Goal: Task Accomplishment & Management: Complete application form

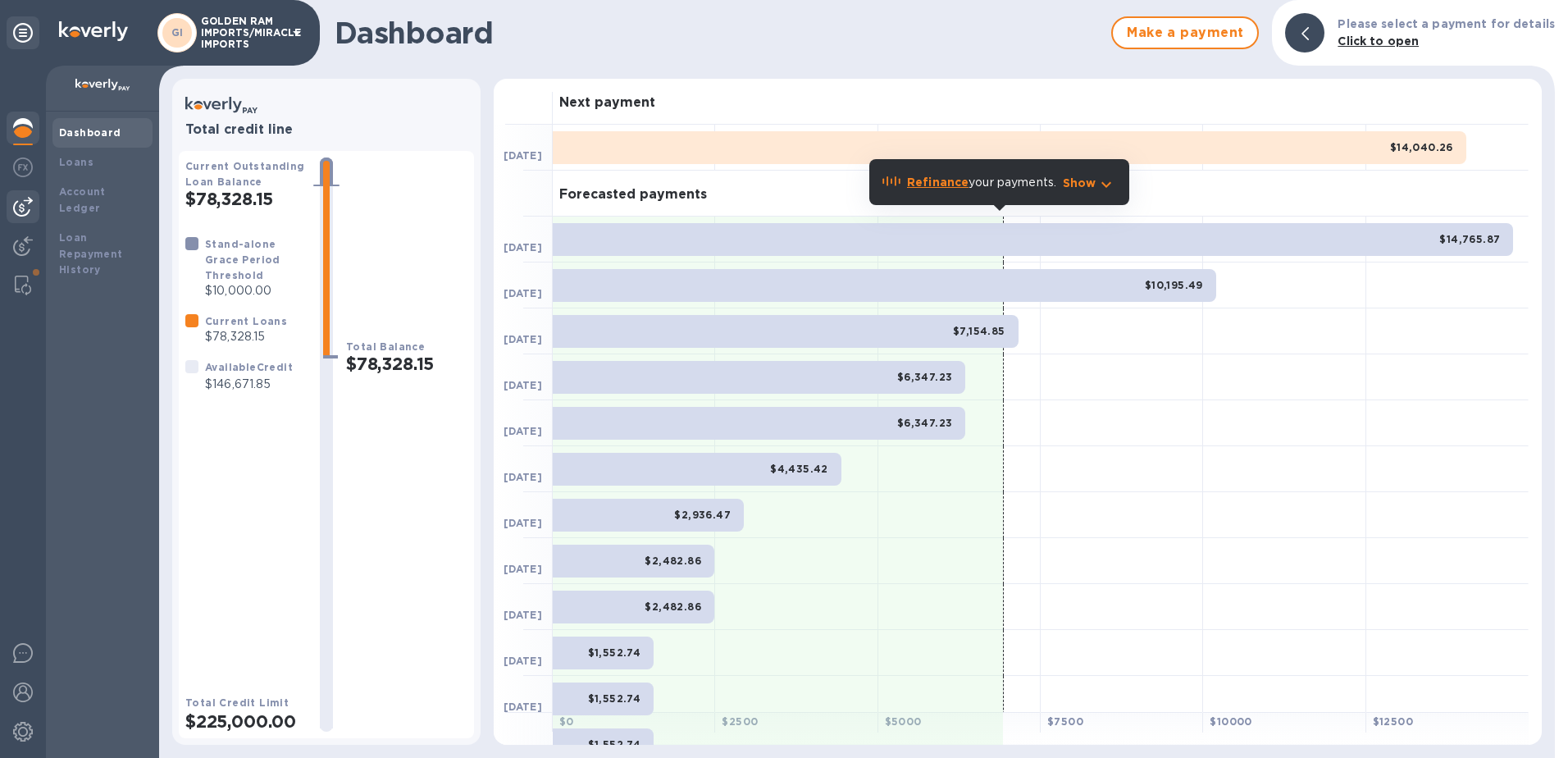
click at [29, 213] on img at bounding box center [23, 207] width 20 height 20
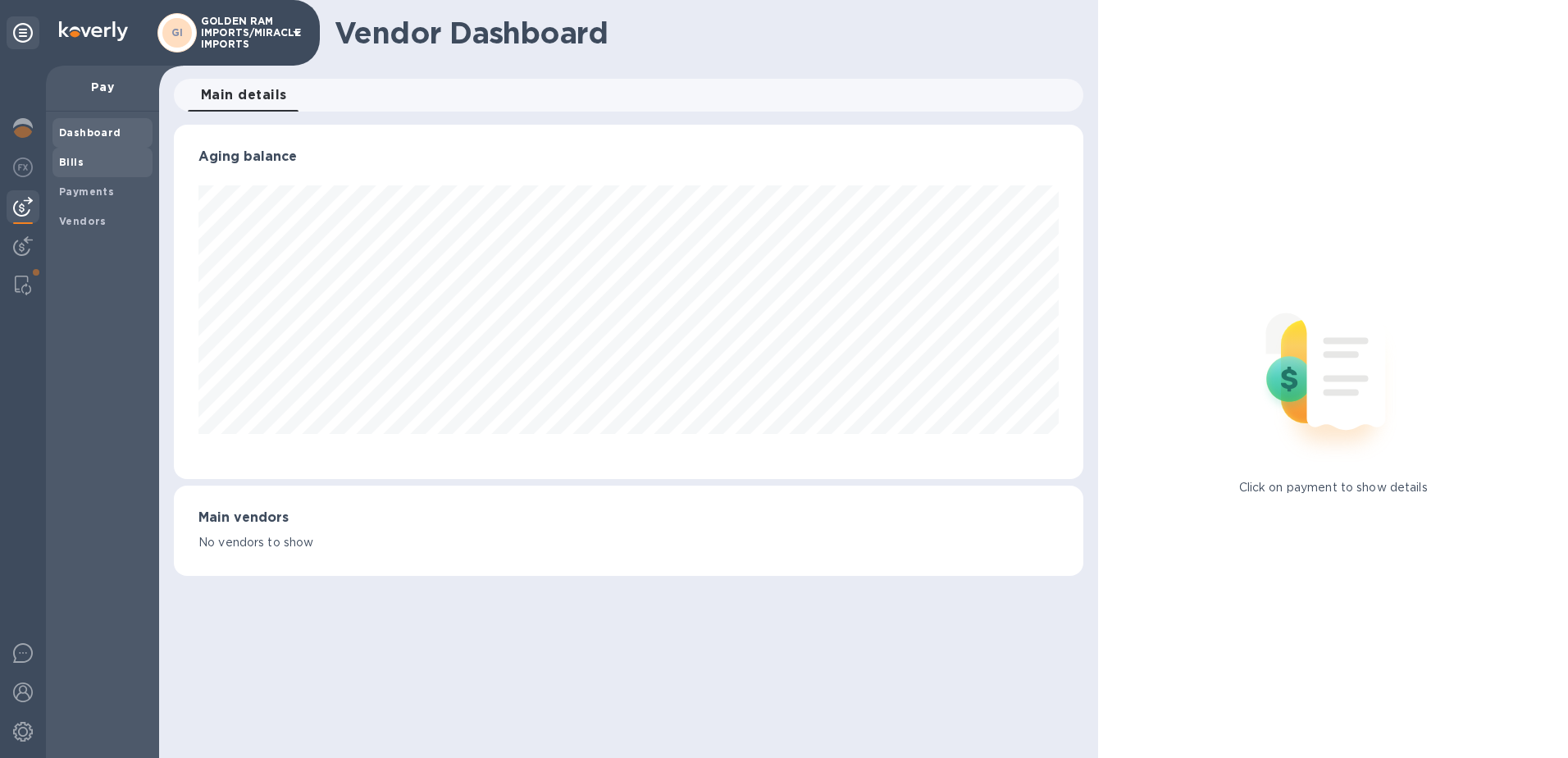
scroll to position [355, 910]
click at [65, 165] on b "Bills" at bounding box center [71, 162] width 25 height 12
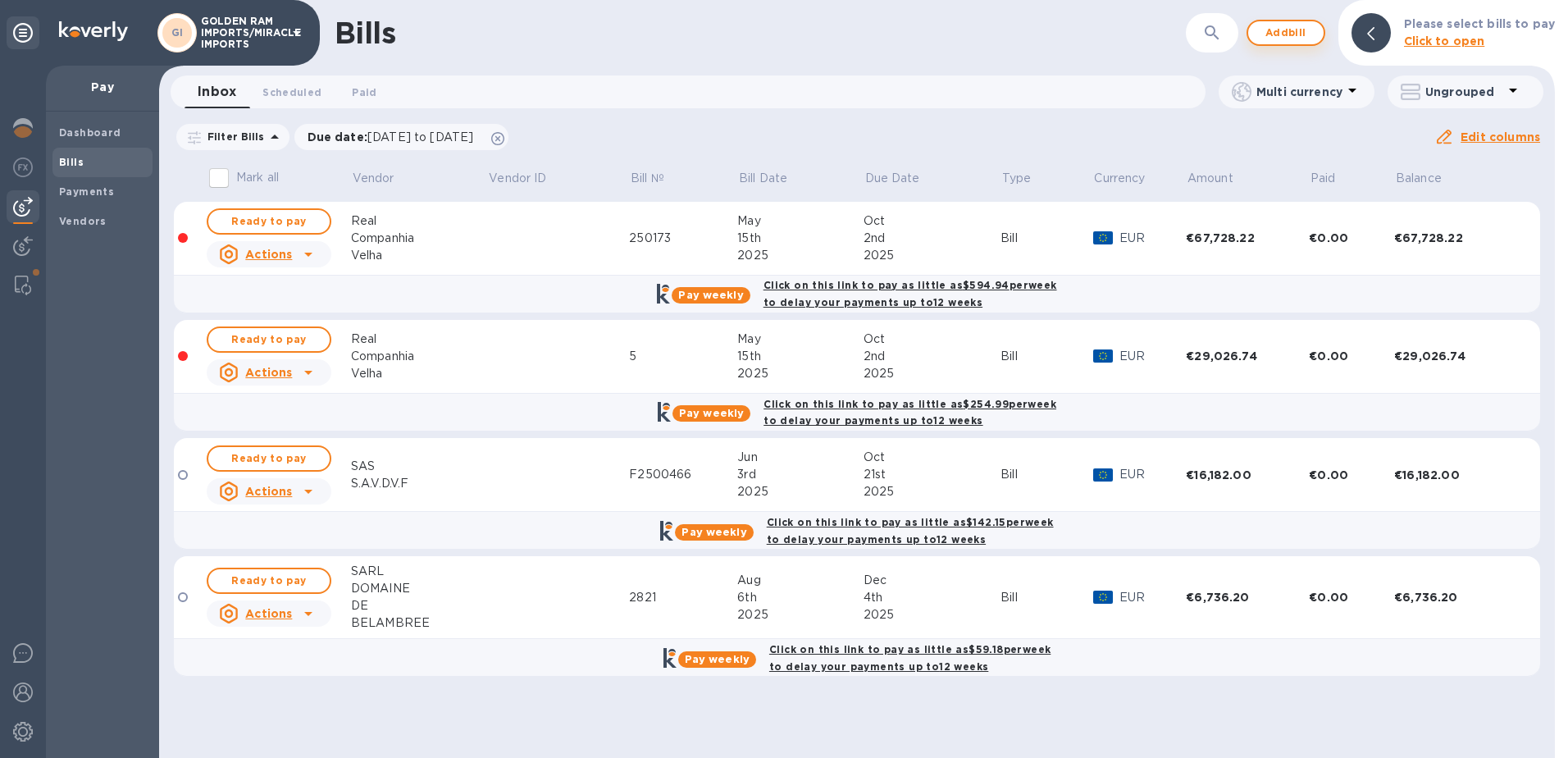
click at [1286, 31] on span "Add bill" at bounding box center [1285, 33] width 49 height 20
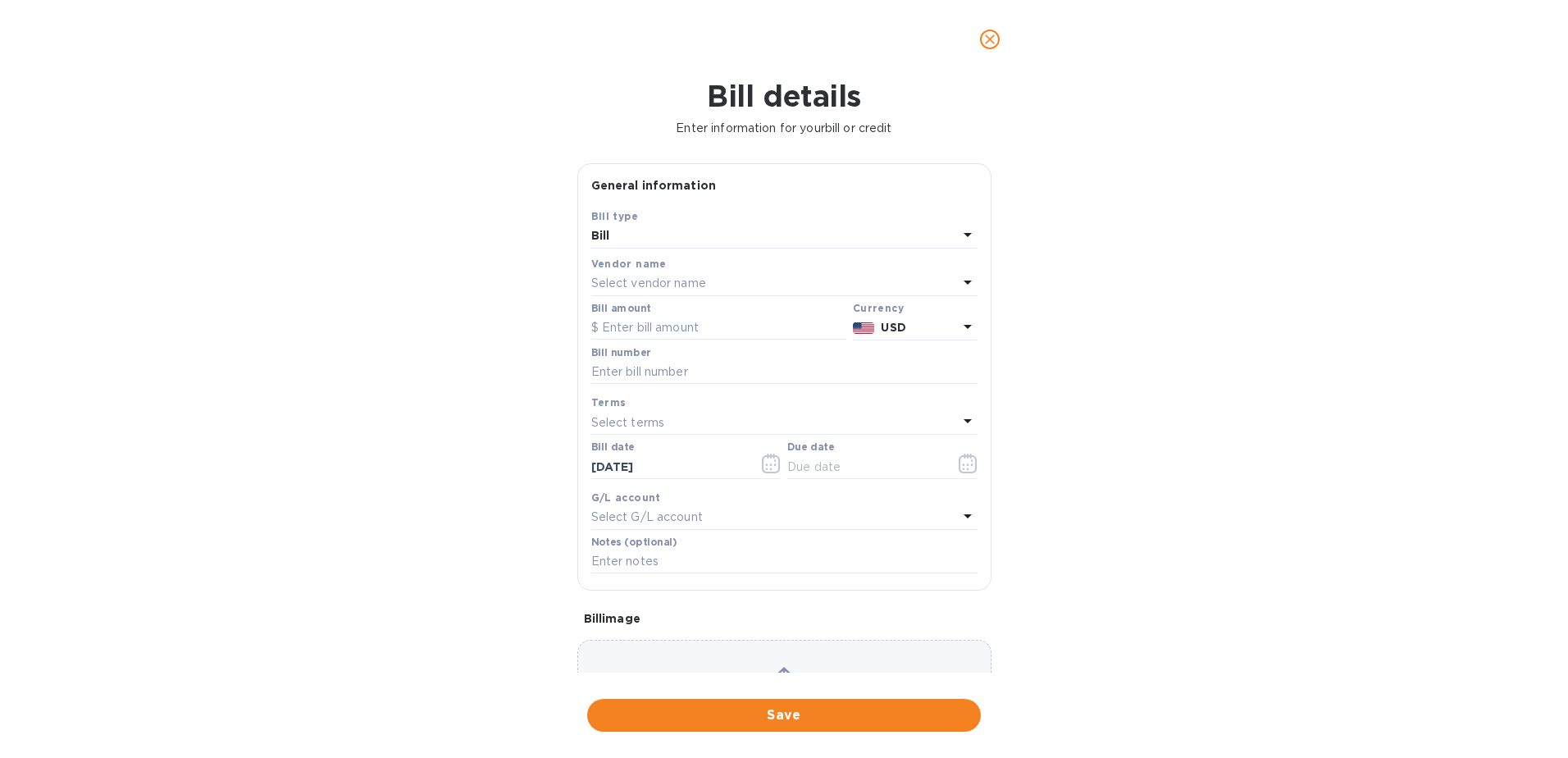
click at [829, 291] on div "Select vendor name" at bounding box center [774, 284] width 367 height 23
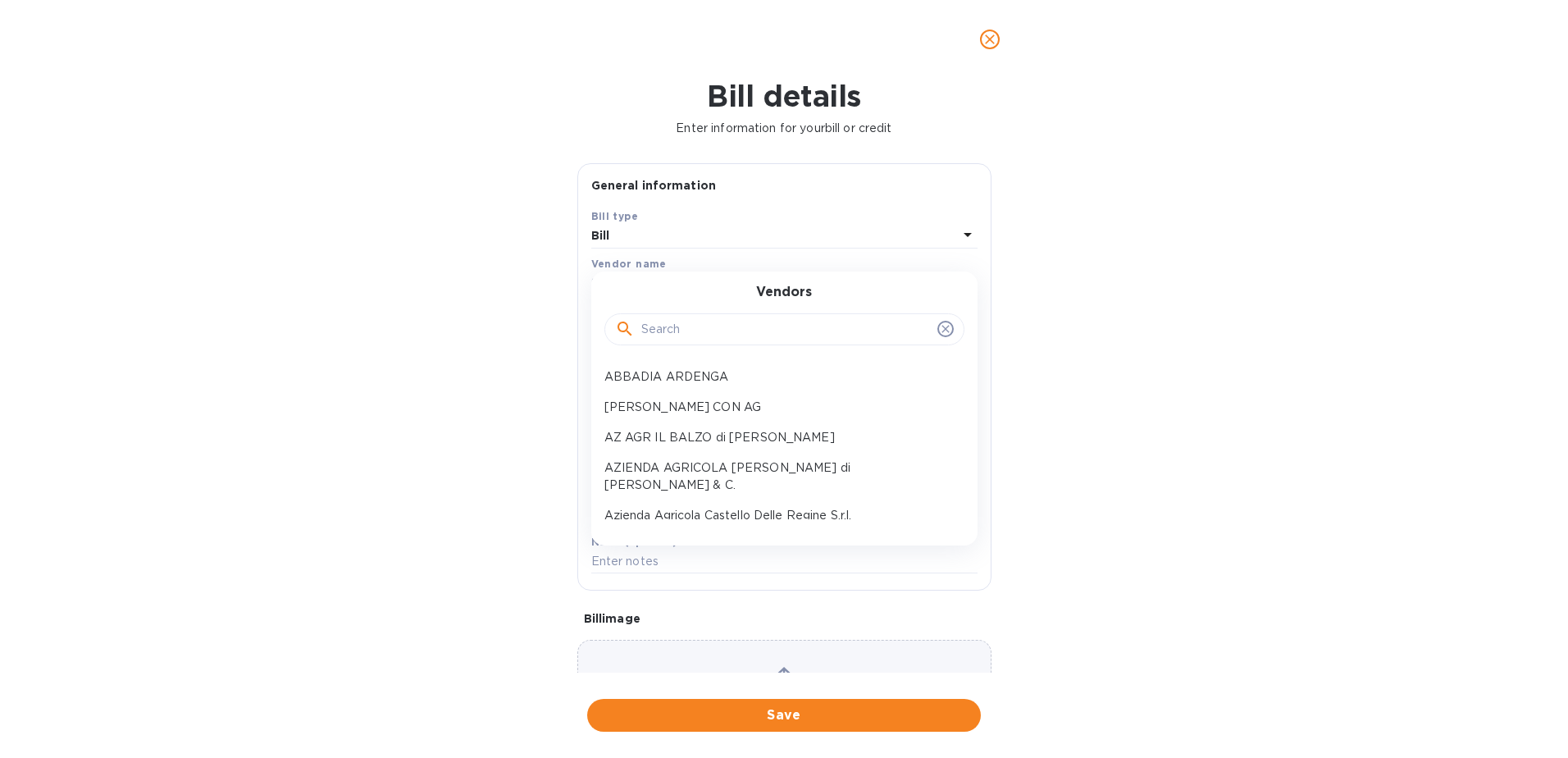
click at [791, 332] on input "text" at bounding box center [786, 330] width 290 height 25
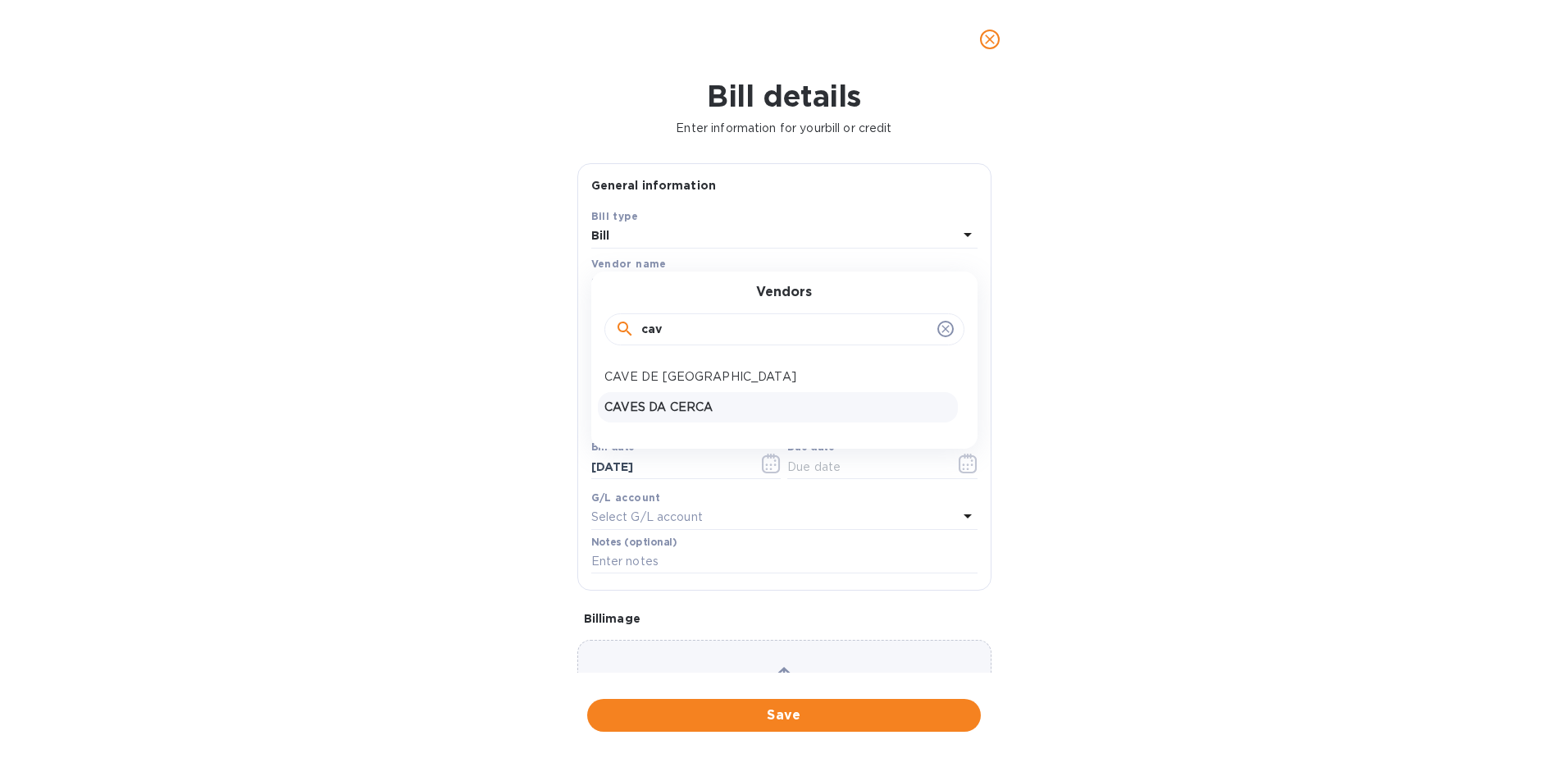
type input "cav"
click at [765, 404] on p "CAVES DA CERCA" at bounding box center [777, 407] width 347 height 17
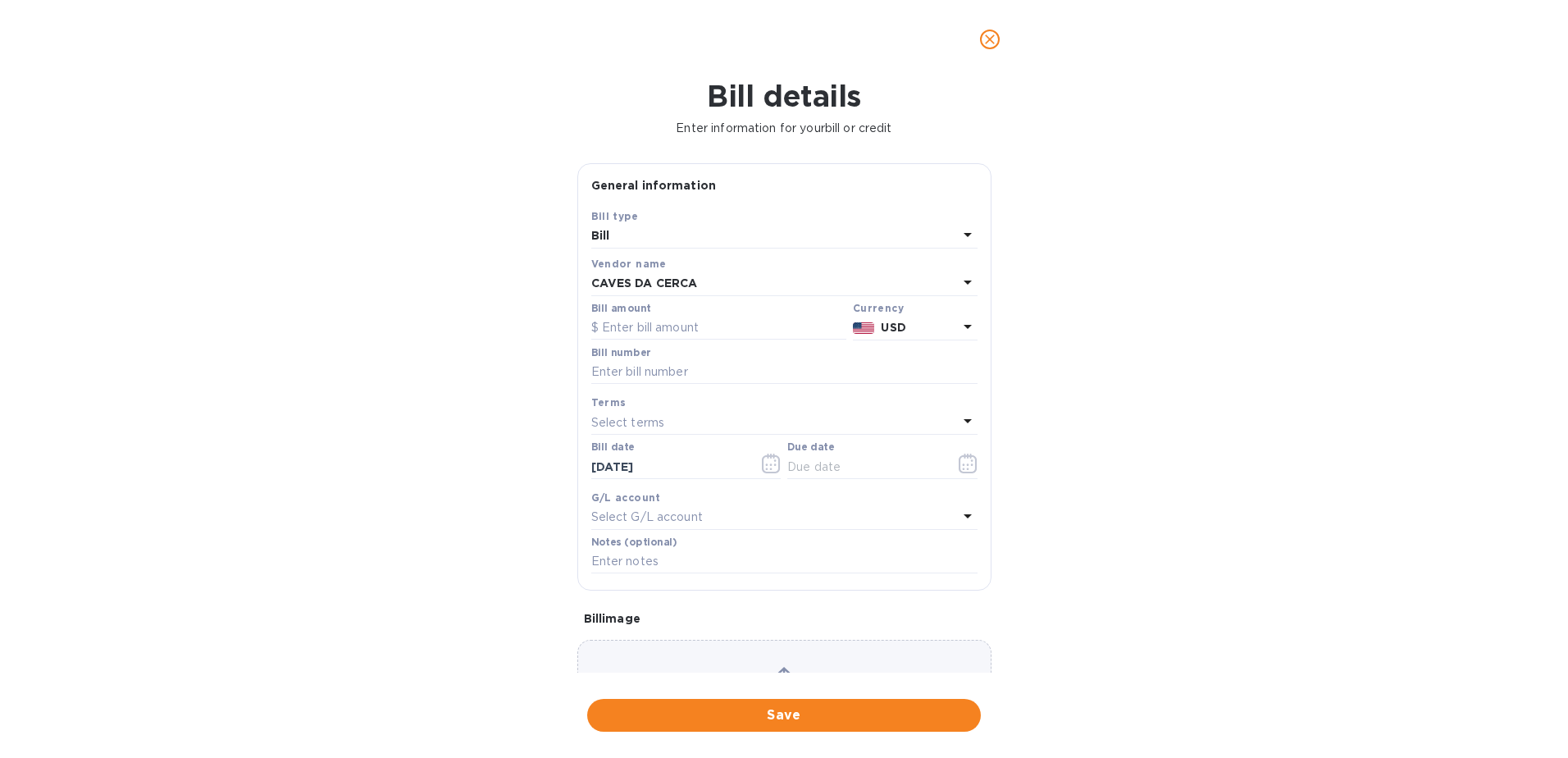
click at [948, 331] on p "USD" at bounding box center [919, 327] width 76 height 17
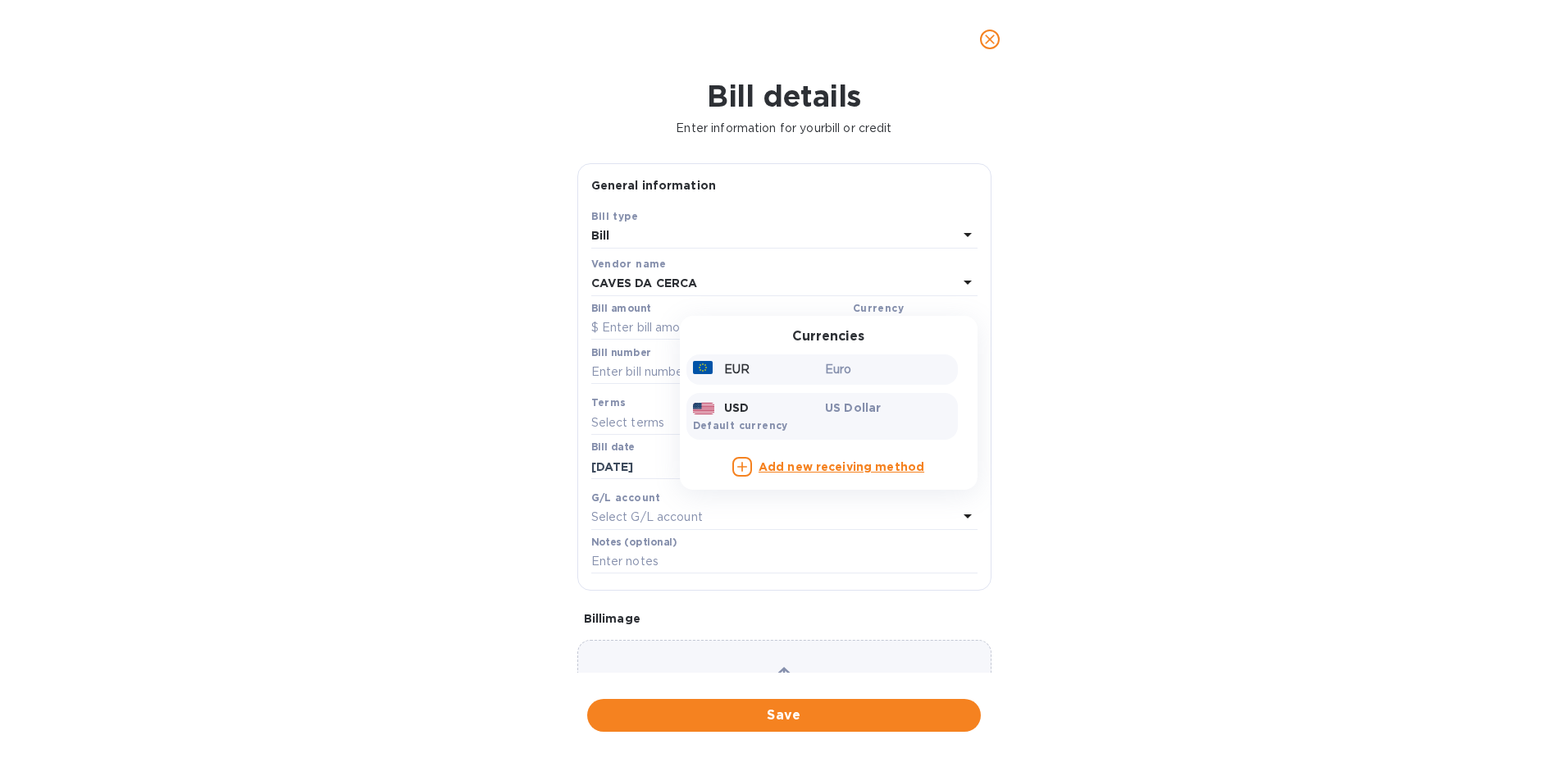
click at [843, 368] on p "Euro" at bounding box center [887, 369] width 127 height 17
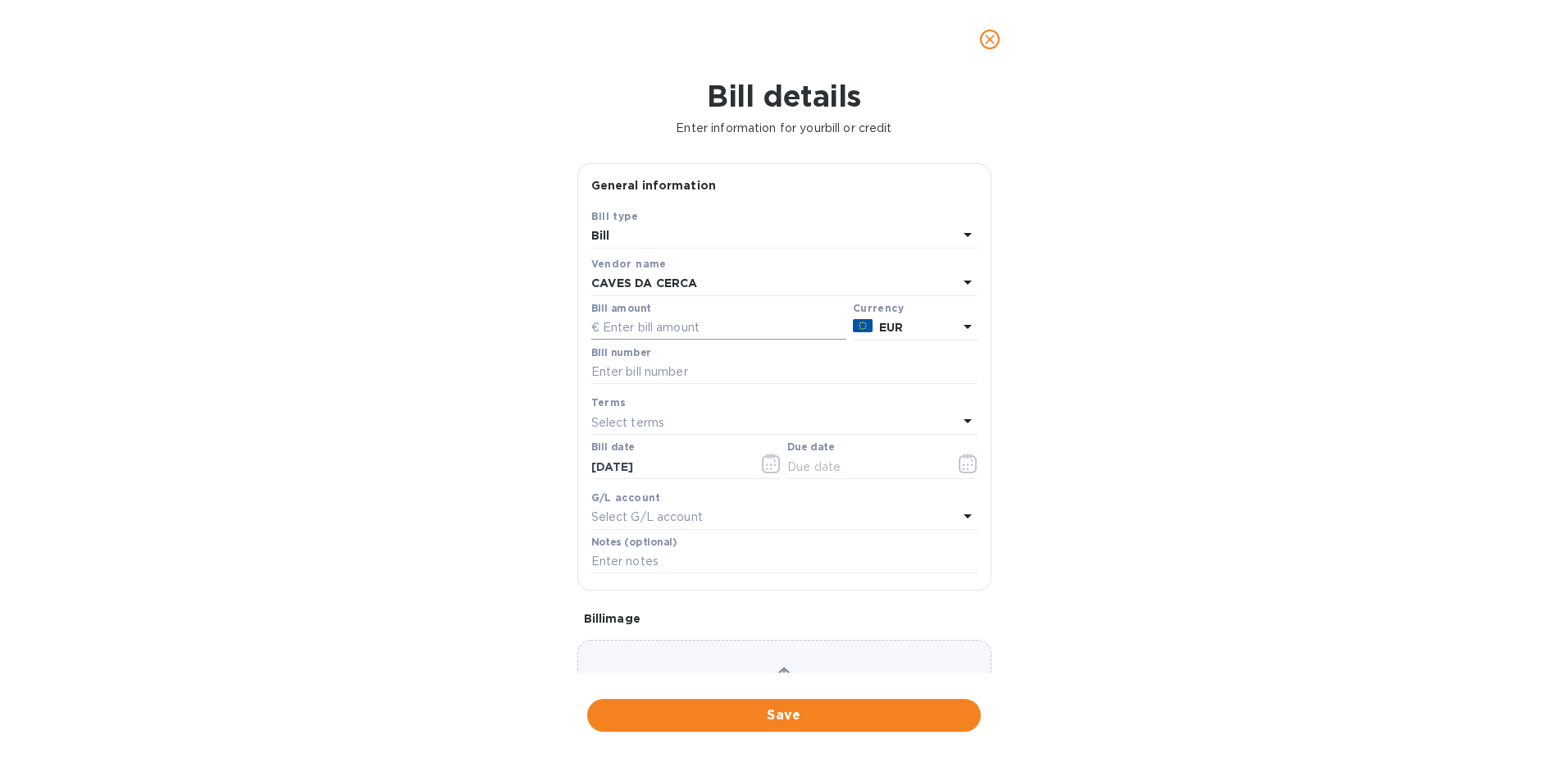
click at [625, 326] on input "text" at bounding box center [719, 328] width 255 height 25
type input "15,456"
click at [635, 372] on input "text" at bounding box center [784, 373] width 387 height 25
type input "FT2025A13/19"
click at [756, 464] on button "button" at bounding box center [771, 464] width 39 height 40
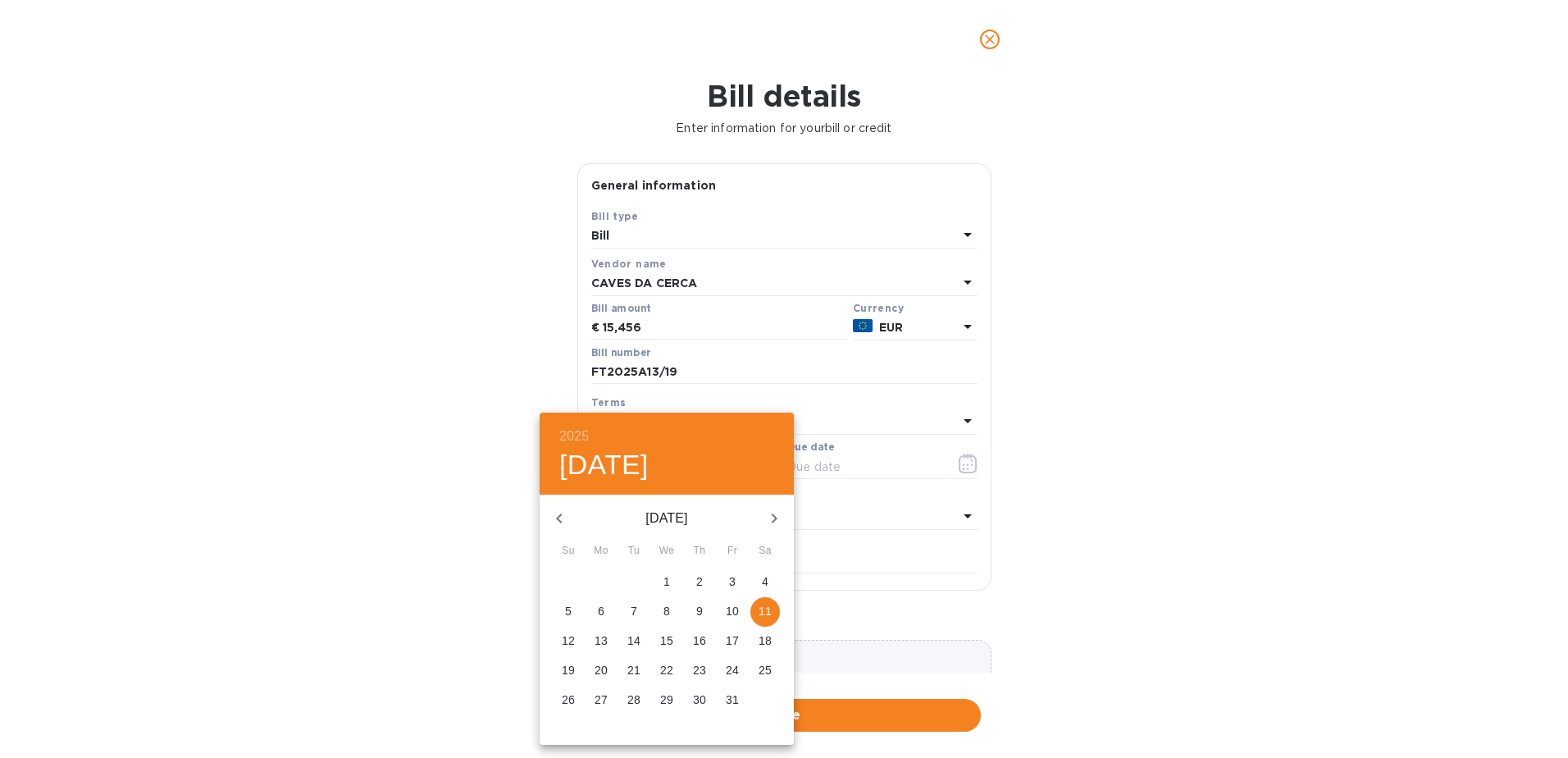
click at [828, 405] on div at bounding box center [784, 379] width 1568 height 758
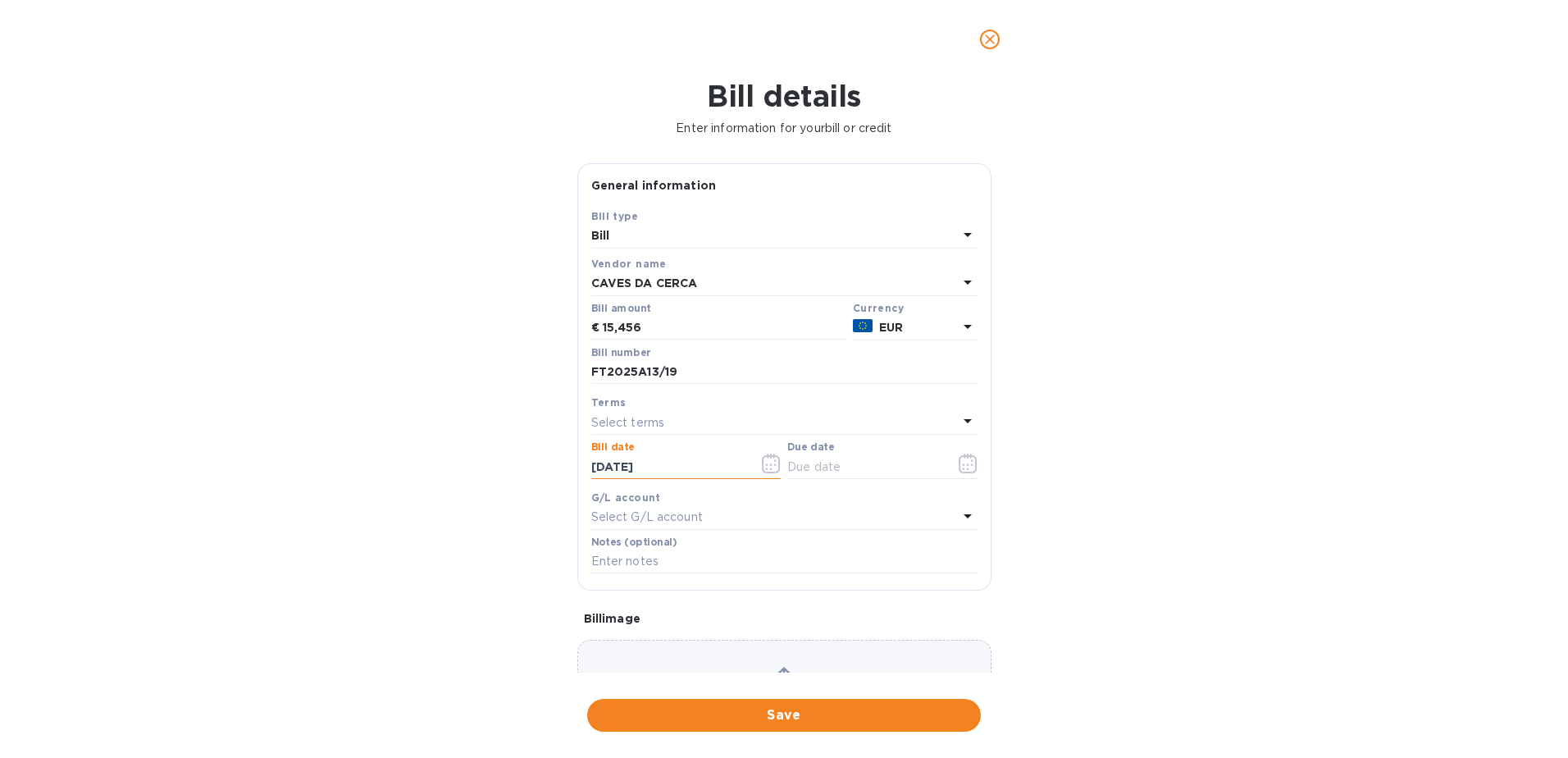
click at [650, 469] on input "[DATE]" at bounding box center [668, 467] width 155 height 25
drag, startPoint x: 660, startPoint y: 468, endPoint x: 591, endPoint y: 476, distance: 69.5
click at [591, 476] on input "[DATE]" at bounding box center [668, 467] width 155 height 25
type input "[DATE]"
click at [895, 420] on div "Select terms" at bounding box center [774, 422] width 367 height 23
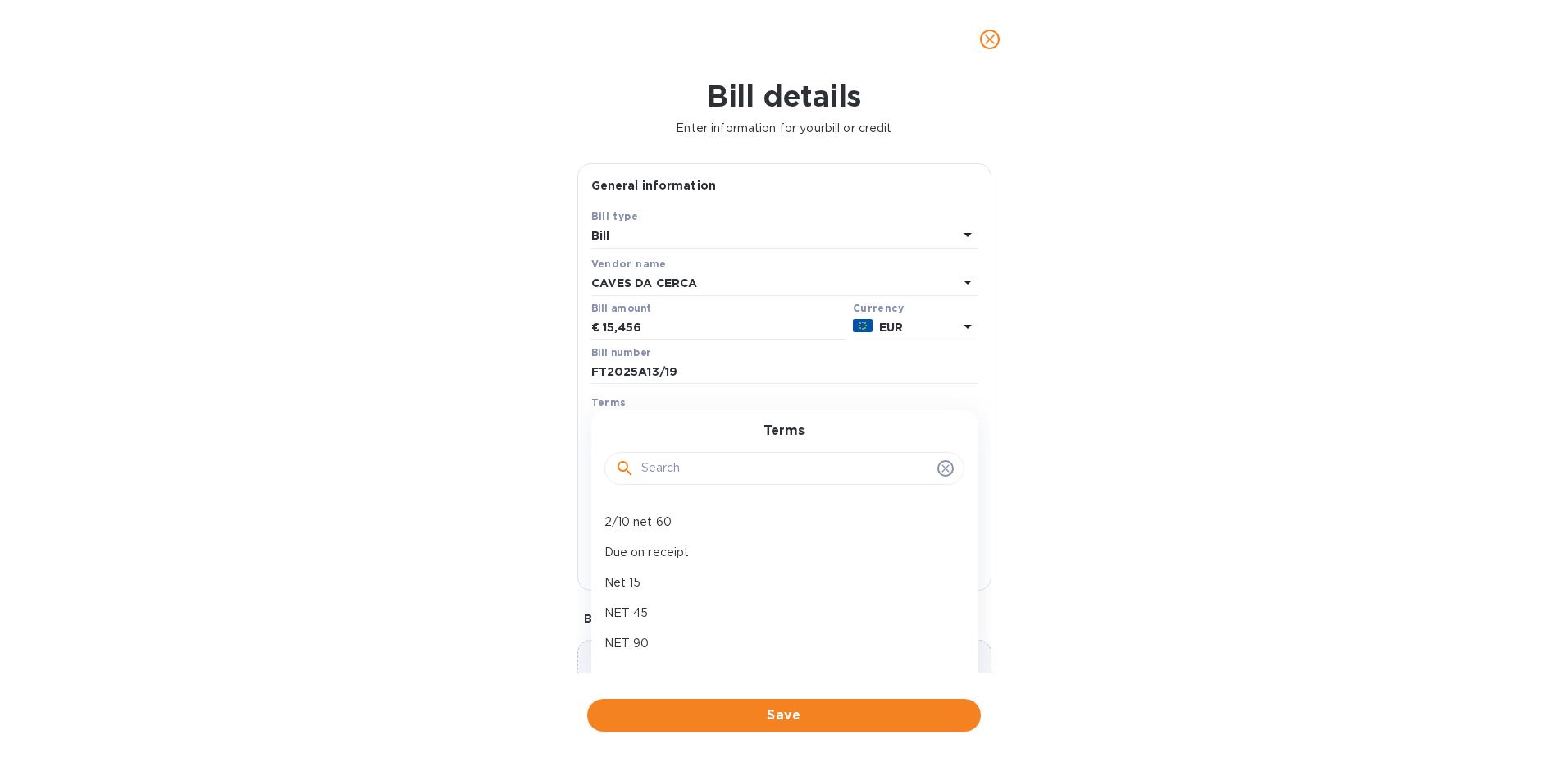
scroll to position [91, 0]
click at [844, 635] on p "NET 90" at bounding box center [777, 638] width 347 height 17
type input "[DATE]"
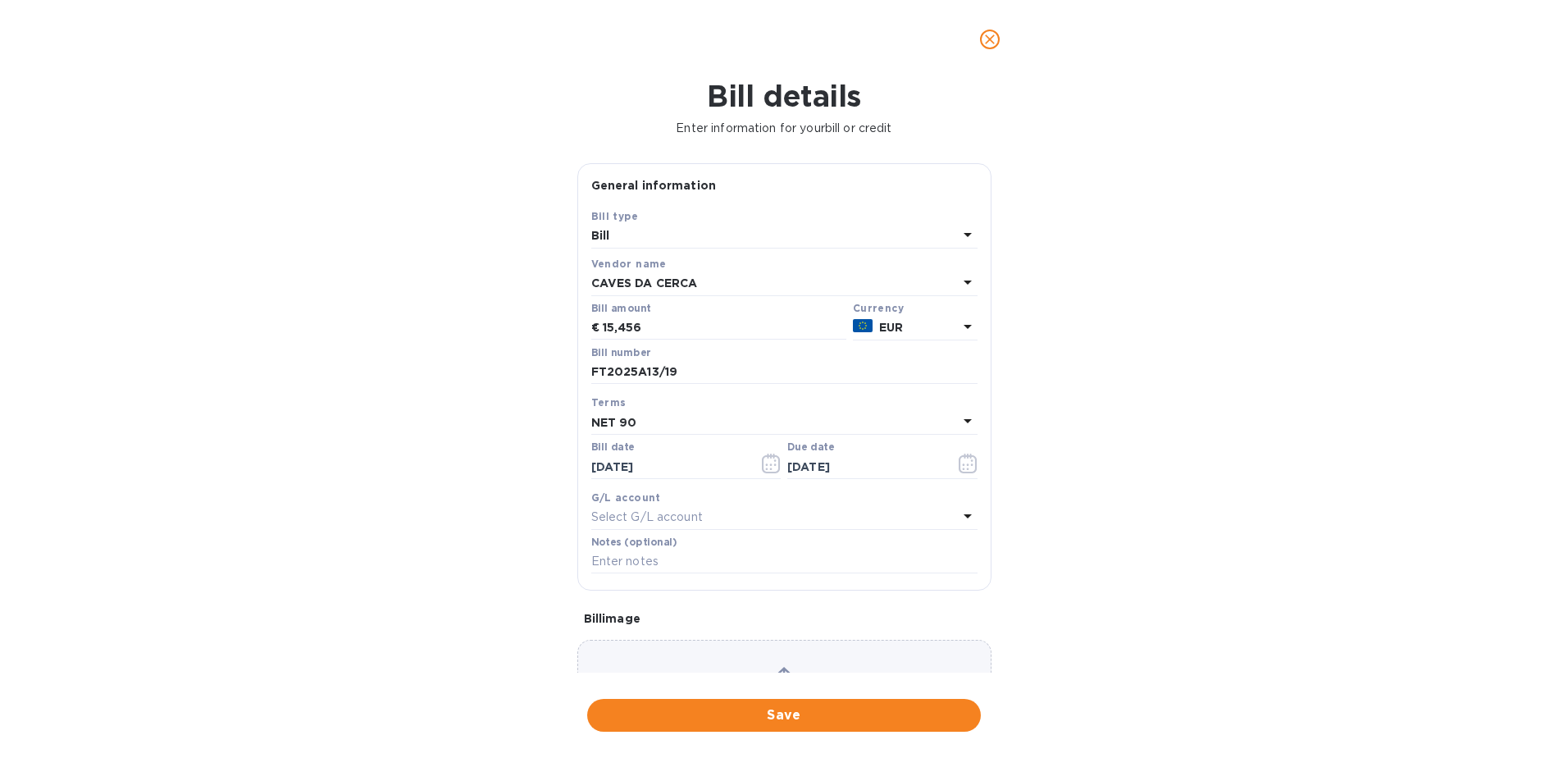
drag, startPoint x: 993, startPoint y: 548, endPoint x: 993, endPoint y: 578, distance: 30.0
click at [993, 611] on div "General information Save Bill type Bill Vendor name CAVES DA CERCA Bill amount …" at bounding box center [784, 418] width 430 height 509
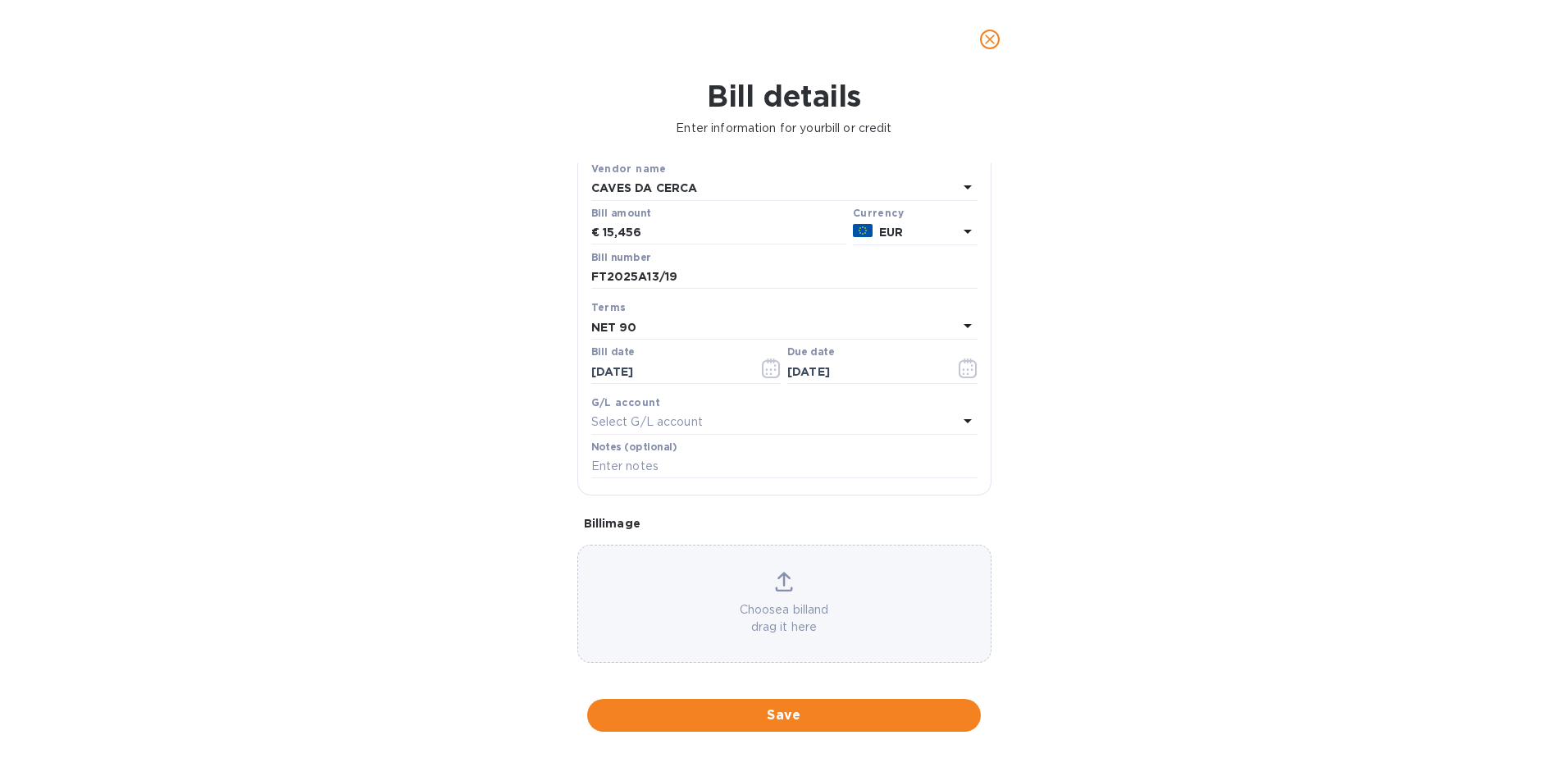
scroll to position [105, 0]
click at [1130, 547] on div "Bill details Enter information for your bill or credit General information Save…" at bounding box center [784, 418] width 1568 height 679
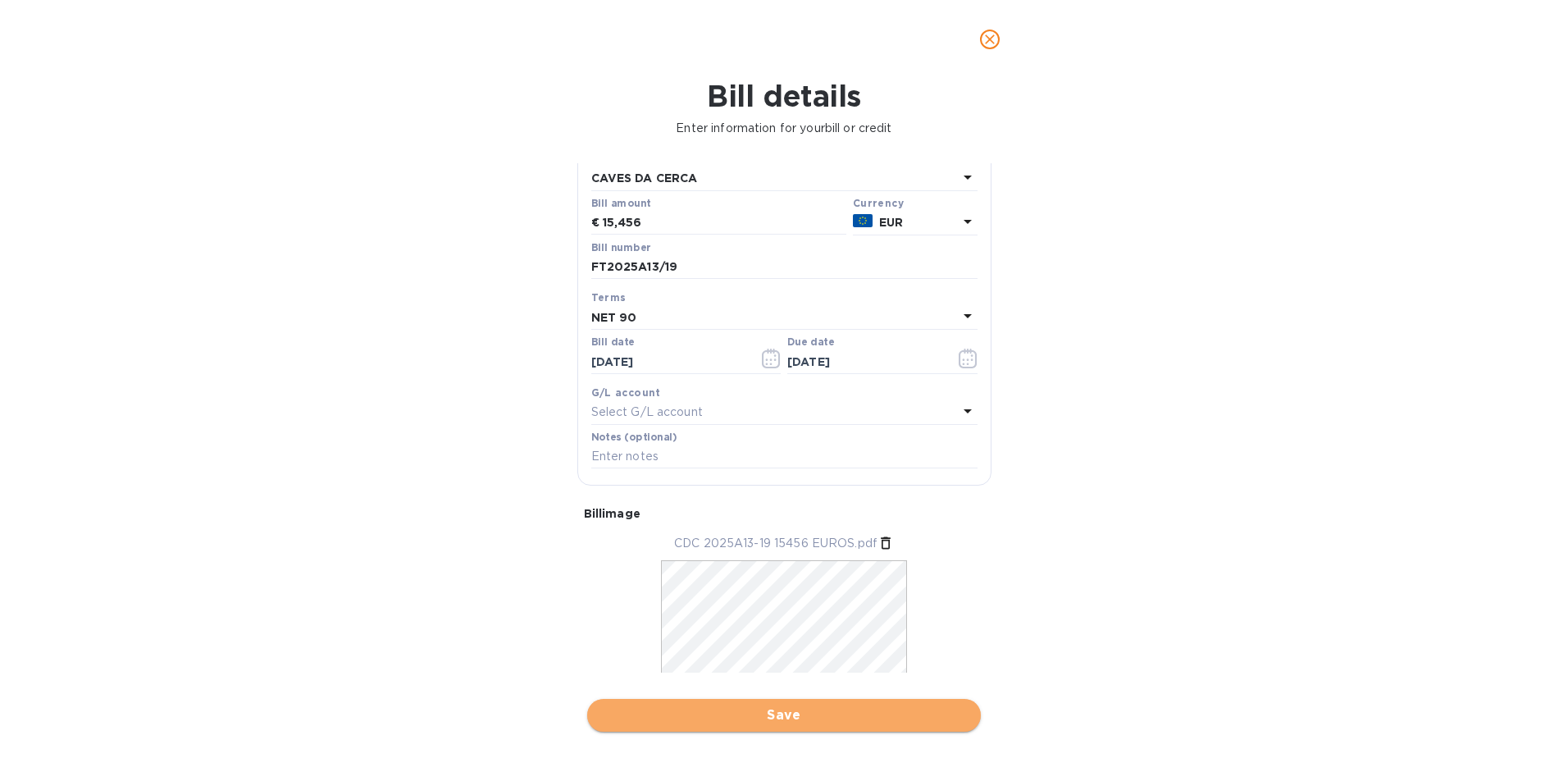
click at [796, 716] on span "Save" at bounding box center [784, 716] width 368 height 20
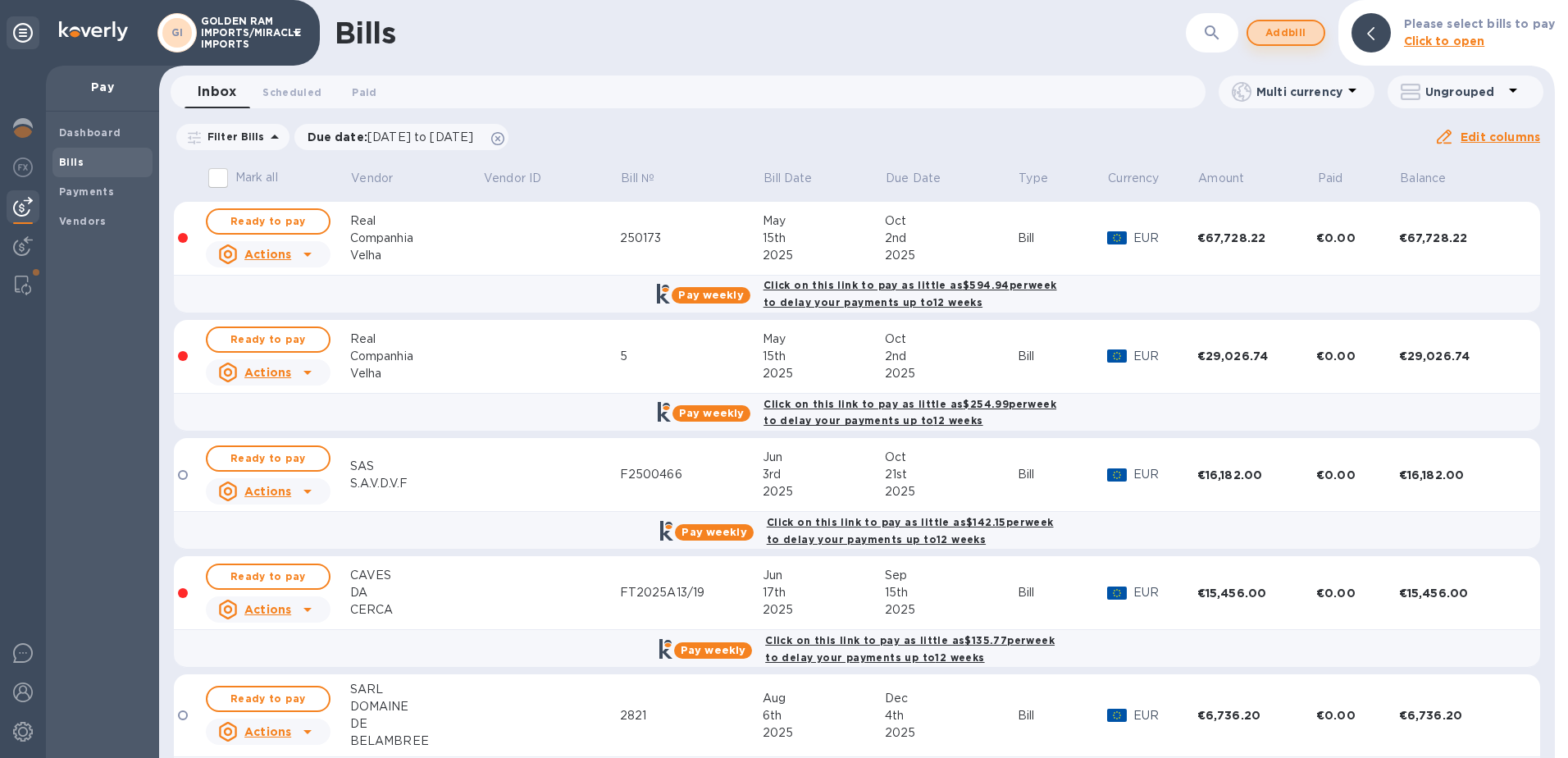
click at [1291, 34] on span "Add bill" at bounding box center [1285, 33] width 49 height 20
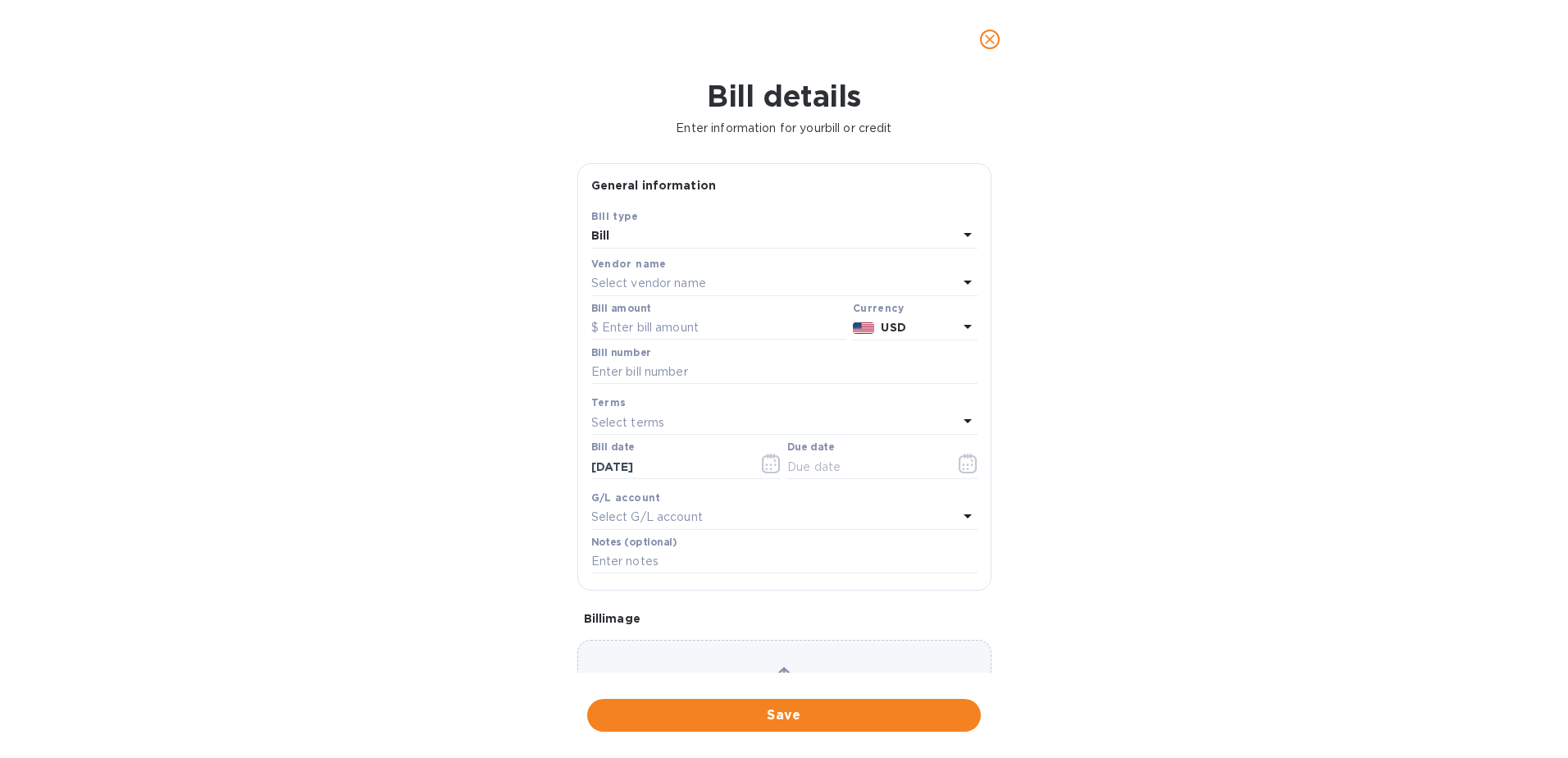
click at [958, 230] on icon at bounding box center [968, 234] width 20 height 20
click at [957, 230] on div "Bill type Bill Credit" at bounding box center [784, 285] width 387 height 123
click at [879, 186] on div "General information" at bounding box center [784, 186] width 387 height 17
click at [744, 278] on div "Select vendor name" at bounding box center [774, 284] width 367 height 23
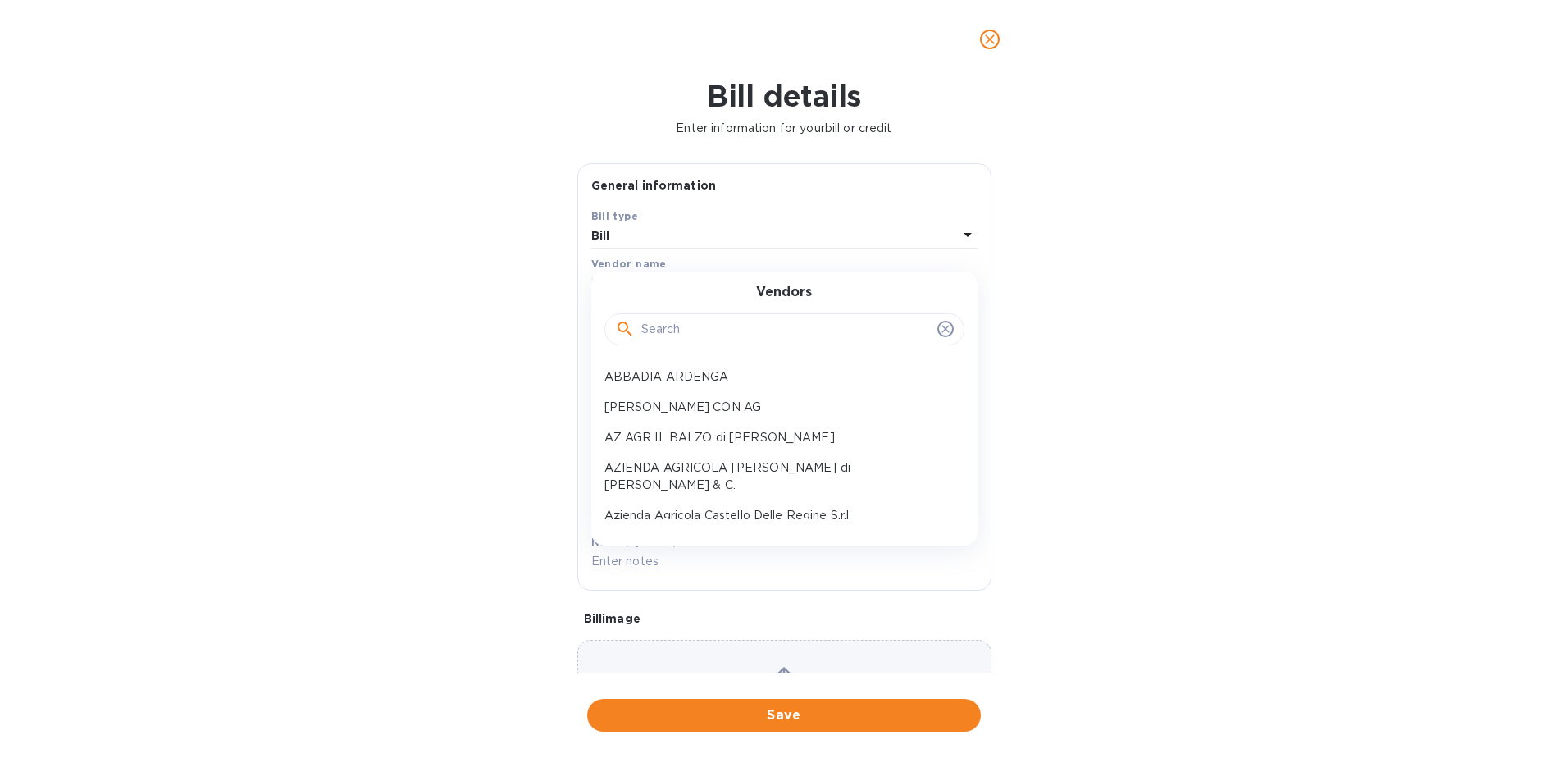
click at [732, 331] on input "text" at bounding box center [786, 330] width 290 height 25
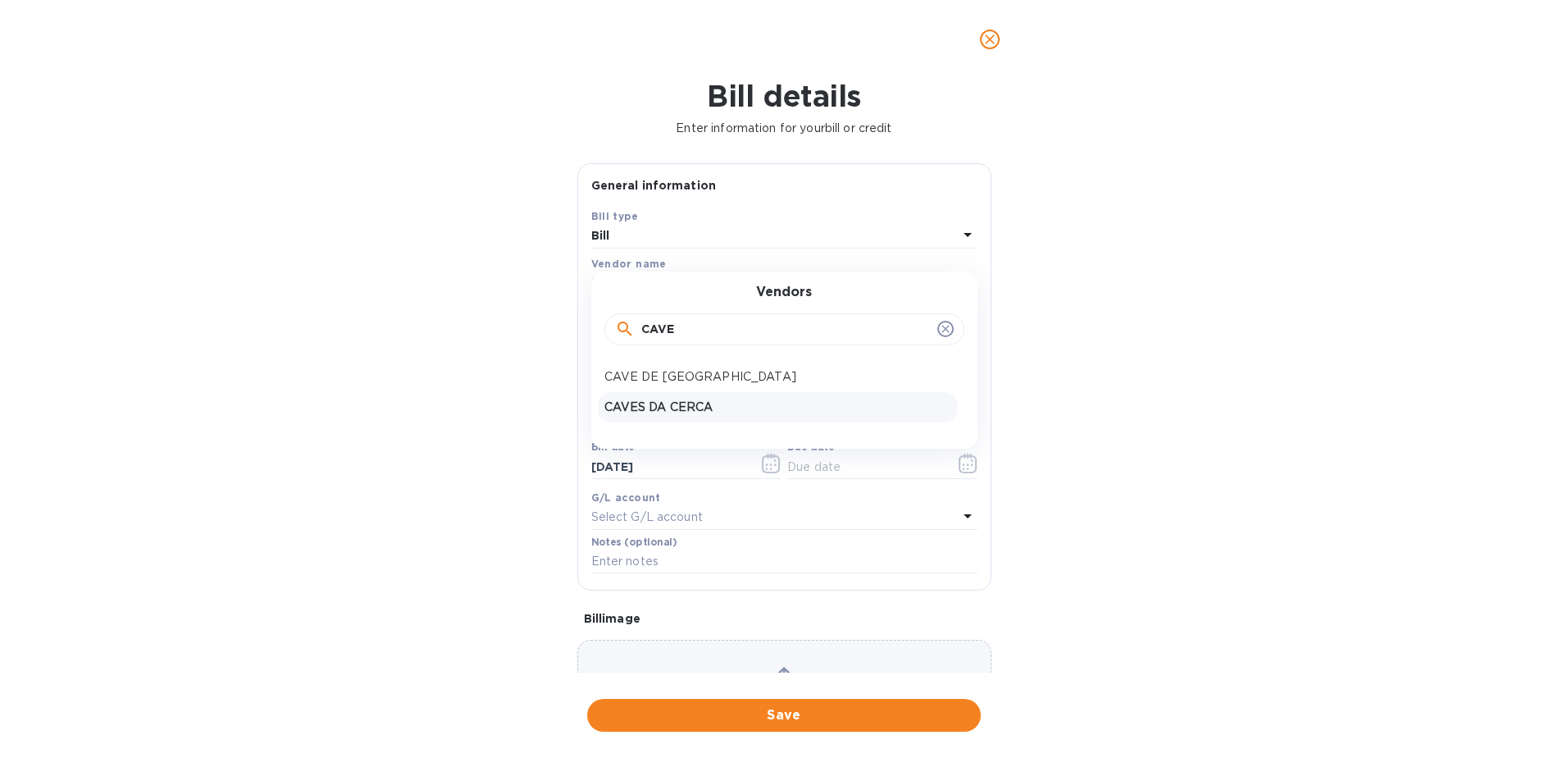
type input "CAVE"
click at [804, 398] on p "CAVES DA CERCA" at bounding box center [777, 407] width 347 height 17
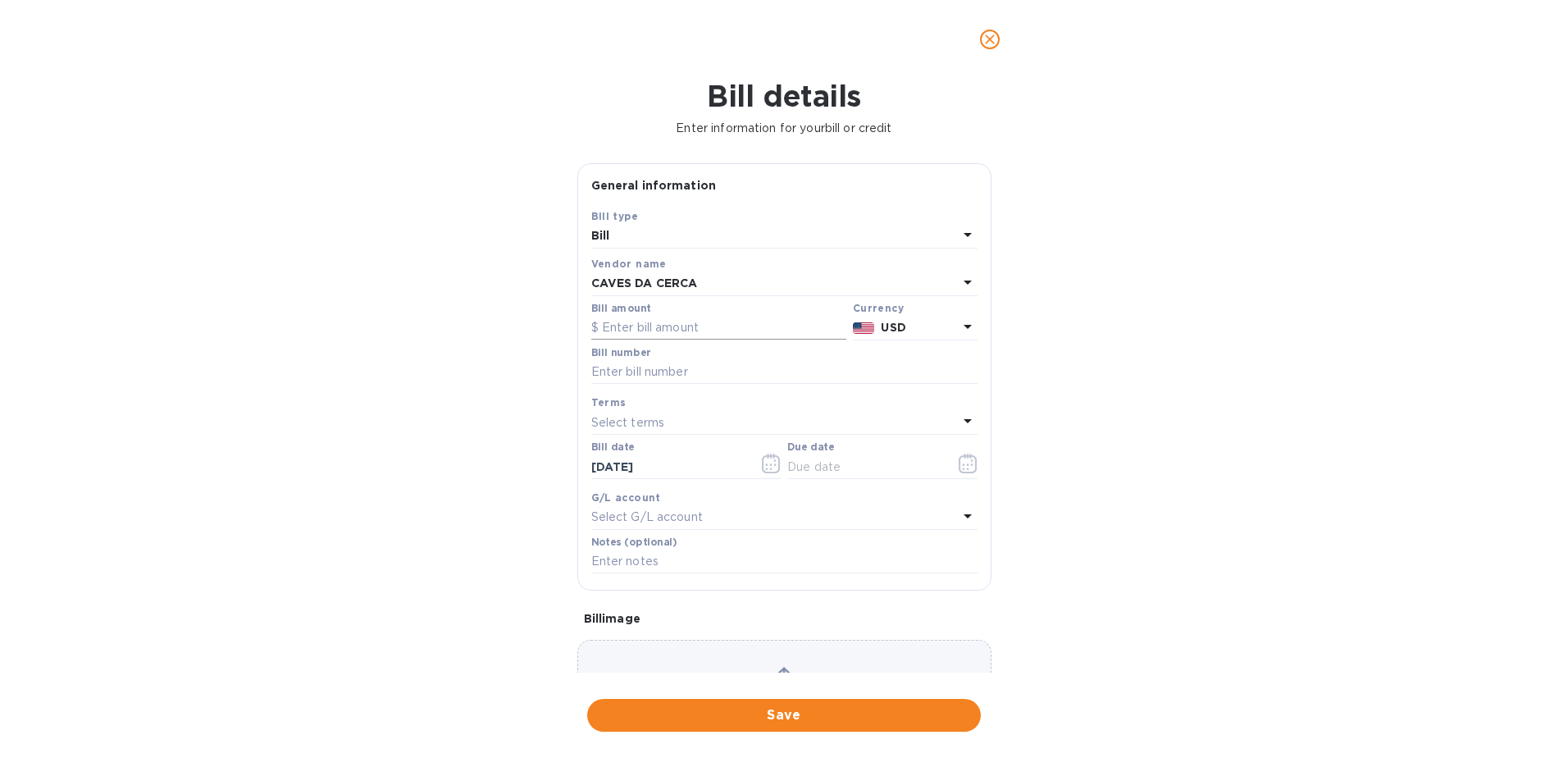
click at [753, 334] on input "text" at bounding box center [719, 328] width 255 height 25
type input "23,520"
click at [873, 266] on div "Vendor name" at bounding box center [784, 263] width 387 height 17
click at [958, 318] on icon at bounding box center [968, 326] width 20 height 20
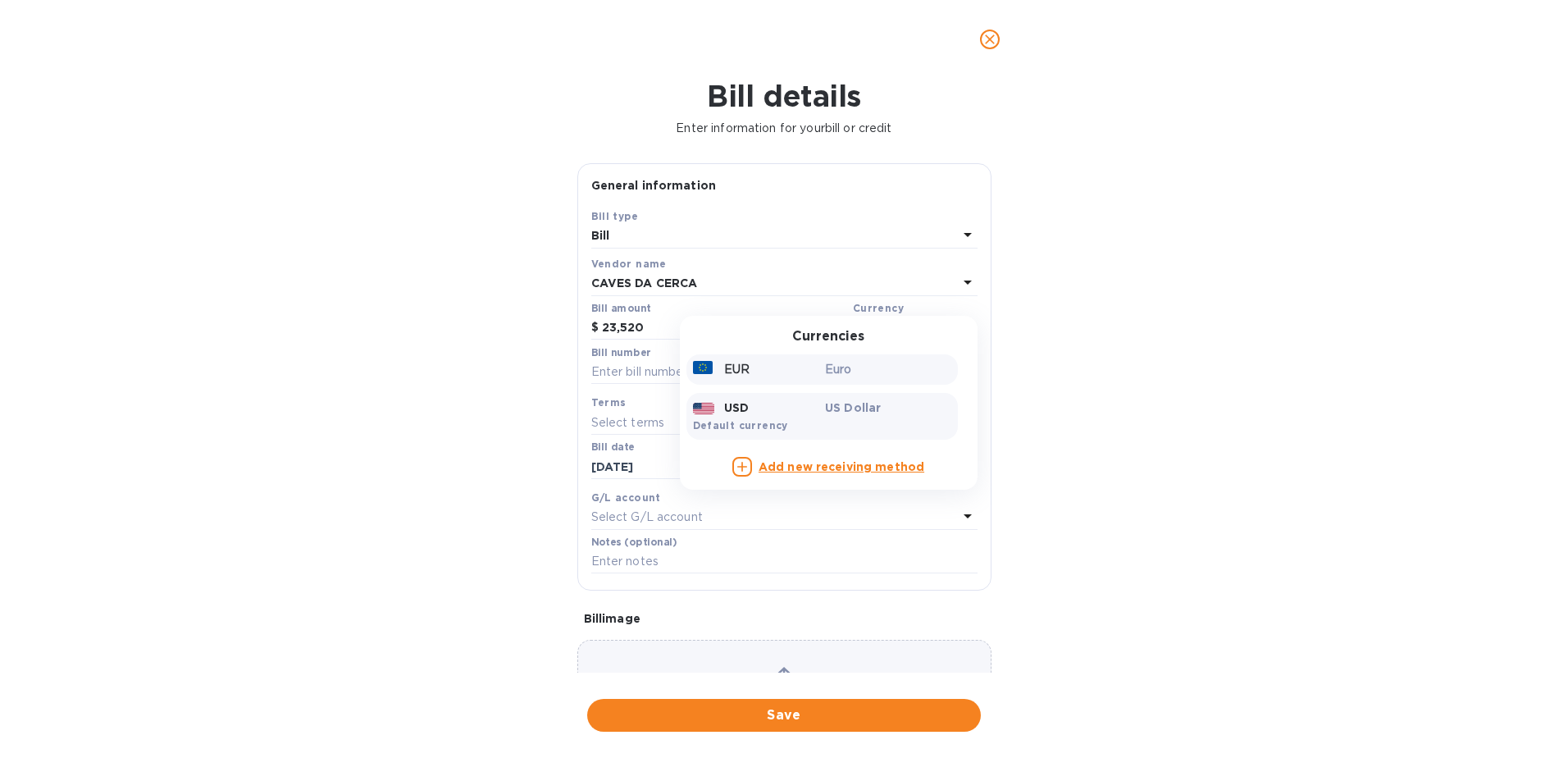
click at [801, 362] on div "EUR" at bounding box center [756, 369] width 132 height 24
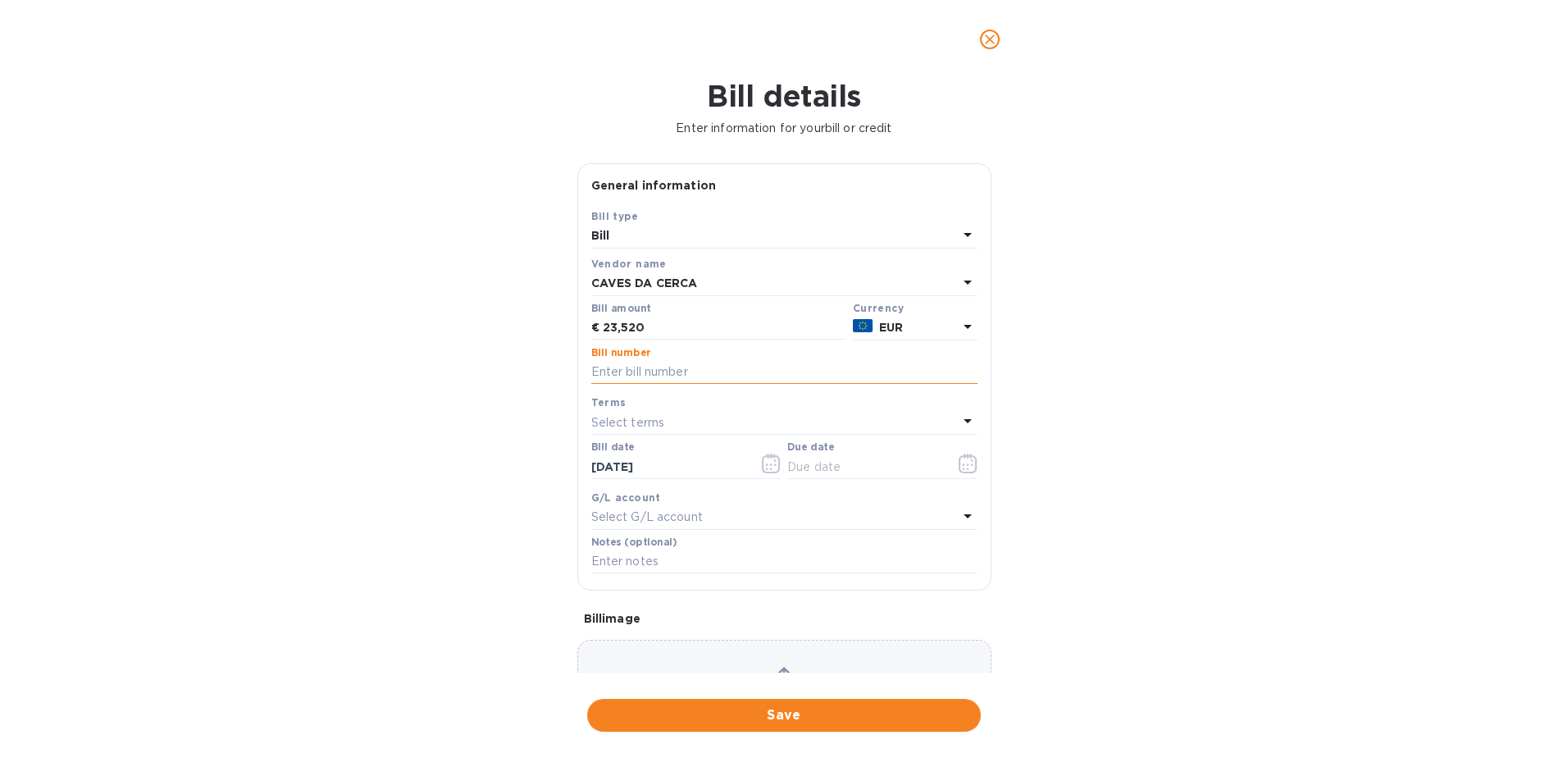
click at [725, 383] on input "text" at bounding box center [784, 373] width 387 height 25
type input "FT2025A13/19"
type input "[DATE]"
click at [706, 371] on input "FT2025A13/18" at bounding box center [784, 373] width 387 height 25
type input "FT2025A13/17"
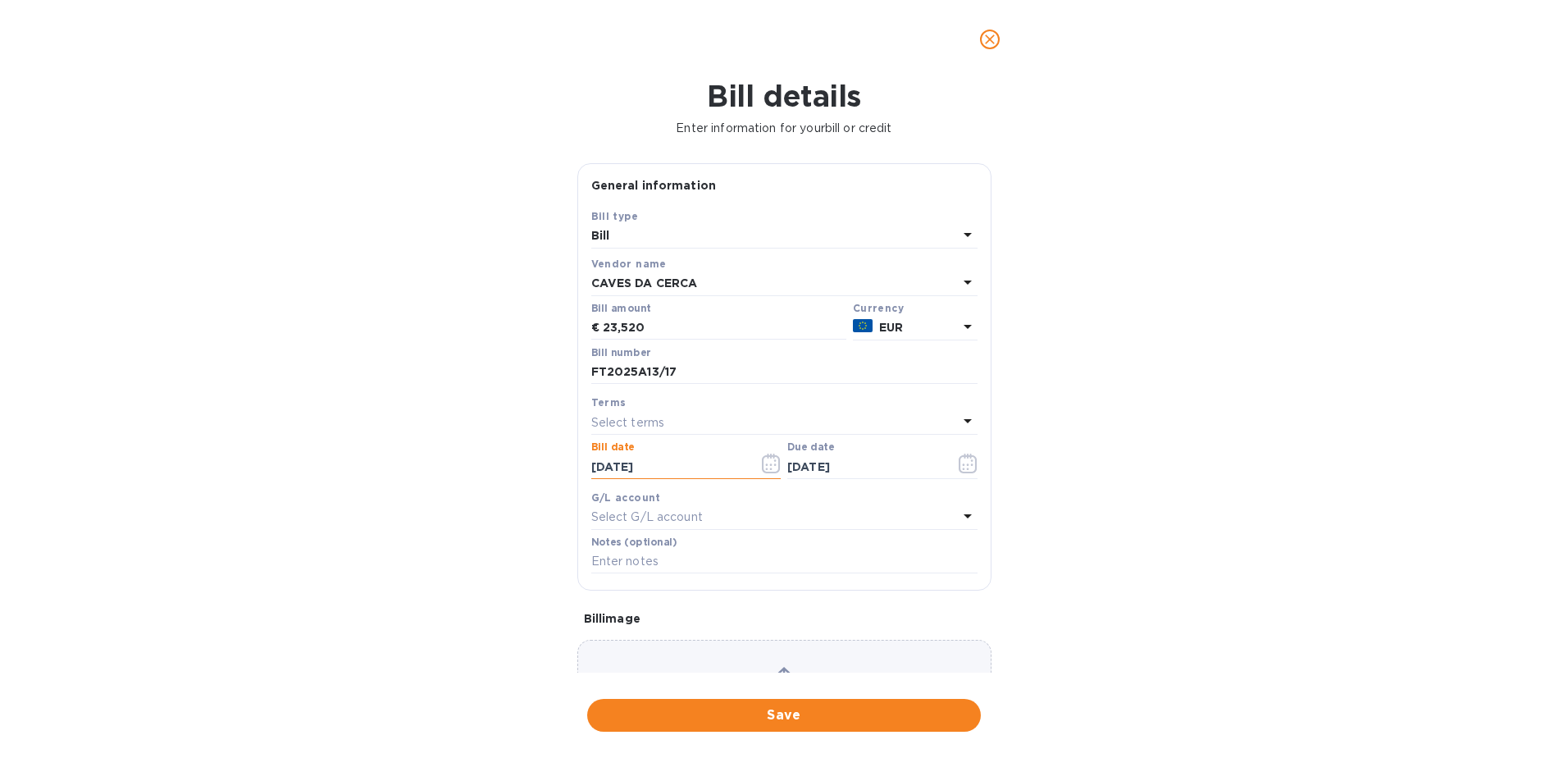
drag, startPoint x: 690, startPoint y: 462, endPoint x: 561, endPoint y: 458, distance: 129.1
click at [565, 458] on div "Bill details Enter information for your bill or credit General information Save…" at bounding box center [784, 418] width 1568 height 679
type input "[DATE]"
click at [959, 422] on icon at bounding box center [968, 421] width 20 height 20
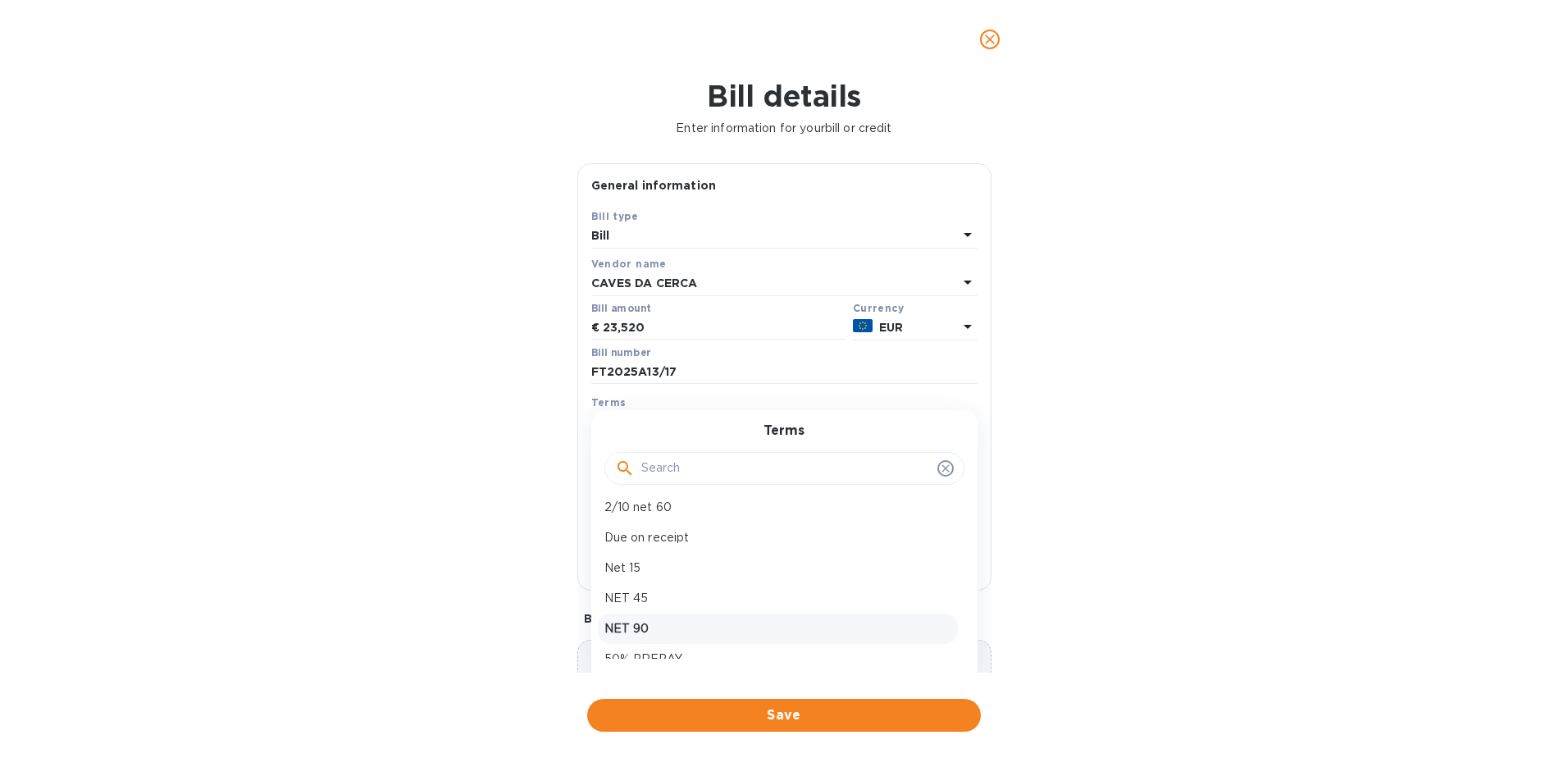
click at [777, 614] on div "NET 90" at bounding box center [777, 629] width 360 height 31
type input "[DATE]"
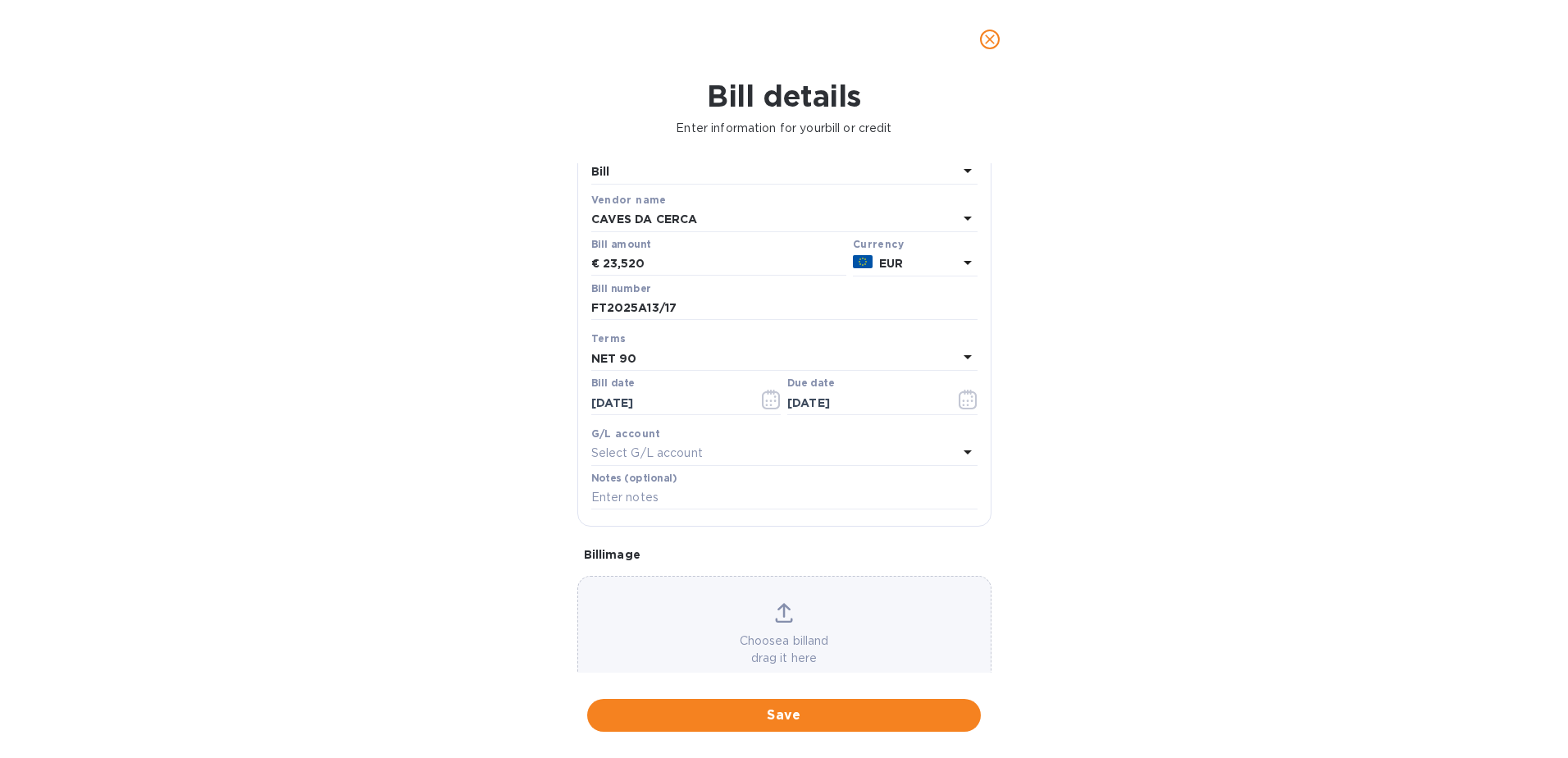
scroll to position [105, 0]
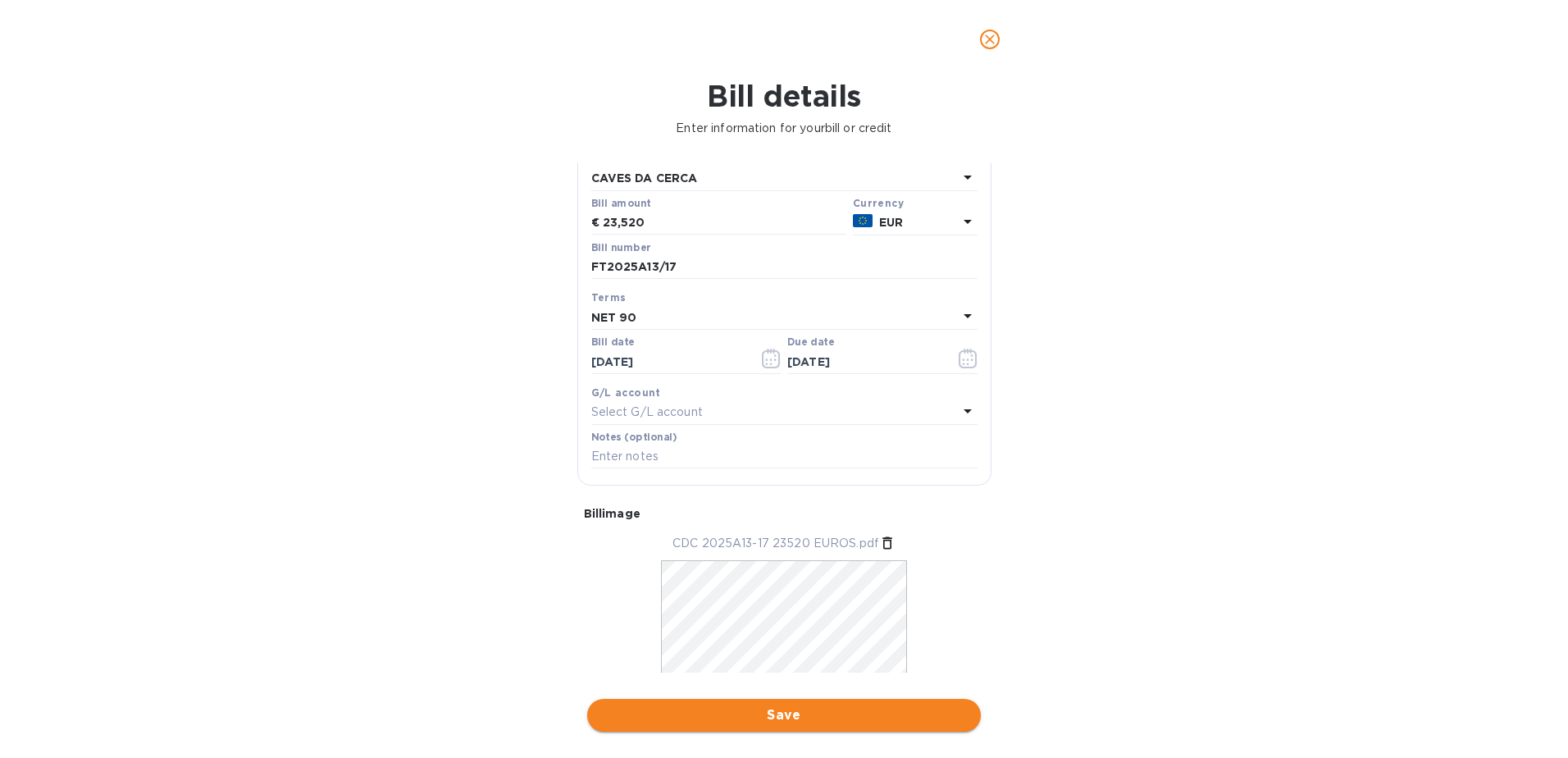
click at [782, 718] on span "Save" at bounding box center [784, 716] width 368 height 20
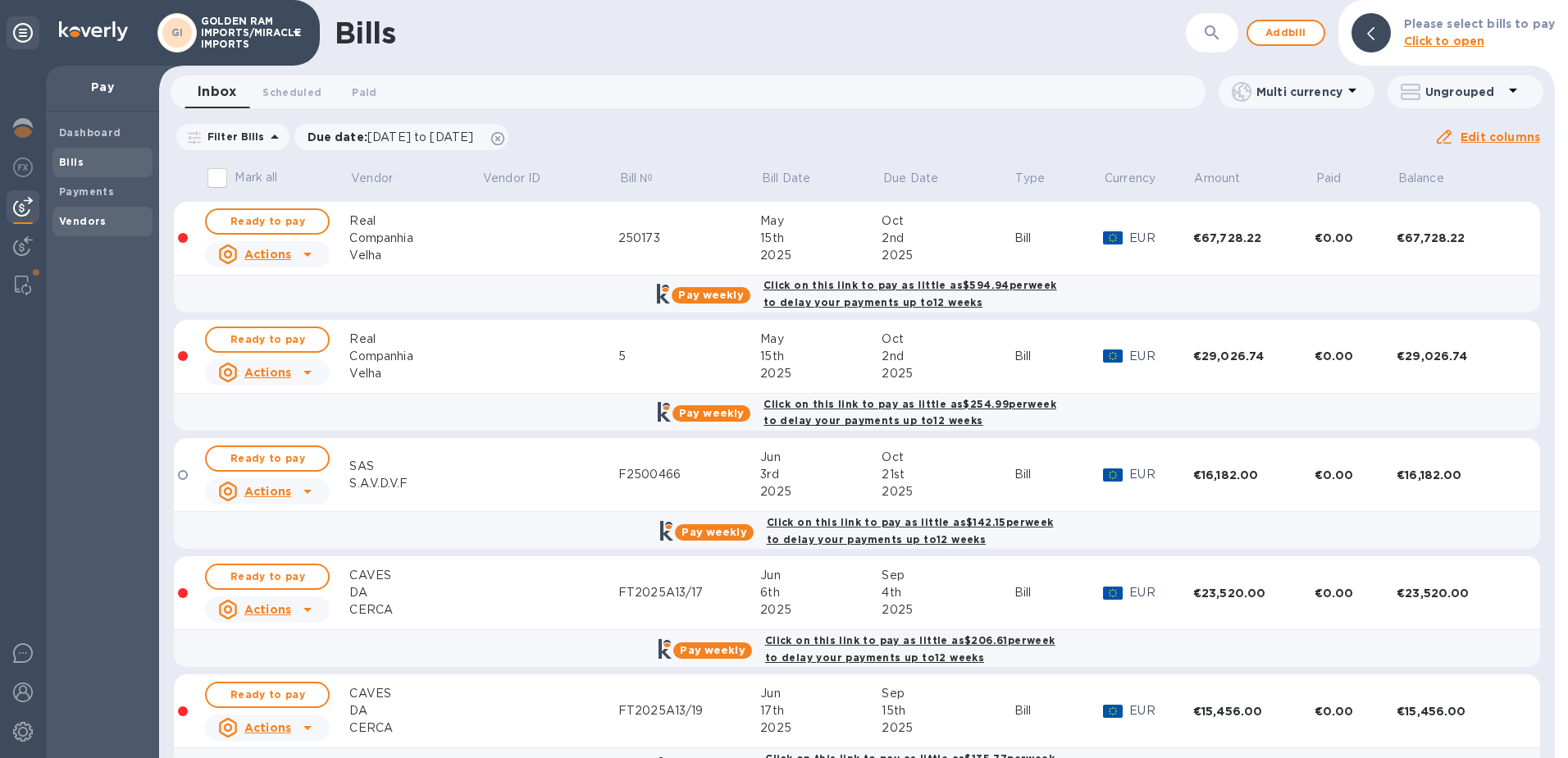
click at [93, 219] on b "Vendors" at bounding box center [82, 221] width 47 height 12
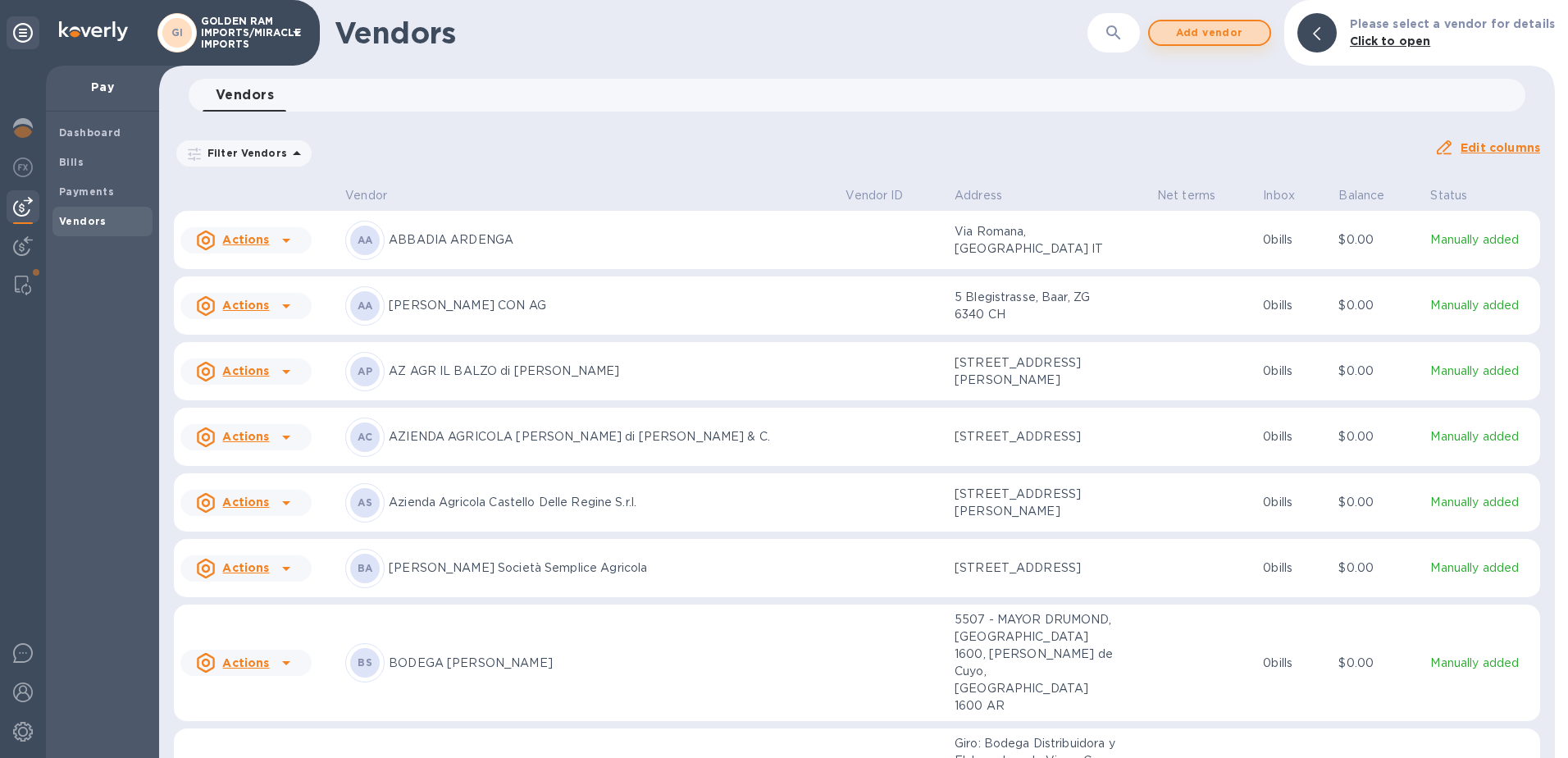
click at [1213, 31] on span "Add vendor" at bounding box center [1210, 33] width 94 height 20
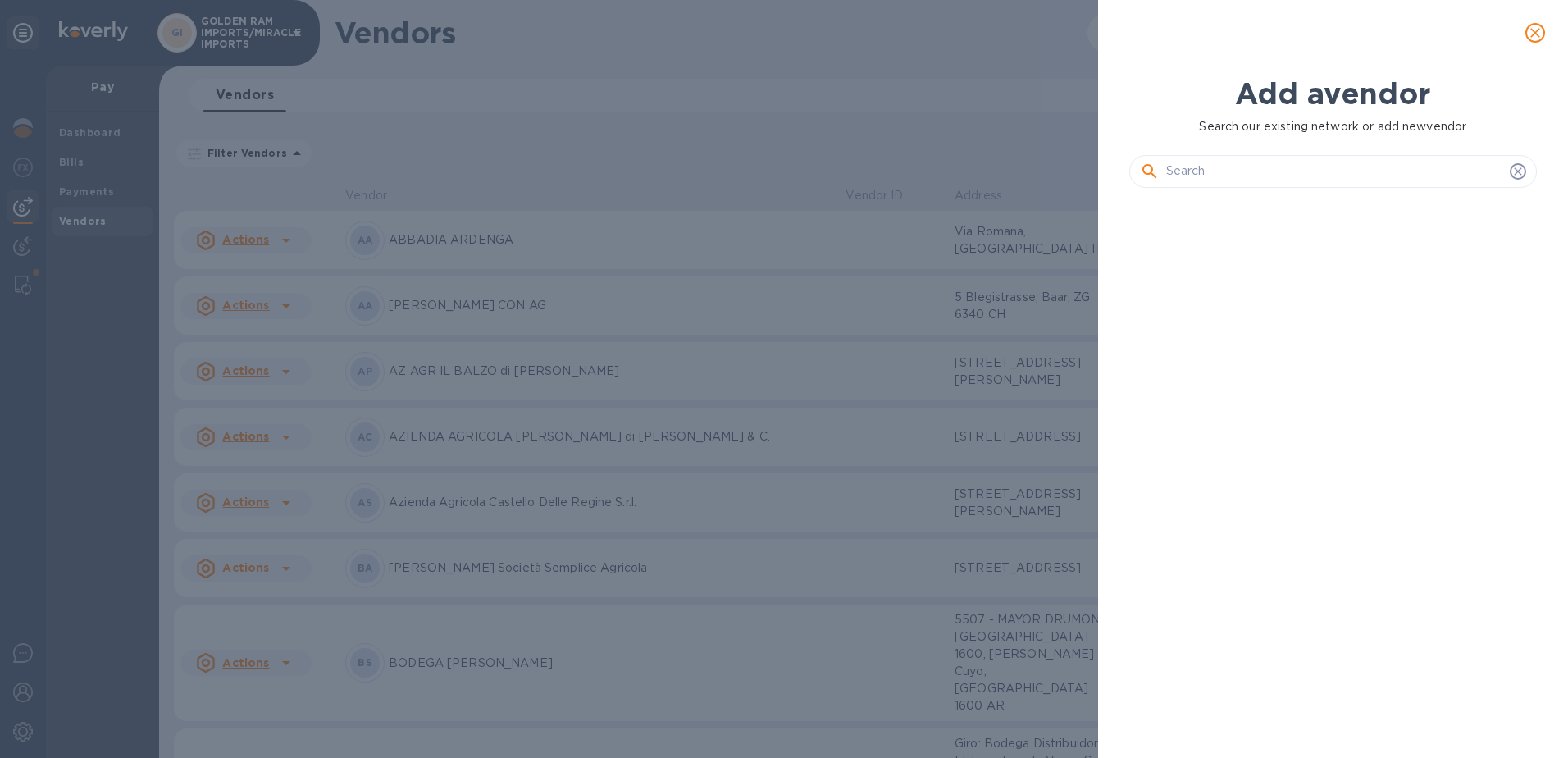
scroll to position [501, 415]
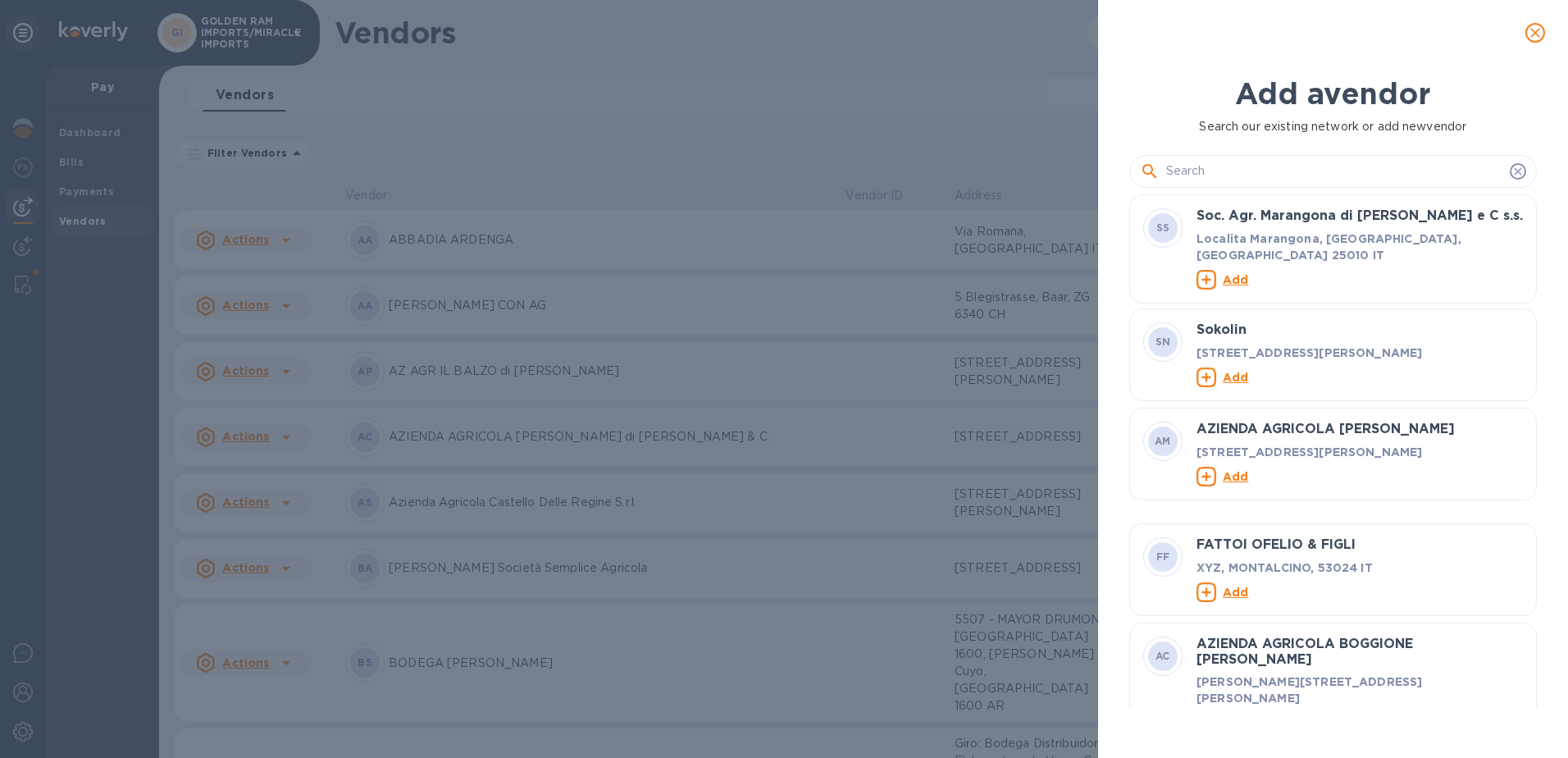
click at [1242, 172] on input "text" at bounding box center [1335, 171] width 337 height 25
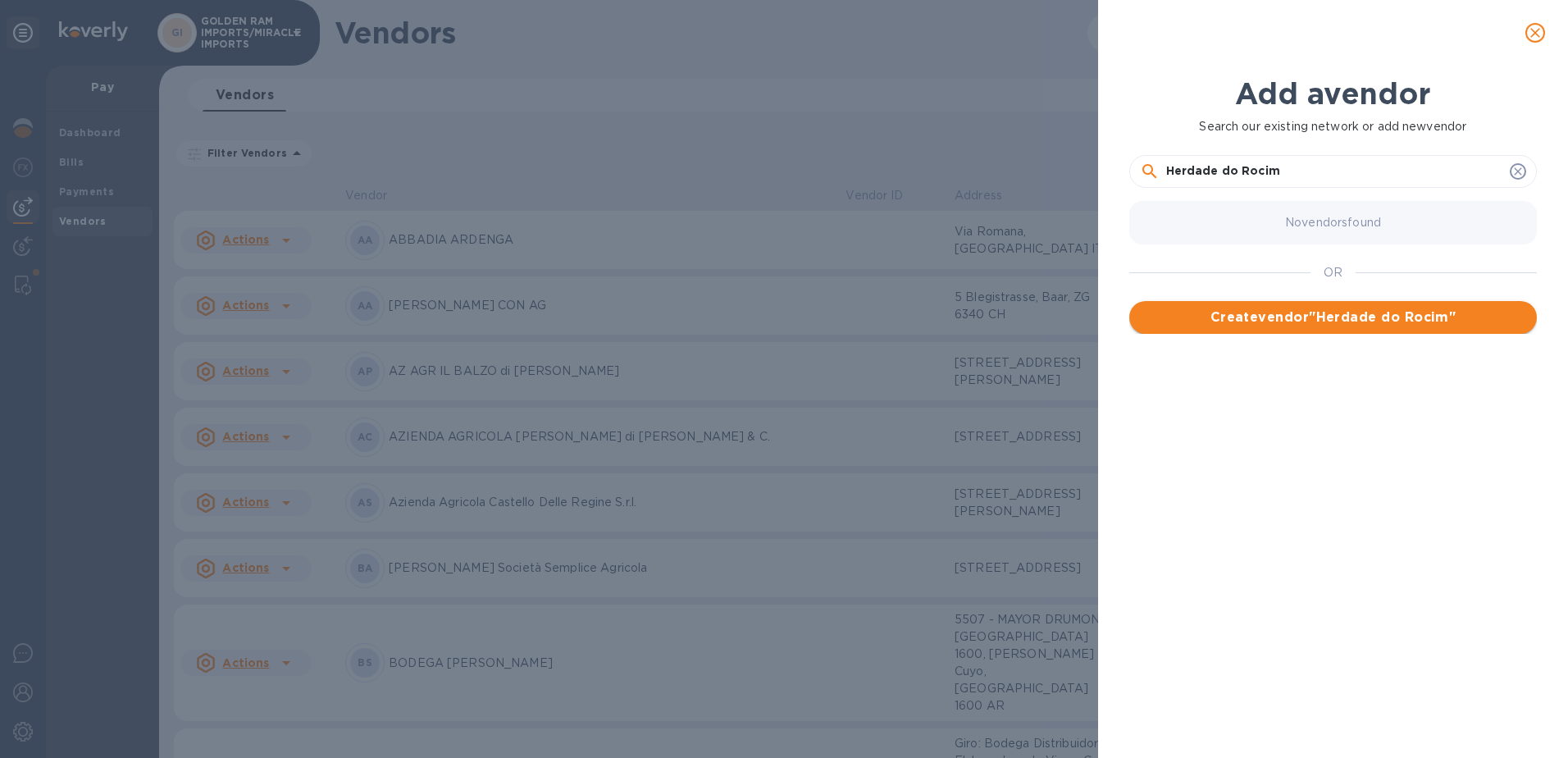
type input "Herdade do Rocim"
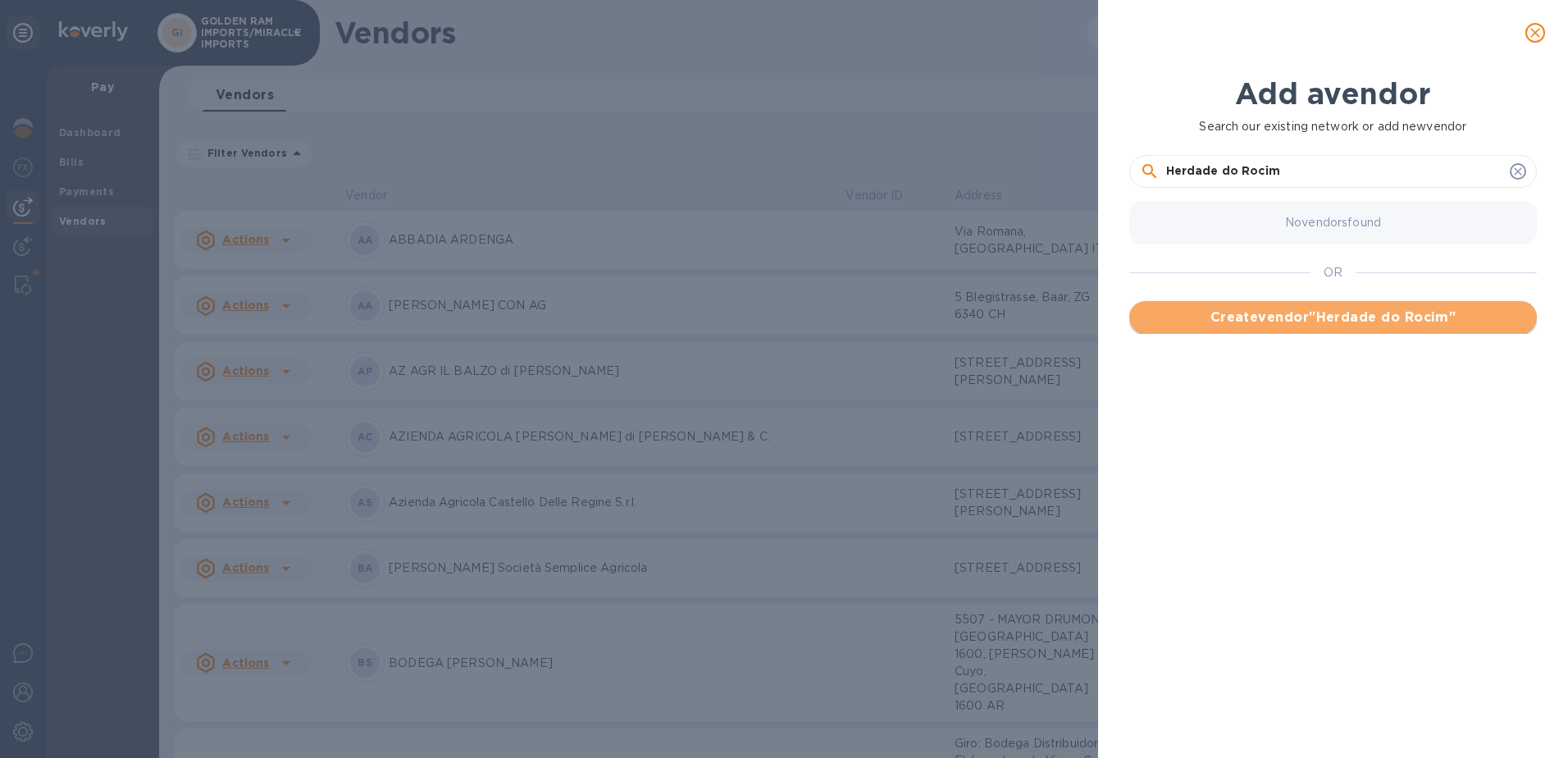
click at [1318, 323] on span "Create vendor " Herdade do Rocim "" at bounding box center [1333, 317] width 382 height 20
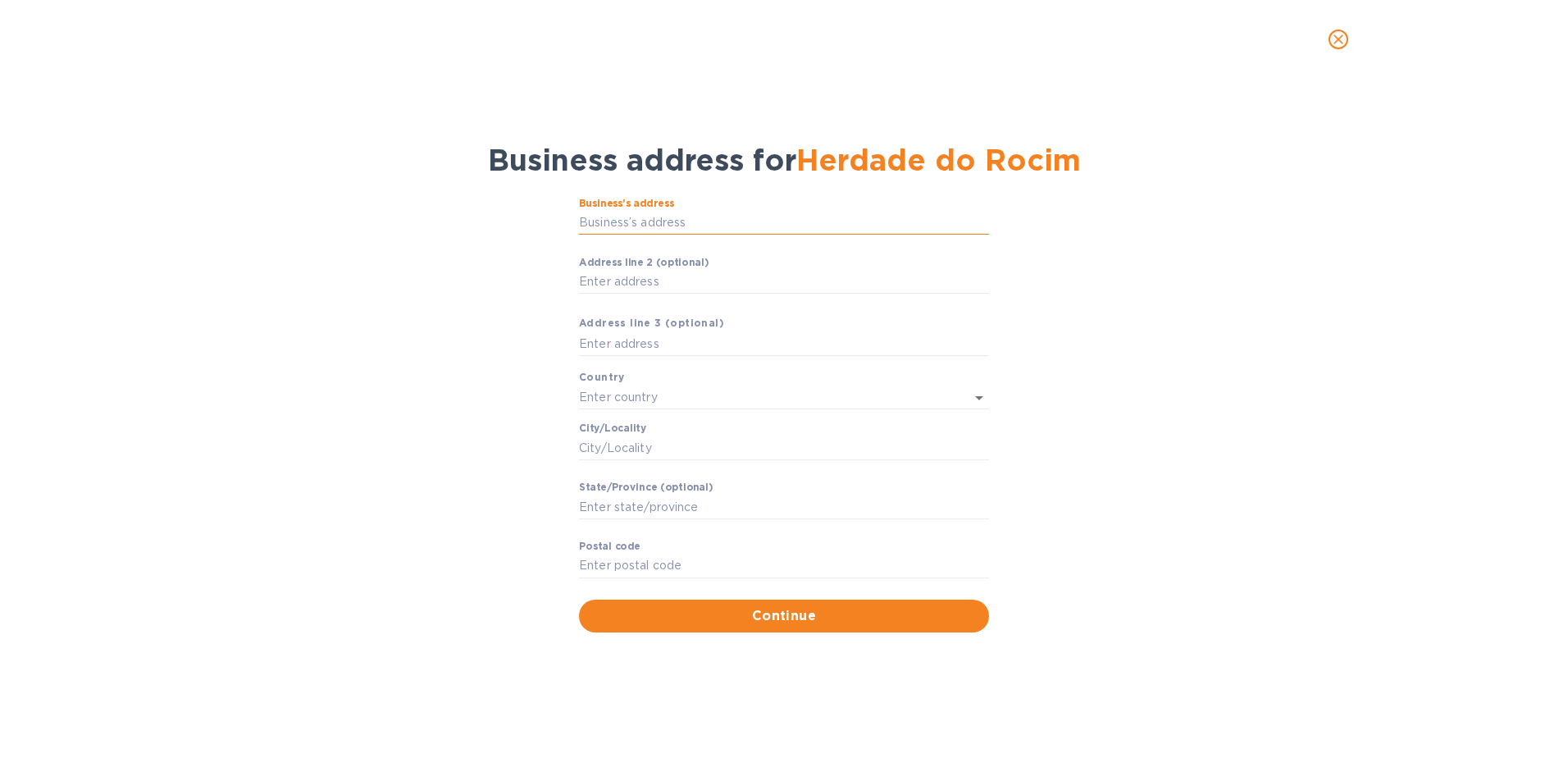
click at [600, 217] on input "Business’s аddress" at bounding box center [783, 224] width 410 height 25
type input "[PERSON_NAME] Nacional"
type input "[GEOGRAPHIC_DATA]"
type input "Bobadela"
type input "[GEOGRAPHIC_DATA]"
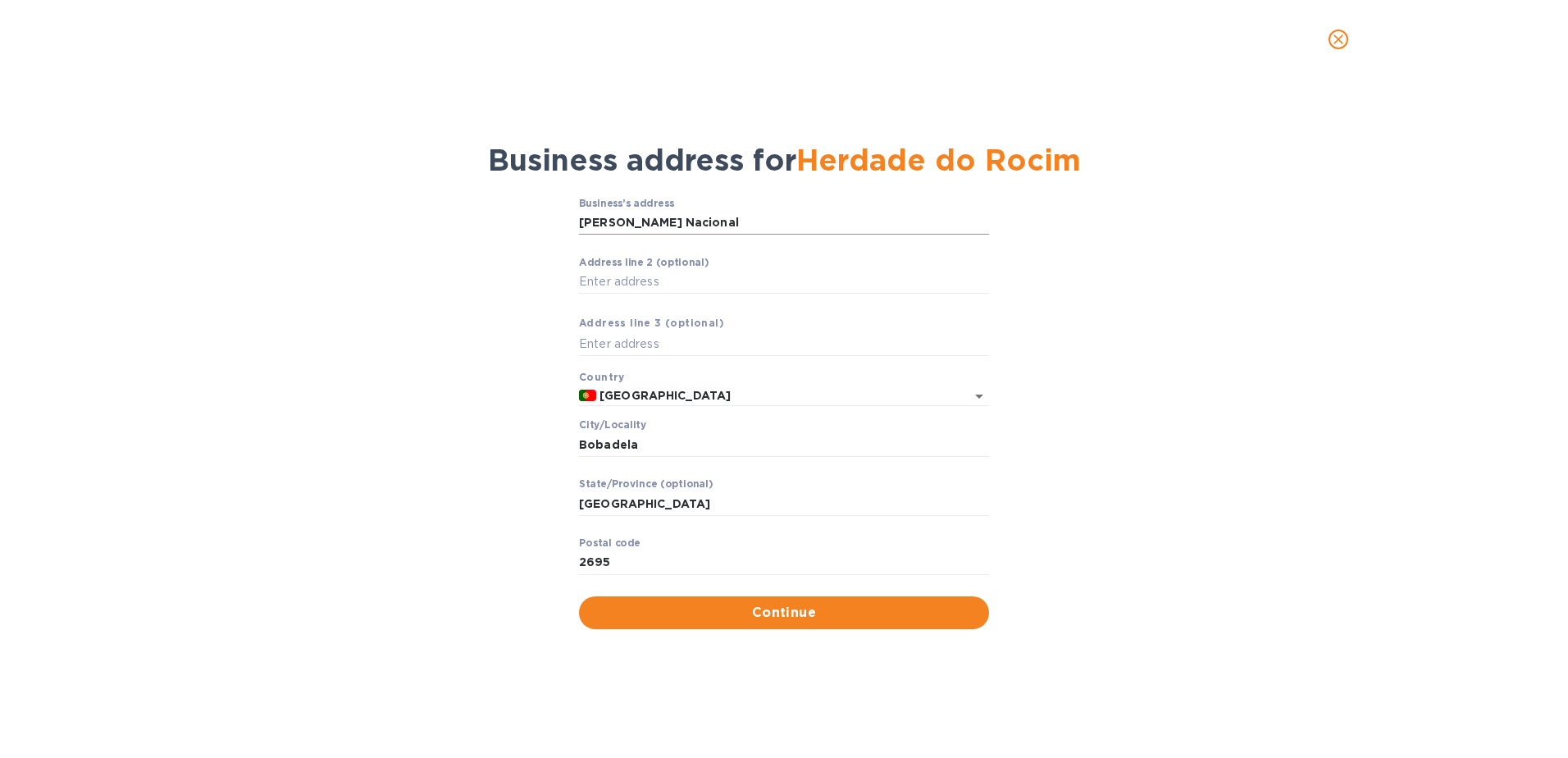
click at [731, 224] on input "[PERSON_NAME] Nacional" at bounding box center [783, 224] width 410 height 25
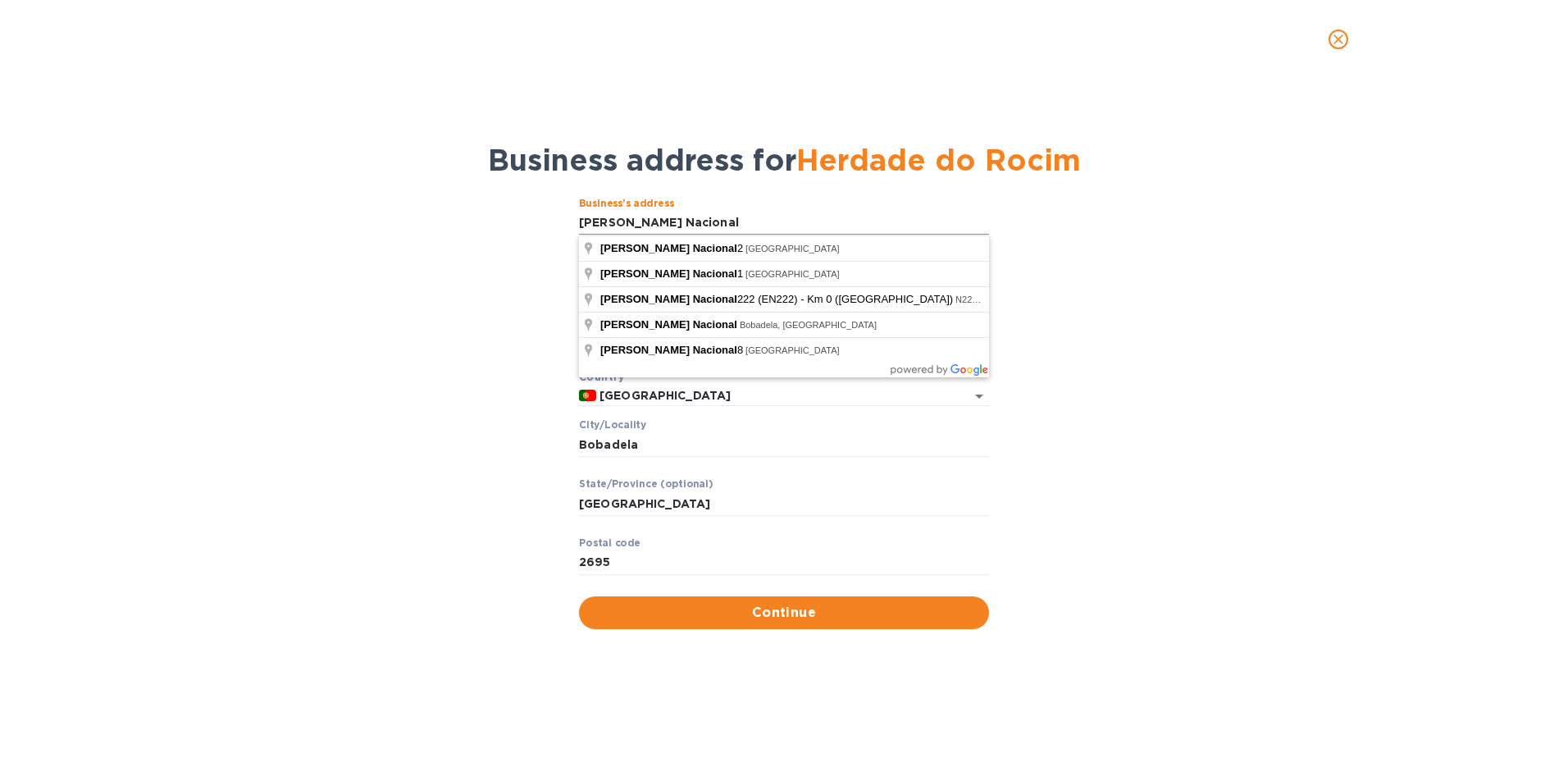
click at [731, 224] on input "[PERSON_NAME] Nacional" at bounding box center [783, 224] width 410 height 25
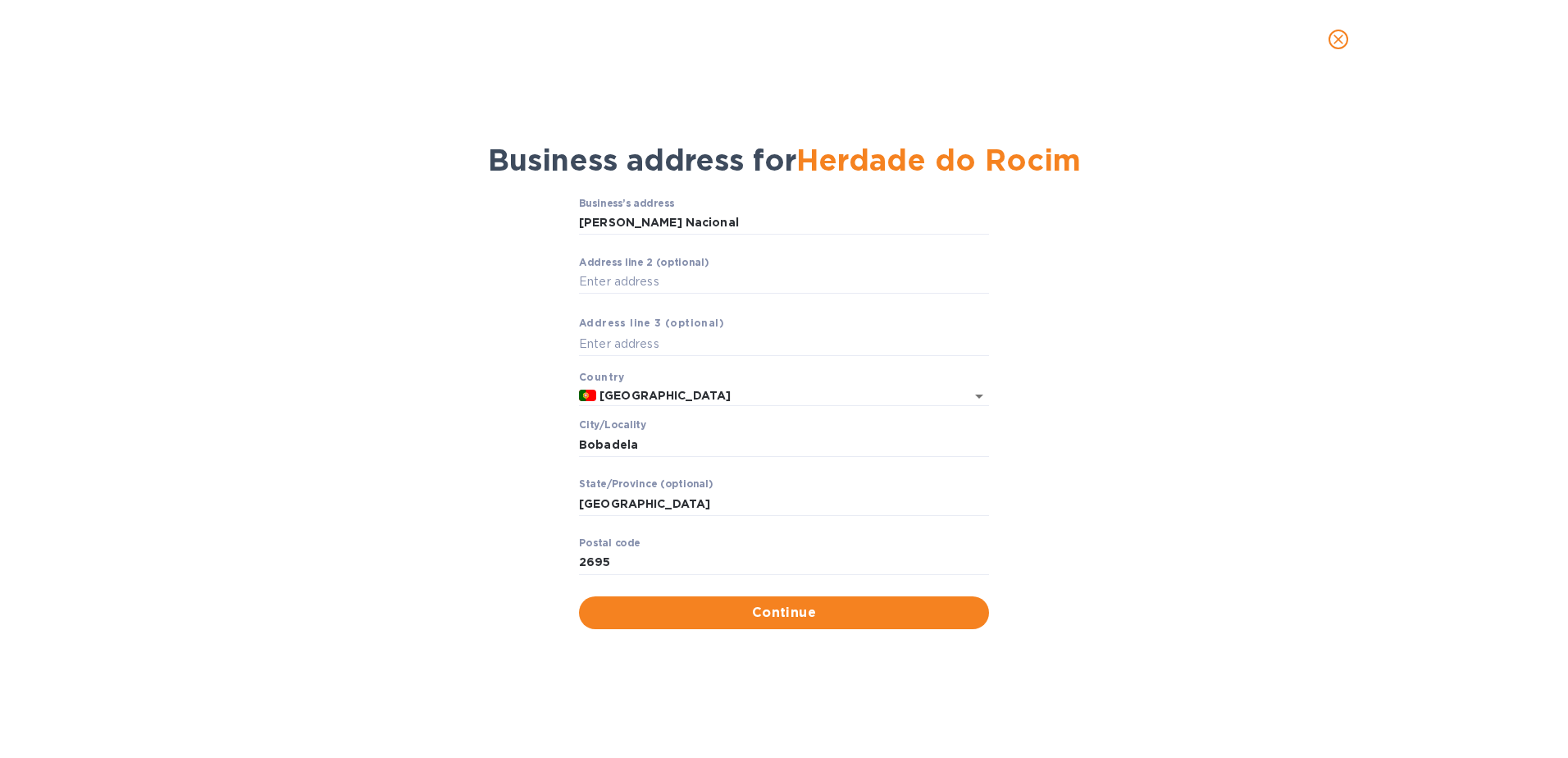
click at [1092, 244] on div "Business’s аddress [PERSON_NAME] Nacional ​ Аddress line 2 (optional) ​ Аddress…" at bounding box center [784, 413] width 1525 height 451
click at [630, 509] on input "[GEOGRAPHIC_DATA]" at bounding box center [783, 504] width 410 height 25
drag, startPoint x: 620, startPoint y: 563, endPoint x: 524, endPoint y: 562, distance: 96.0
click at [524, 562] on div "Business’s аddress [PERSON_NAME] Nacional ​ Аddress line 2 (optional) ​ Аddress…" at bounding box center [784, 413] width 1525 height 451
type input "7940"
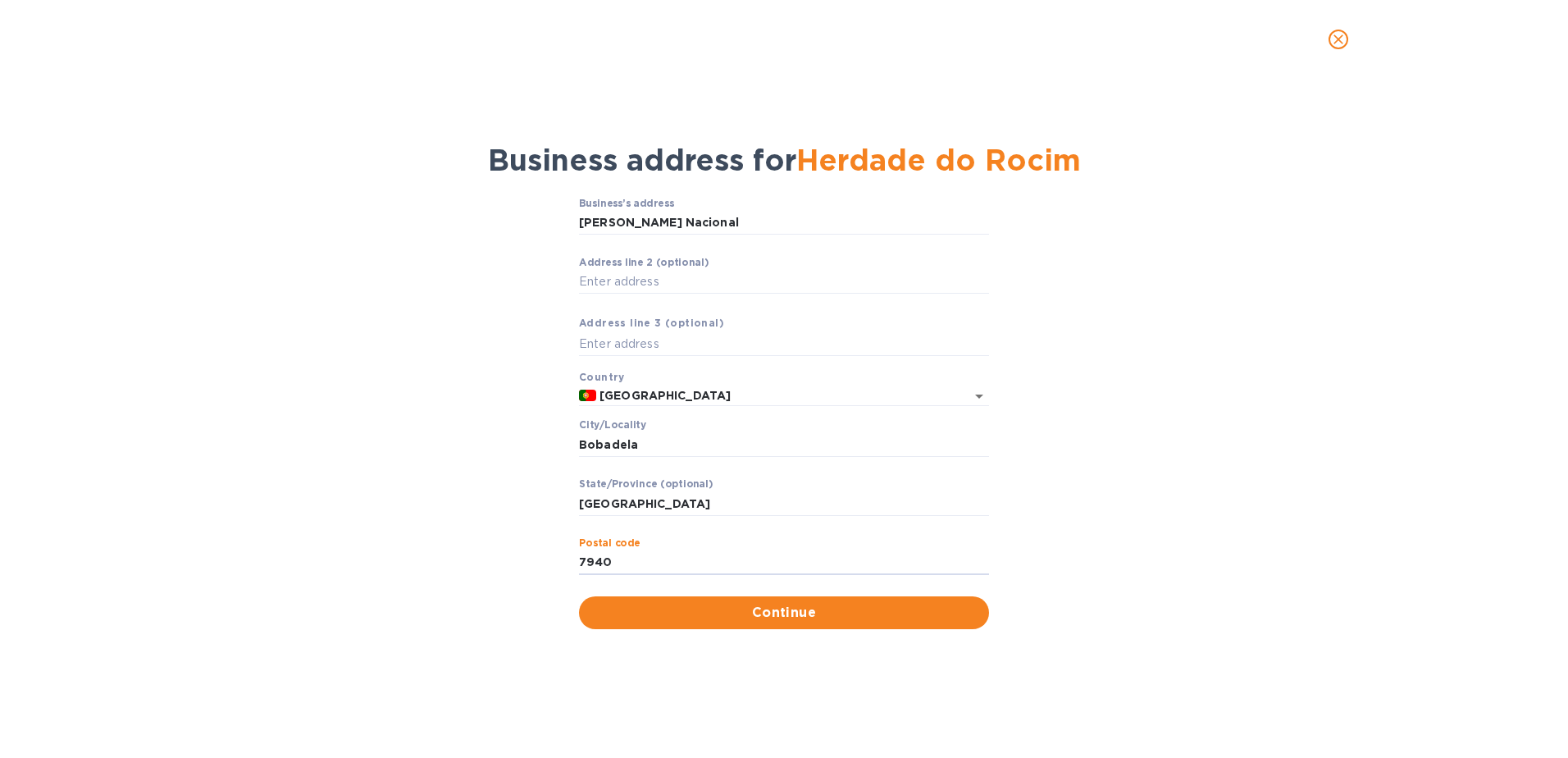
click at [1186, 531] on div "Business’s аddress [PERSON_NAME] Nacional ​ Аddress line 2 (optional) ​ Аddress…" at bounding box center [784, 413] width 1525 height 451
click at [650, 508] on input "[GEOGRAPHIC_DATA]" at bounding box center [783, 504] width 410 height 25
drag, startPoint x: 702, startPoint y: 442, endPoint x: 691, endPoint y: 433, distance: 14.2
click at [582, 437] on input "Bobadela" at bounding box center [783, 445] width 410 height 25
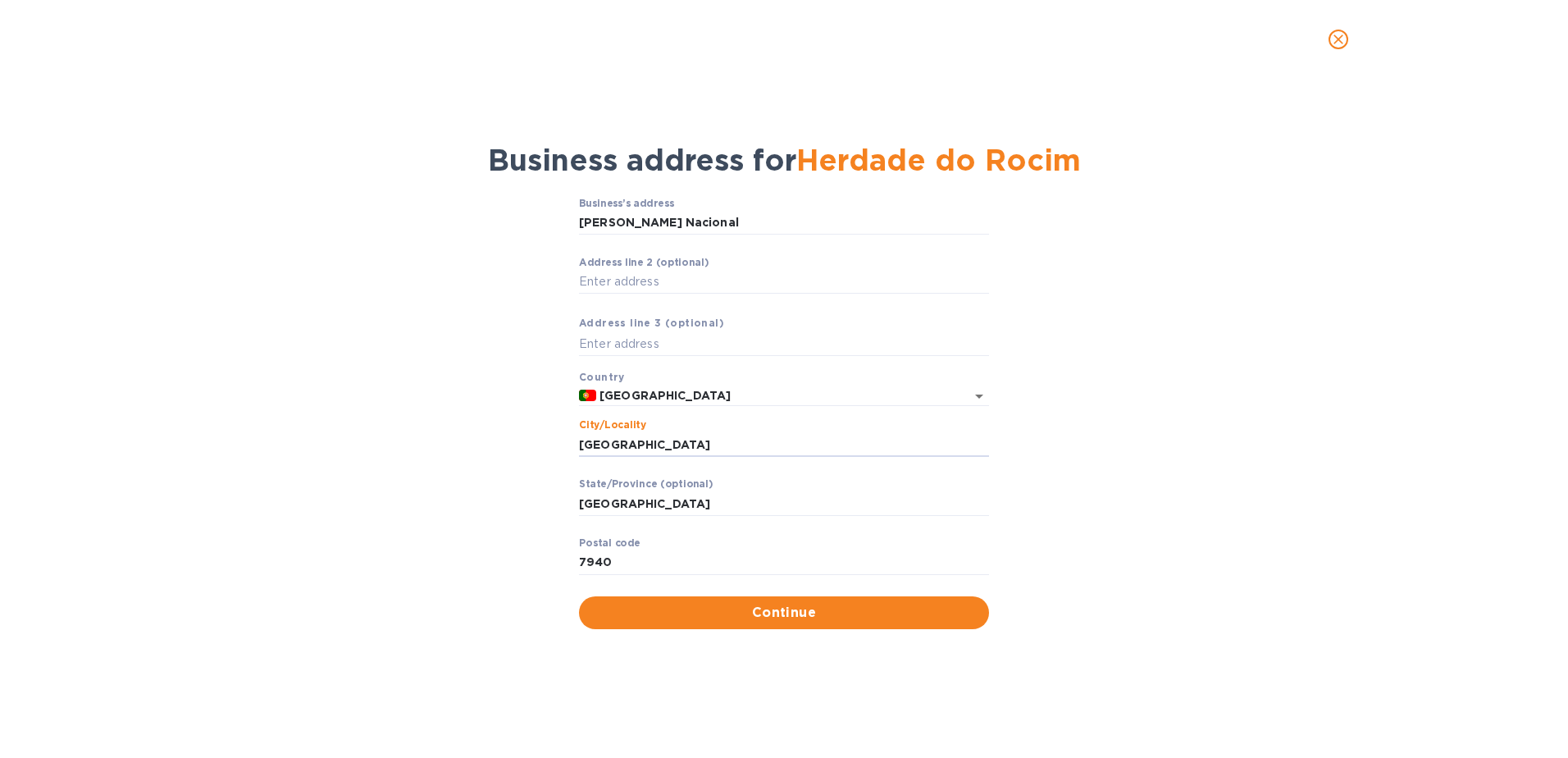
type input "[GEOGRAPHIC_DATA]"
click at [717, 220] on input "[PERSON_NAME] Nacional" at bounding box center [783, 224] width 410 height 25
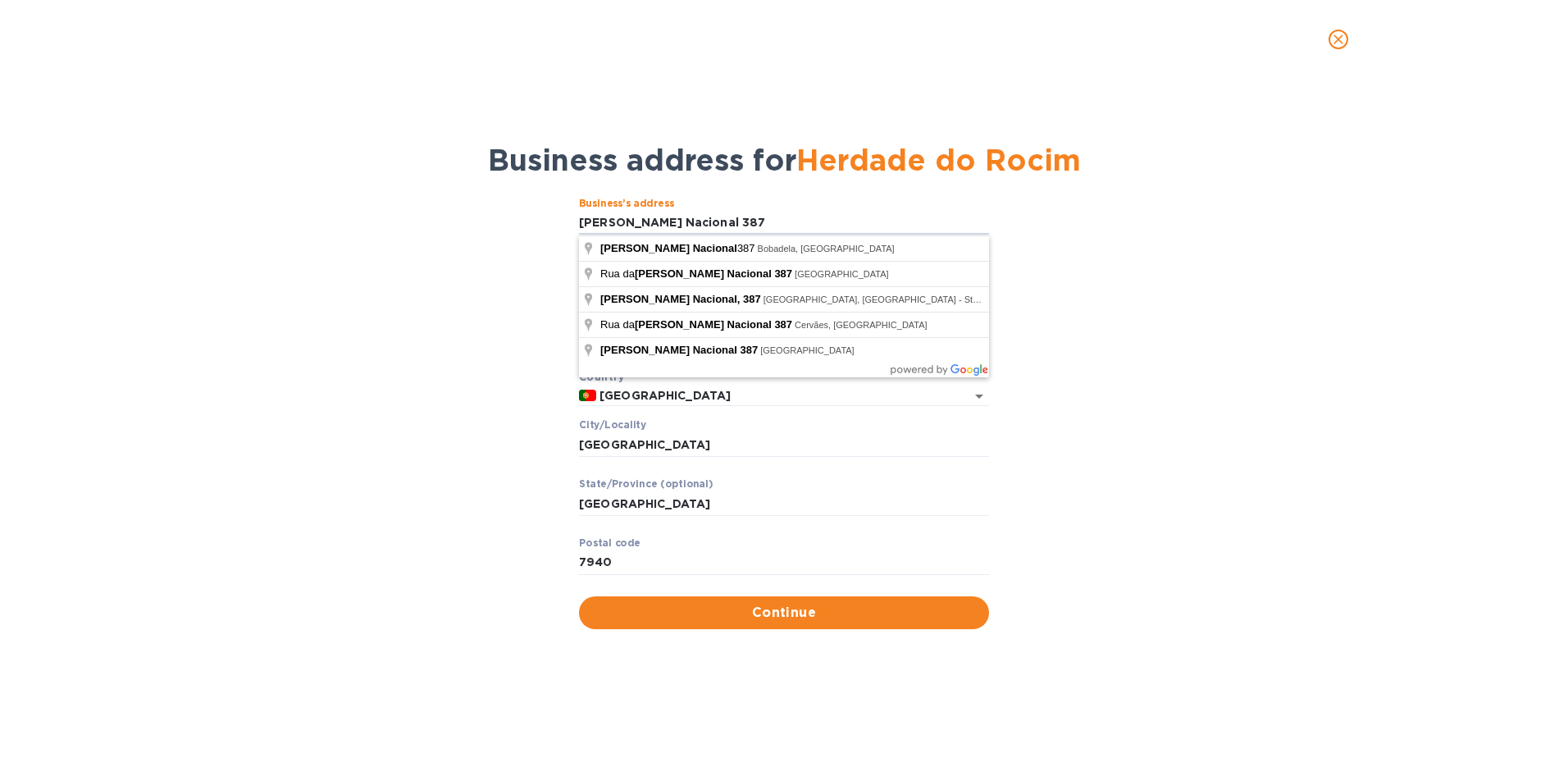
type input "[PERSON_NAME] Nacional 387"
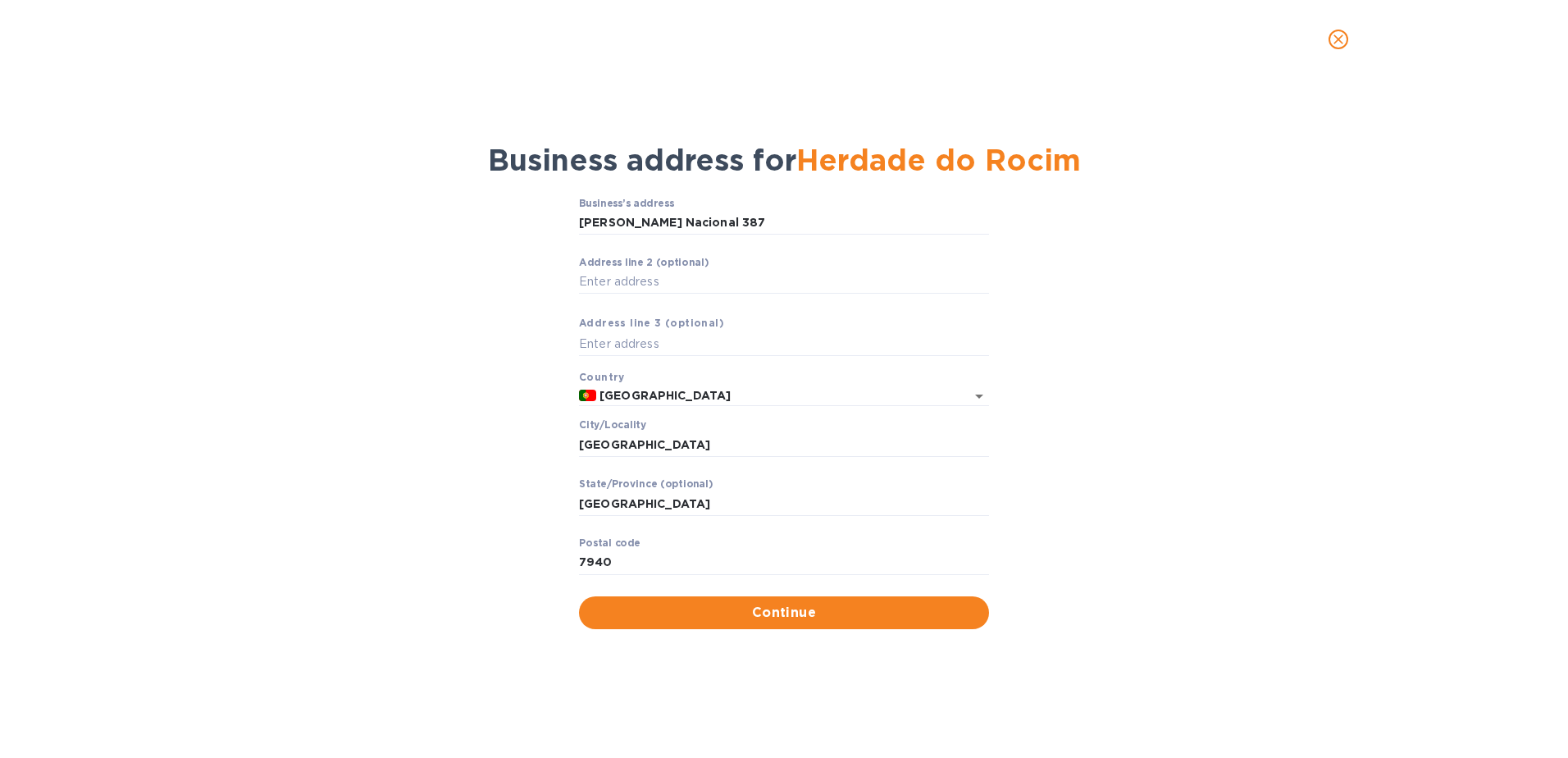
click at [864, 196] on div "Business’s аddress [PERSON_NAME] Nacional 387 ​ Аddress line 2 (optional) ​ Аdd…" at bounding box center [784, 413] width 1525 height 451
click at [650, 278] on input "Аddress line 2 (optional)" at bounding box center [783, 282] width 410 height 25
type input "apartado 64"
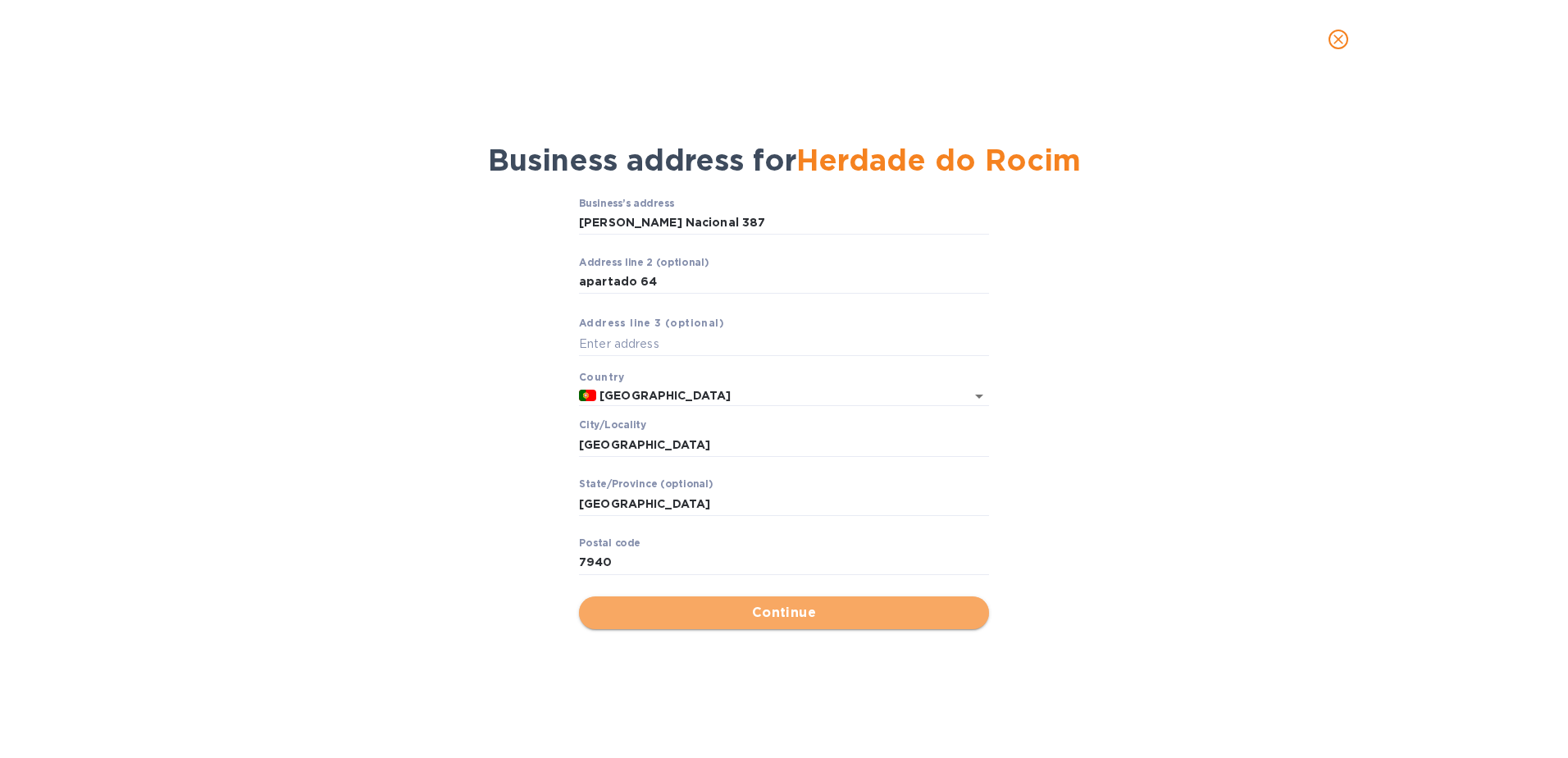
click at [816, 624] on button "Continue" at bounding box center [783, 613] width 410 height 33
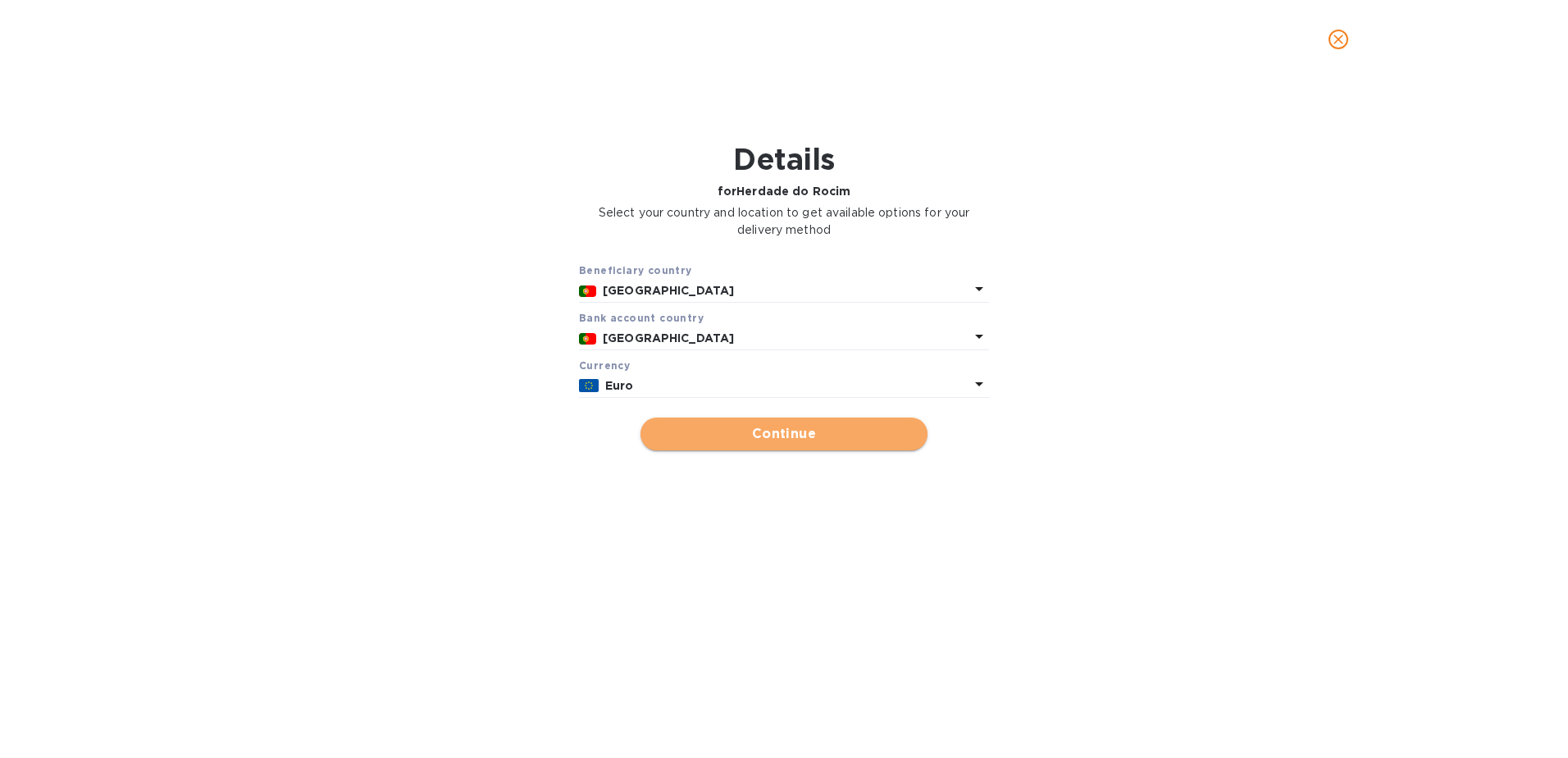
click at [786, 437] on span "Continue" at bounding box center [783, 434] width 261 height 20
type input "Herdade do Rocim"
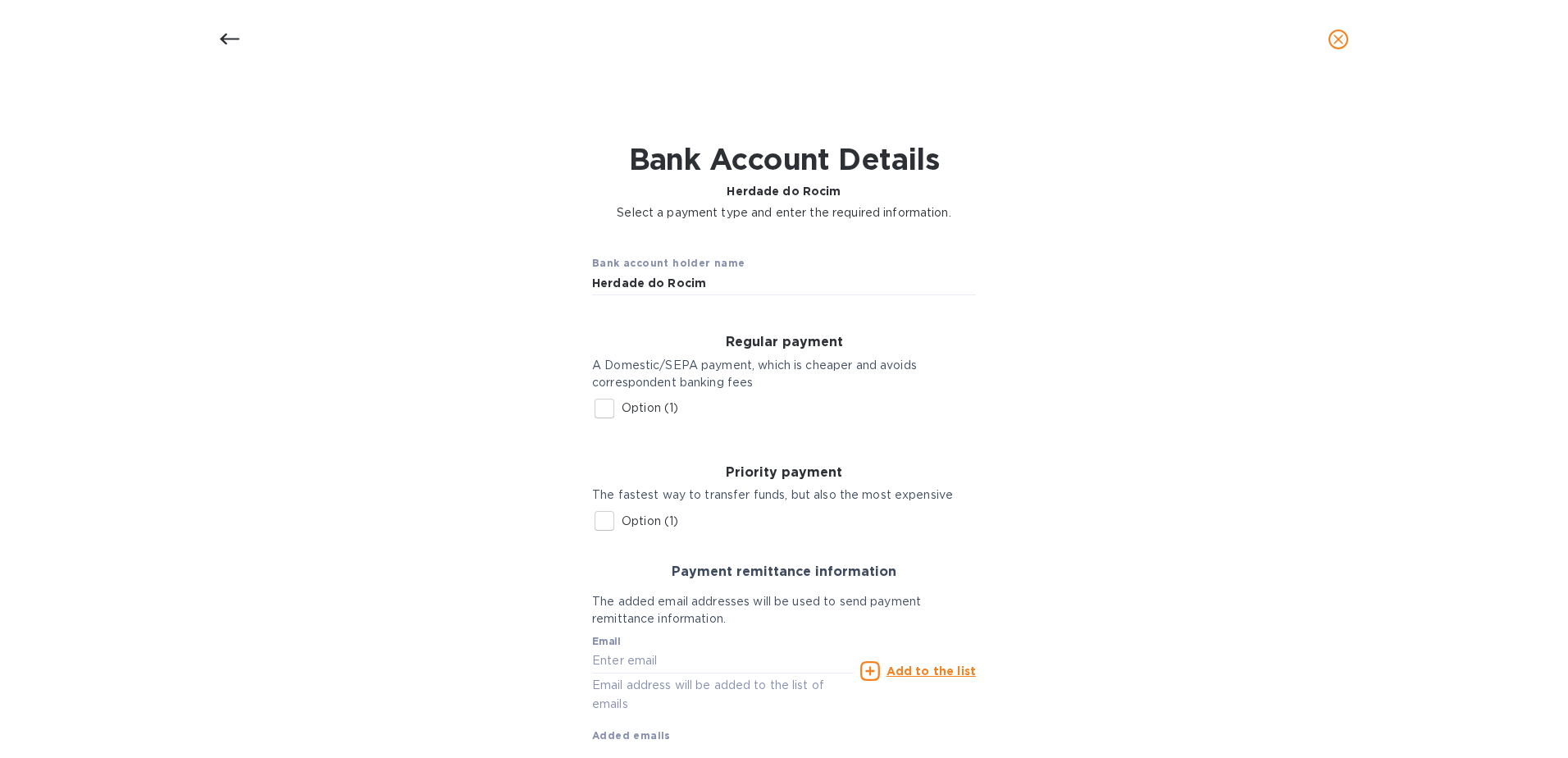
click at [606, 411] on input "Option (1)" at bounding box center [604, 408] width 35 height 35
checkbox input "true"
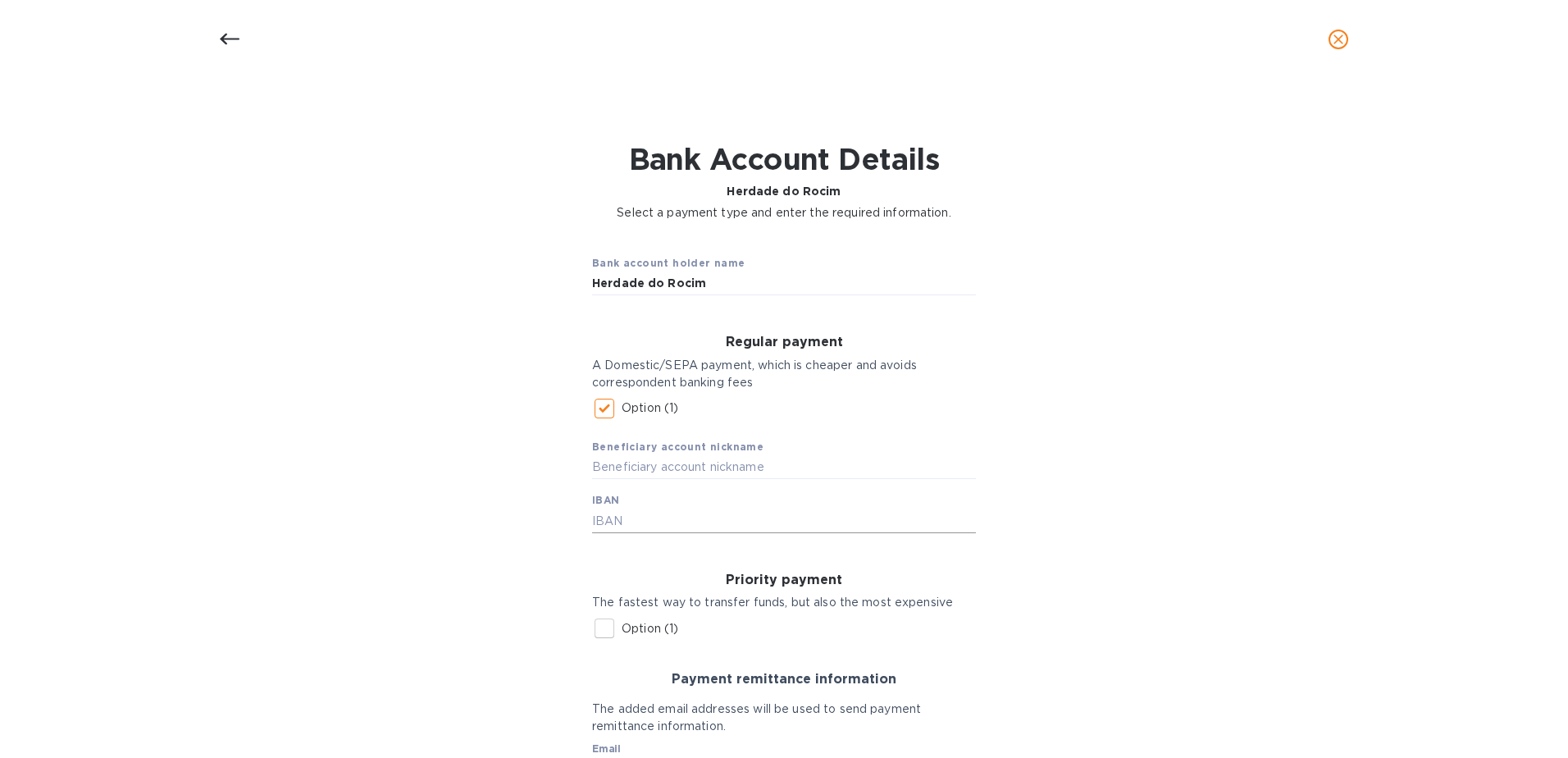
click at [676, 522] on input "text" at bounding box center [784, 521] width 384 height 25
type input "[FINANCIAL_ID]"
click at [1257, 438] on div "Bank account holder name Herdade do Rocim Regular payment A Domestic/SEPA payme…" at bounding box center [784, 576] width 1525 height 690
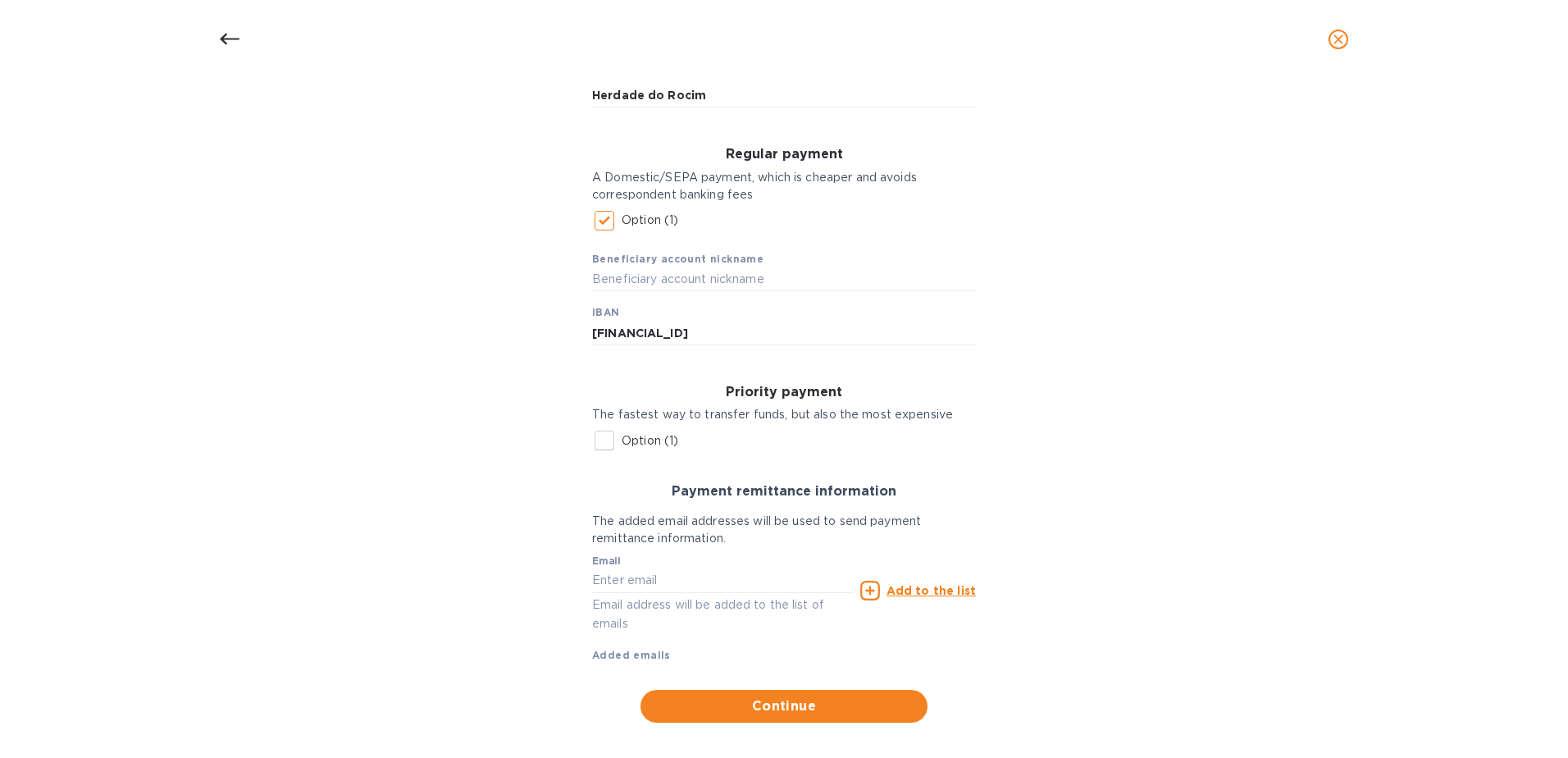
scroll to position [204, 0]
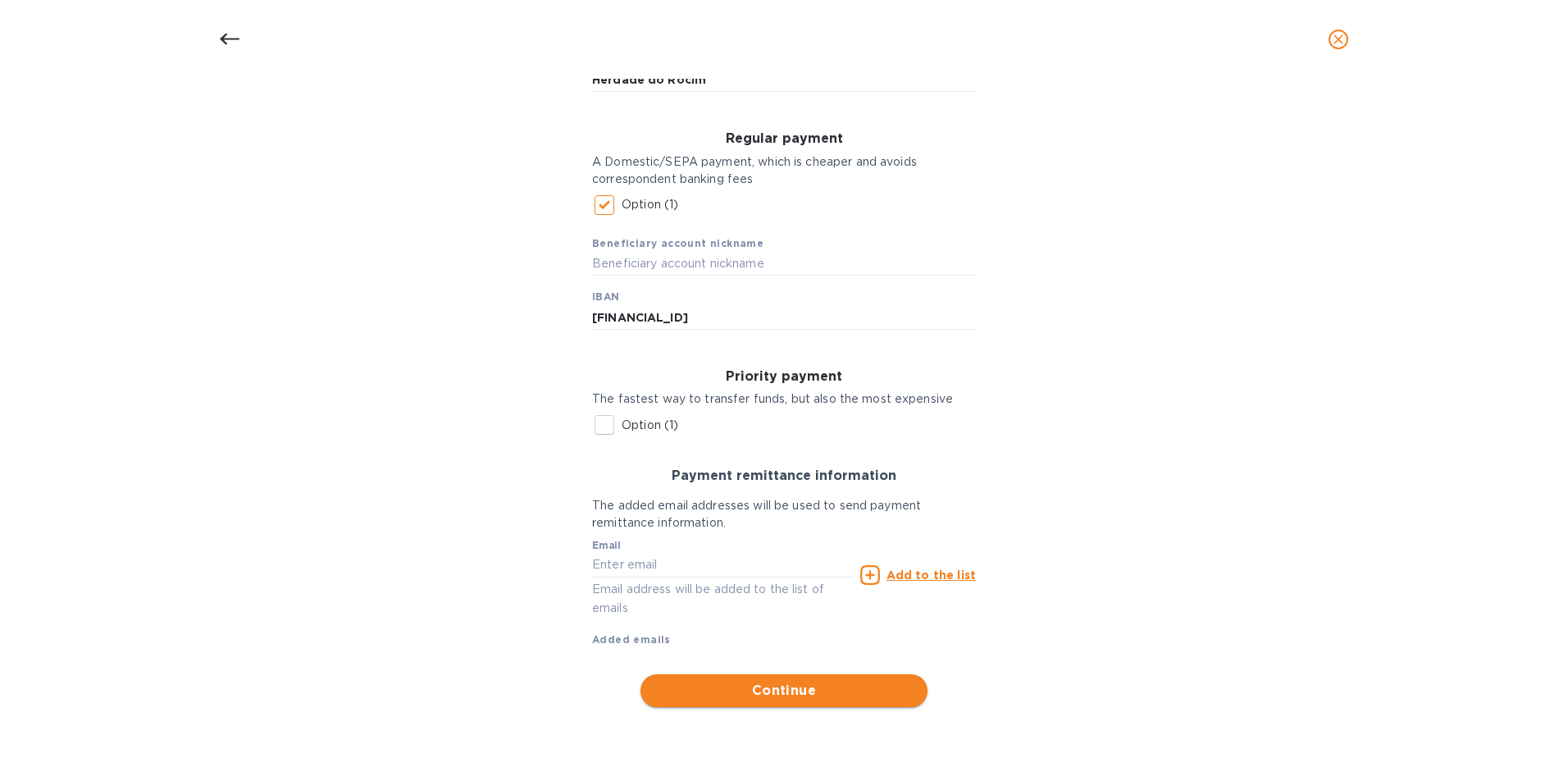
click at [763, 685] on span "Continue" at bounding box center [783, 691] width 261 height 20
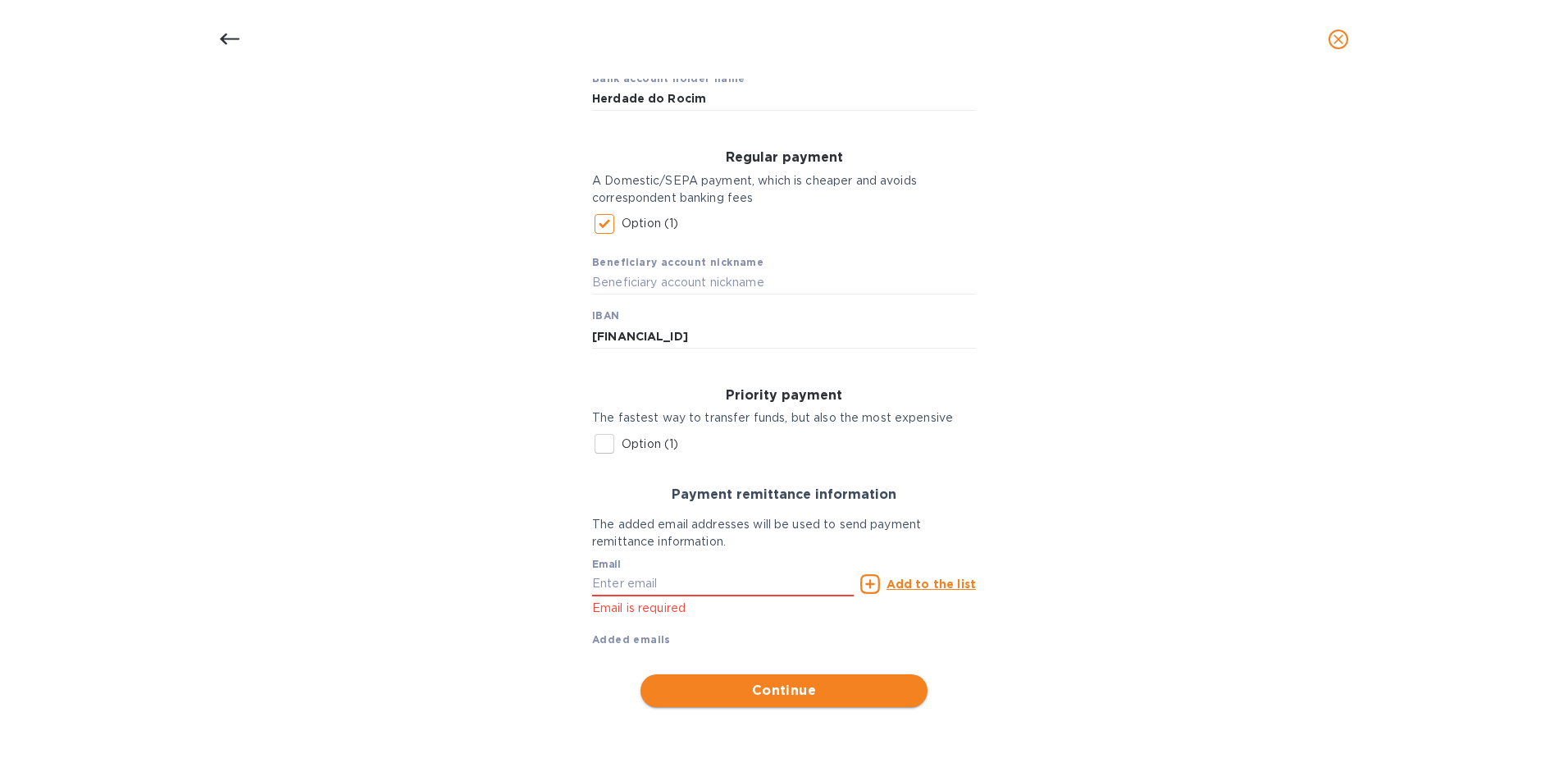
scroll to position [185, 0]
click at [604, 583] on input "text" at bounding box center [723, 584] width 262 height 25
type input "F"
drag, startPoint x: 679, startPoint y: 586, endPoint x: 588, endPoint y: 587, distance: 91.0
click at [589, 587] on div "Email [PERSON_NAME].[PERSON_NAME] Email is required" at bounding box center [723, 584] width 268 height 74
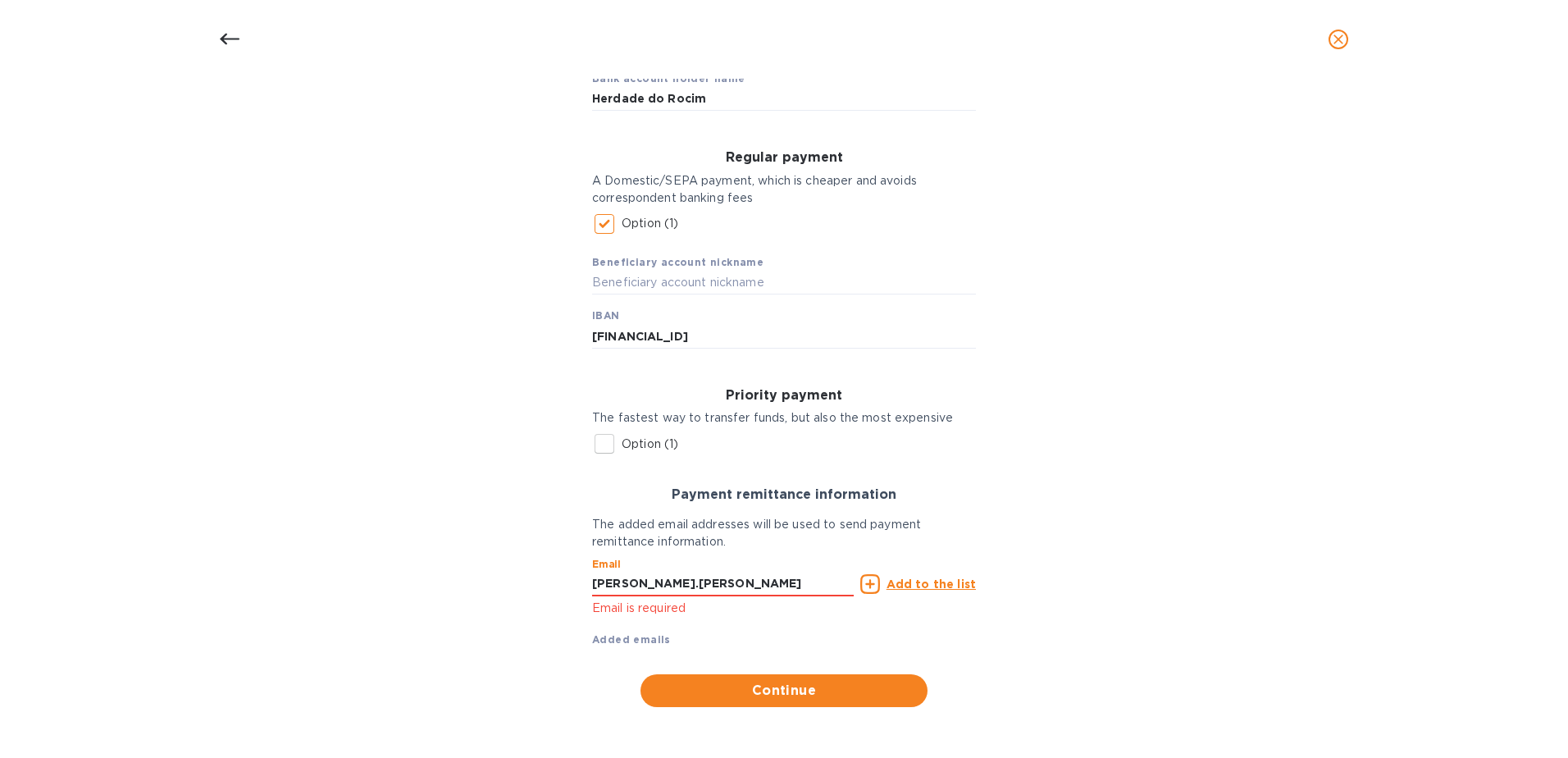
paste input "[PERSON_NAME] <[PERSON_NAME][EMAIL_ADDRESS][PERSON_NAME][DOMAIN_NAME]>"
click at [616, 582] on input "[PERSON_NAME] <[PERSON_NAME][EMAIL_ADDRESS][PERSON_NAME][DOMAIN_NAME]>" at bounding box center [723, 584] width 262 height 25
type input "[PERSON_NAME][EMAIL_ADDRESS][PERSON_NAME][DOMAIN_NAME]"
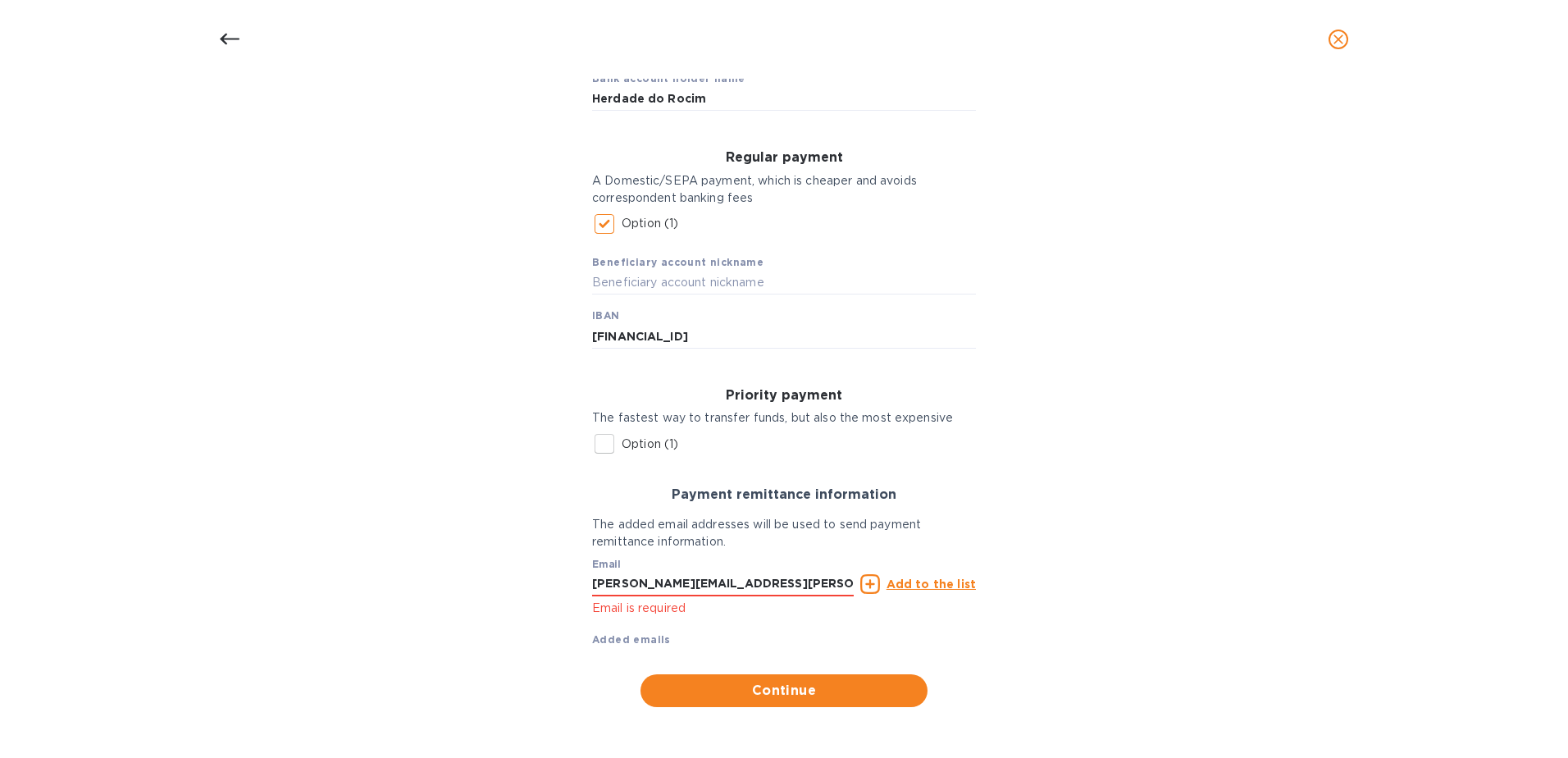
click at [938, 585] on u "Add to the list" at bounding box center [931, 584] width 89 height 13
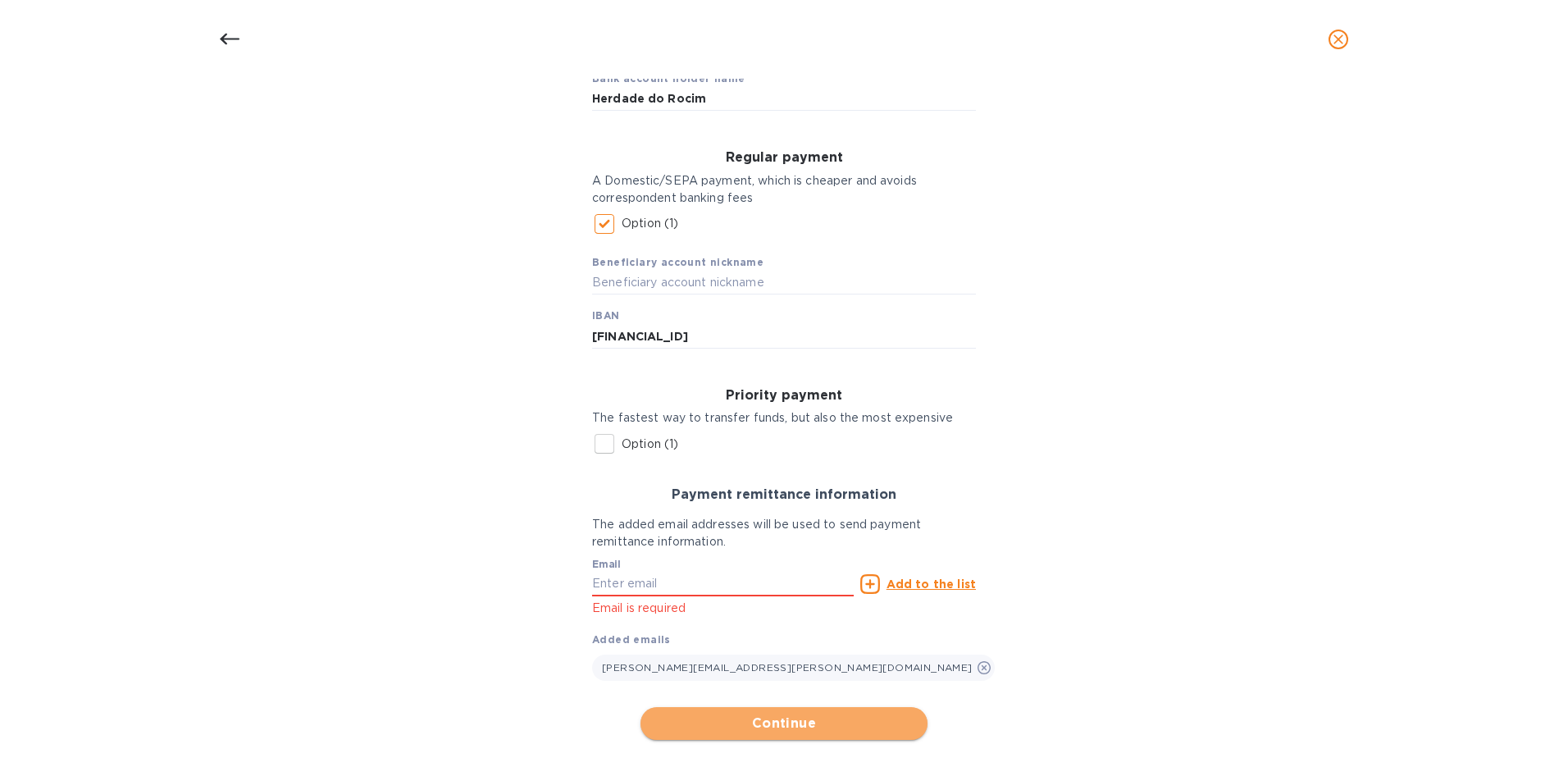
click at [782, 722] on span "Continue" at bounding box center [783, 724] width 261 height 20
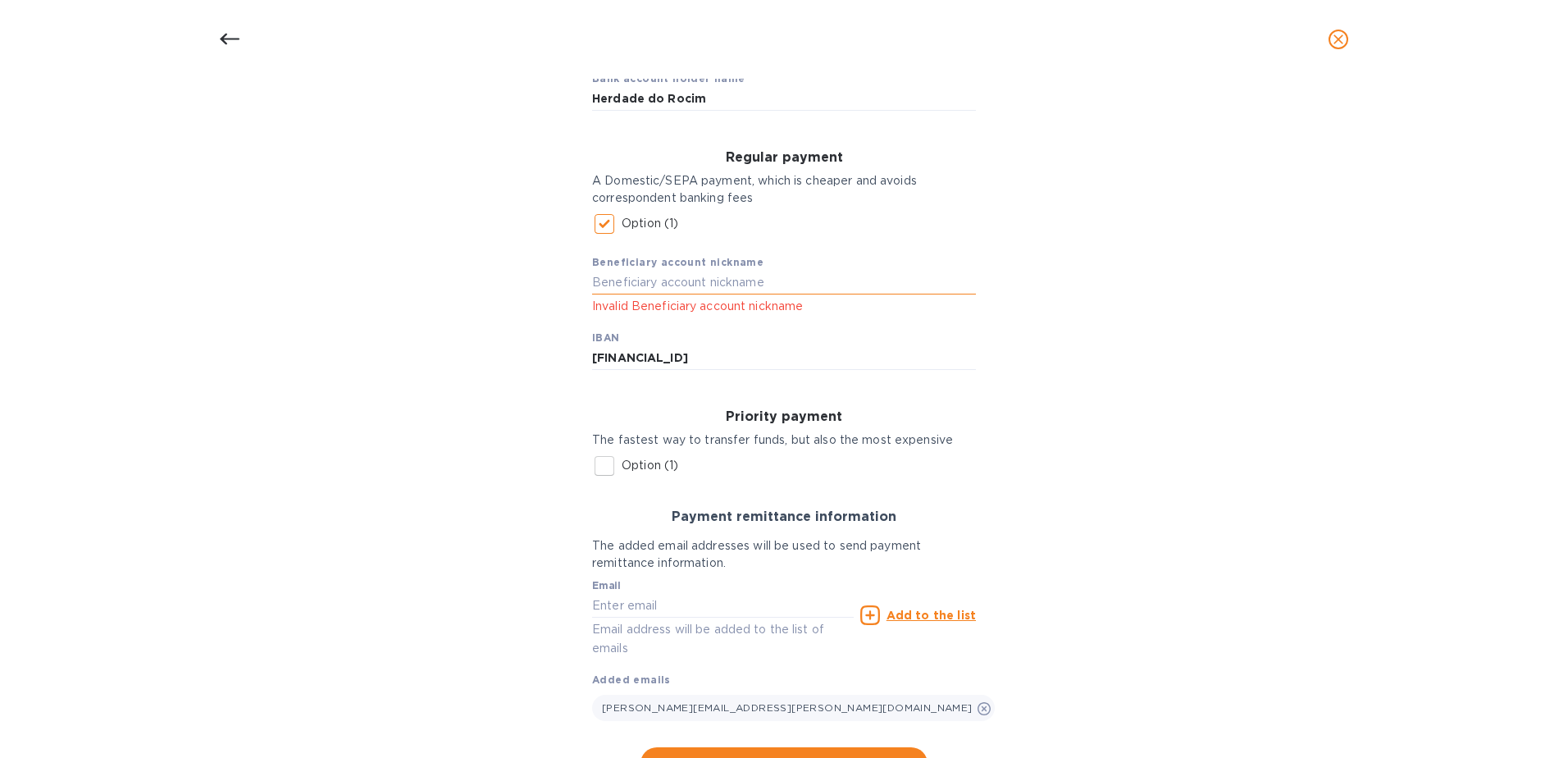
click at [645, 279] on input "text" at bounding box center [784, 283] width 384 height 25
click at [653, 284] on input "text" at bounding box center [784, 283] width 384 height 25
type input "Rocim"
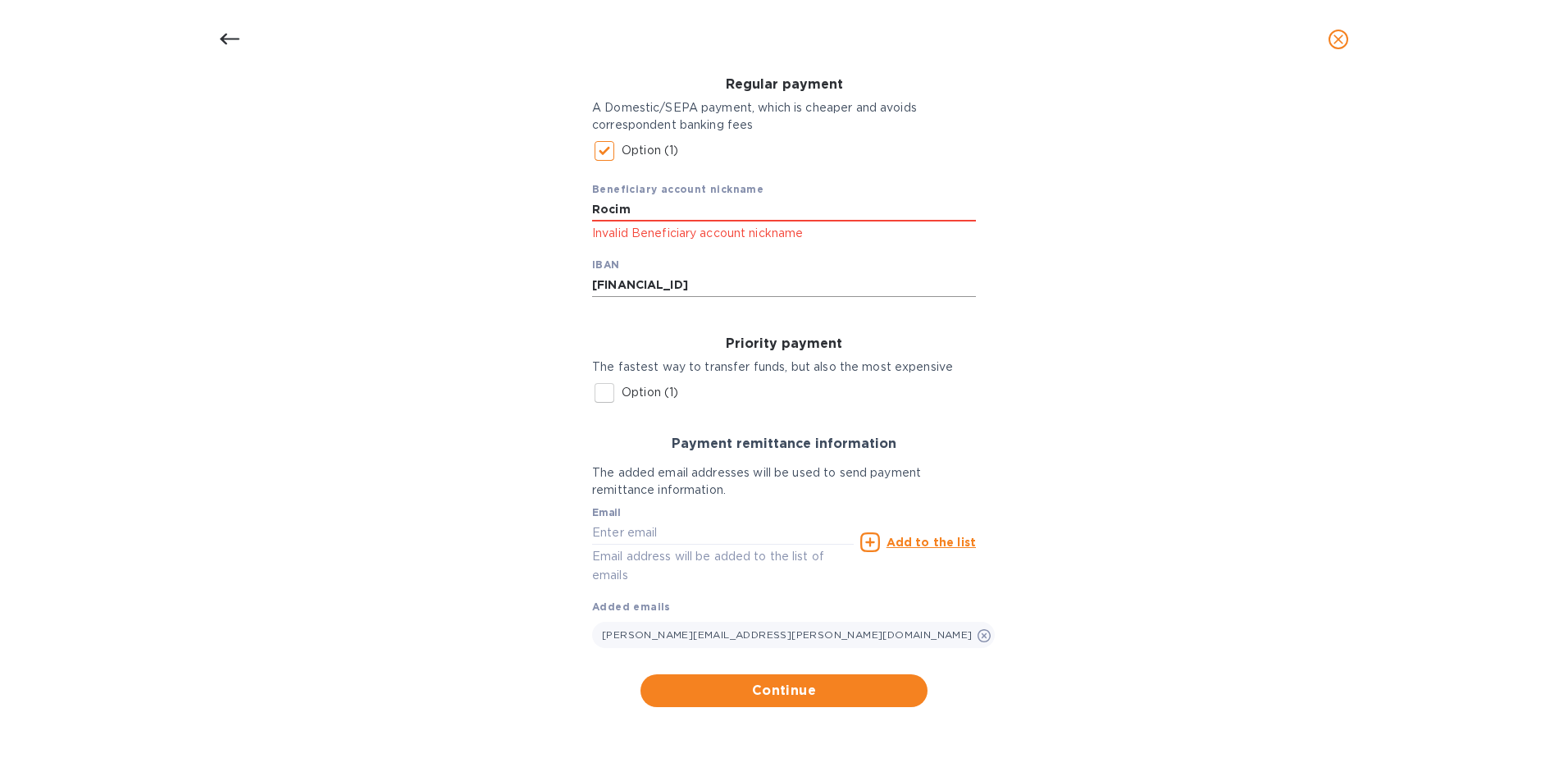
click at [636, 284] on input "[FINANCIAL_ID]" at bounding box center [784, 285] width 384 height 25
click at [652, 284] on input "[FINANCIAL_ID]" at bounding box center [784, 285] width 384 height 25
click at [679, 287] on input "[FINANCIAL_ID]" at bounding box center [784, 285] width 384 height 25
click at [717, 281] on input "[FINANCIAL_ID]" at bounding box center [784, 285] width 384 height 25
click at [794, 699] on span "Continue" at bounding box center [783, 691] width 261 height 20
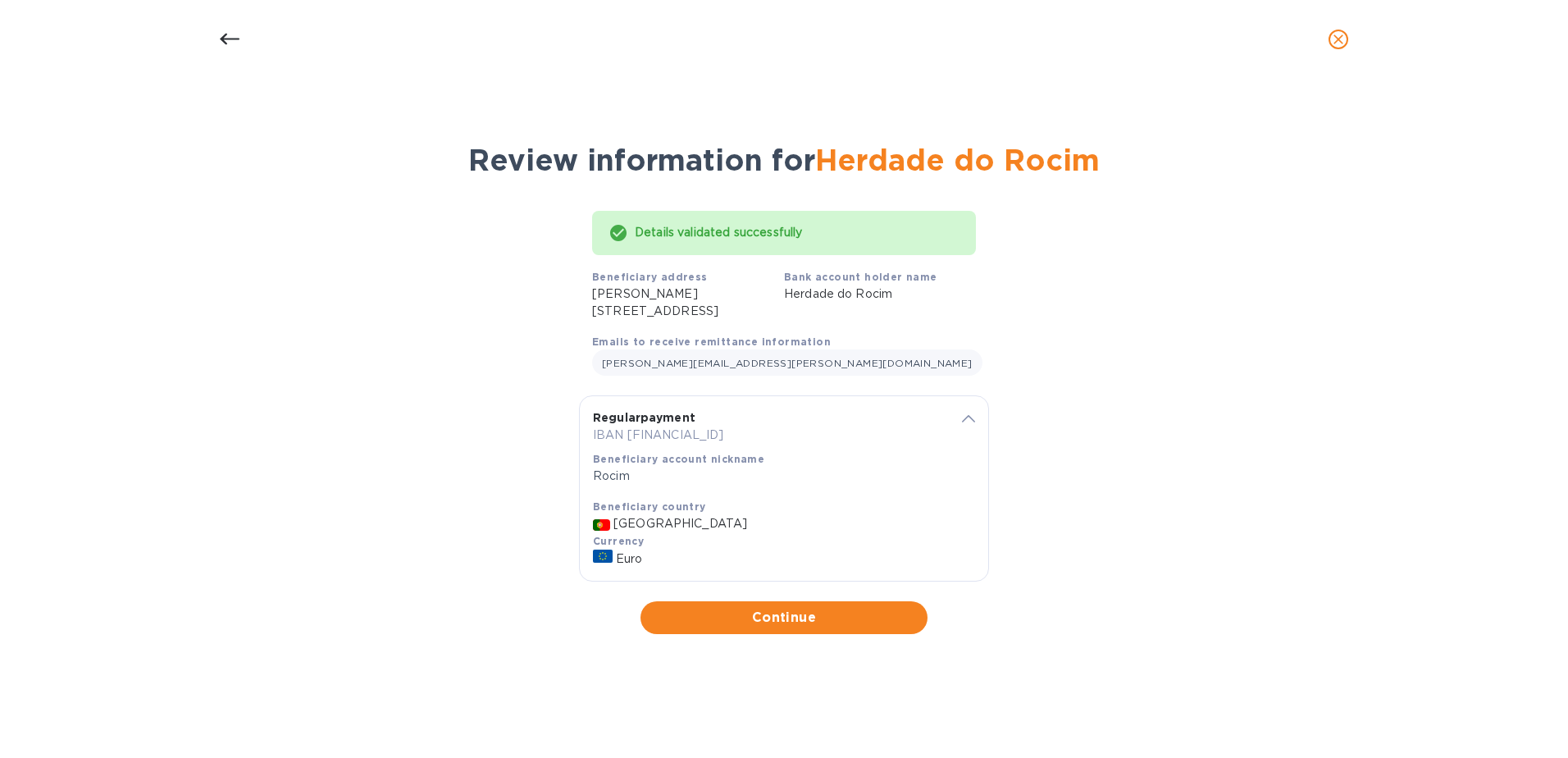
scroll to position [0, 0]
click at [807, 627] on span "Continue" at bounding box center [783, 618] width 261 height 20
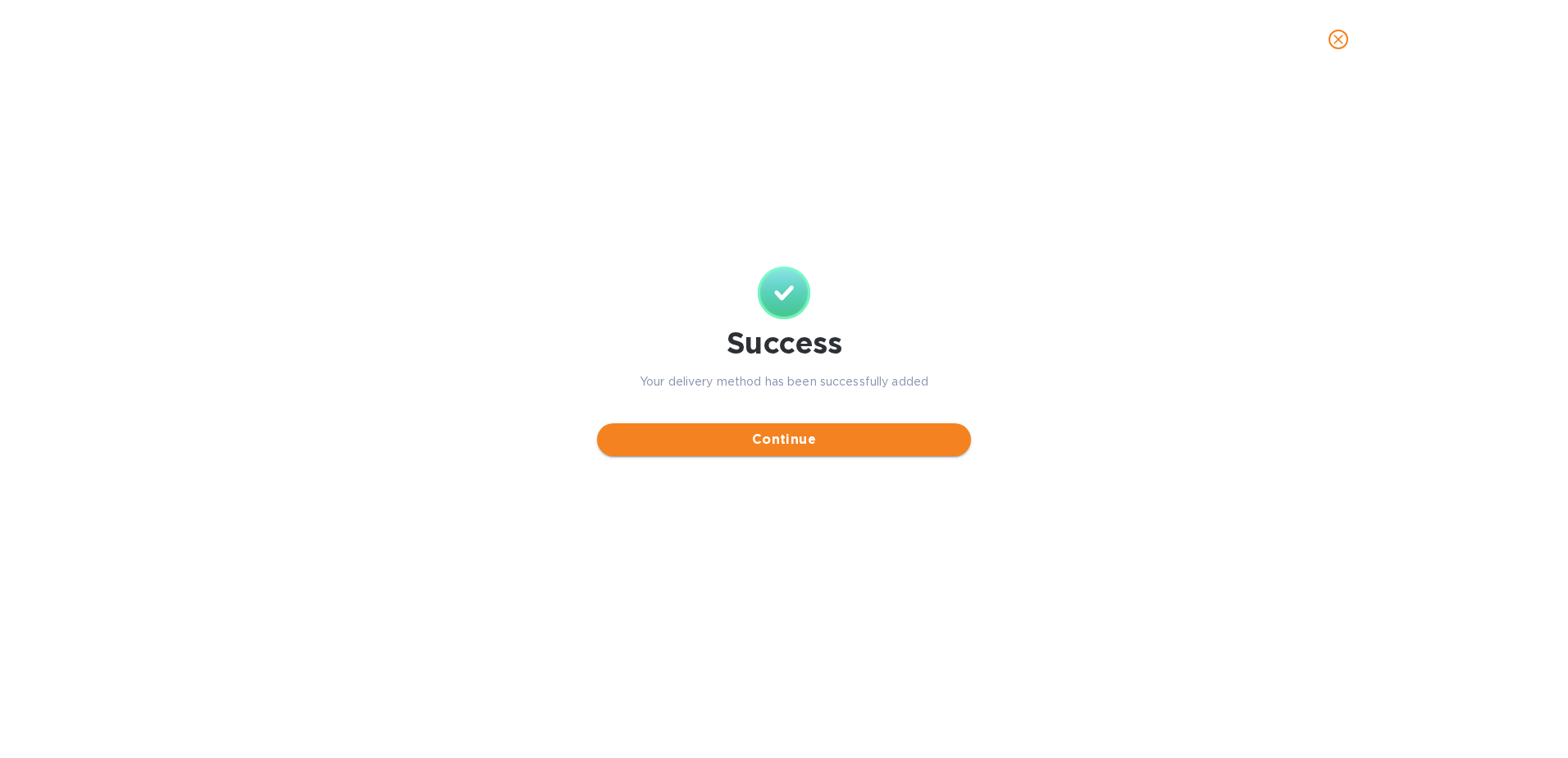
click at [806, 442] on span "Continue" at bounding box center [784, 440] width 348 height 20
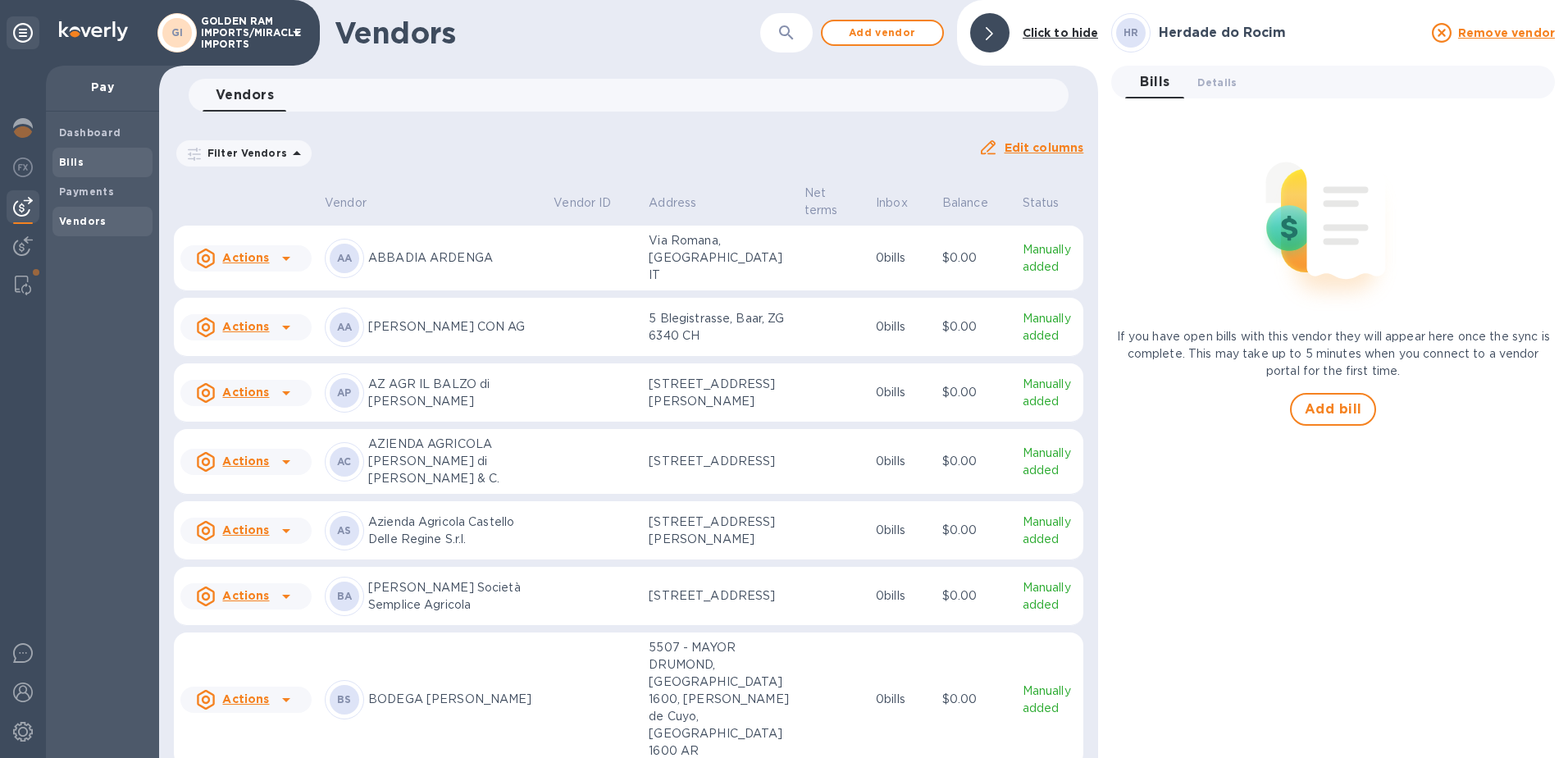
click at [73, 164] on b "Bills" at bounding box center [71, 162] width 25 height 12
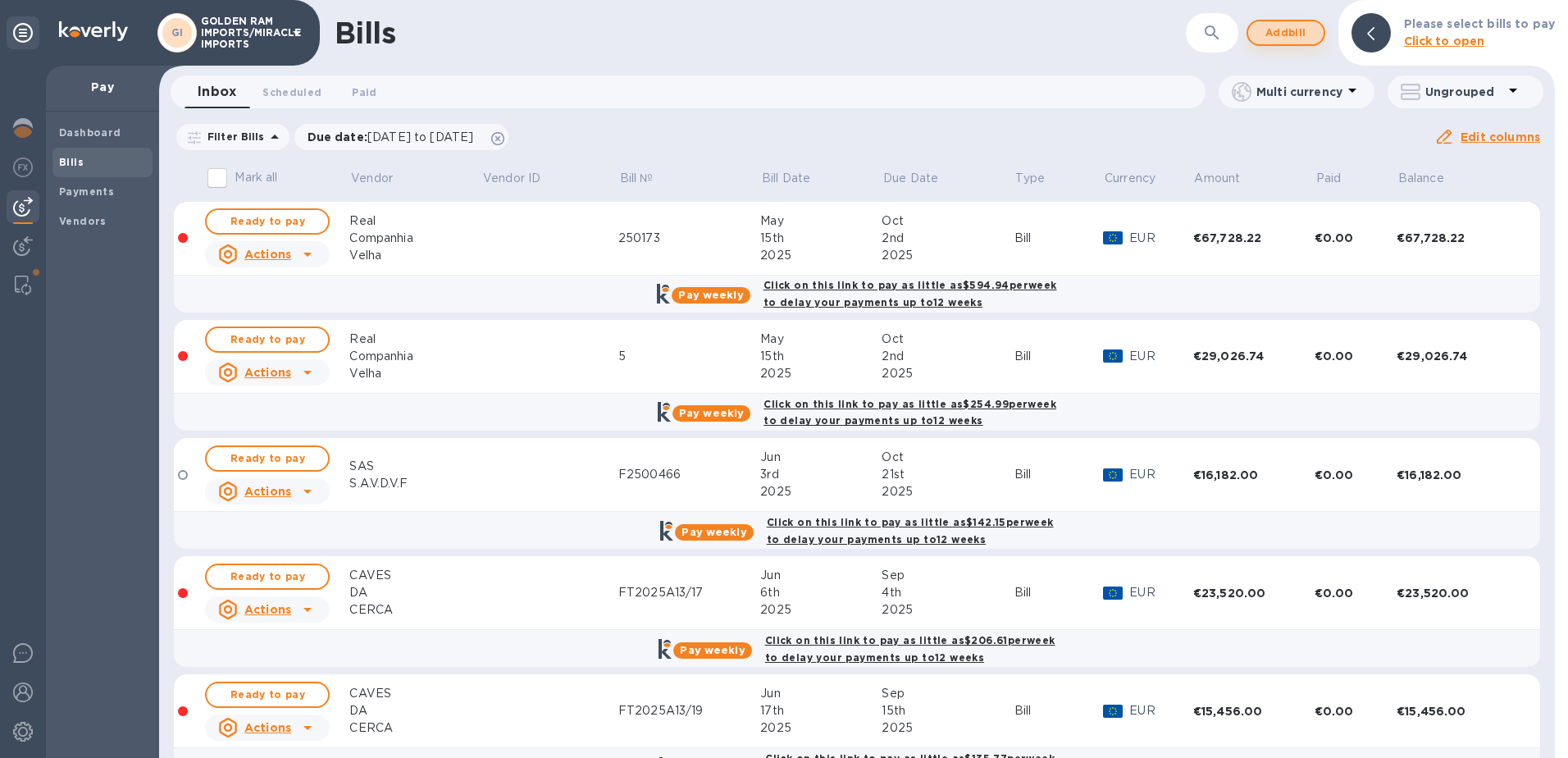
click at [1292, 33] on span "Add bill" at bounding box center [1285, 33] width 49 height 20
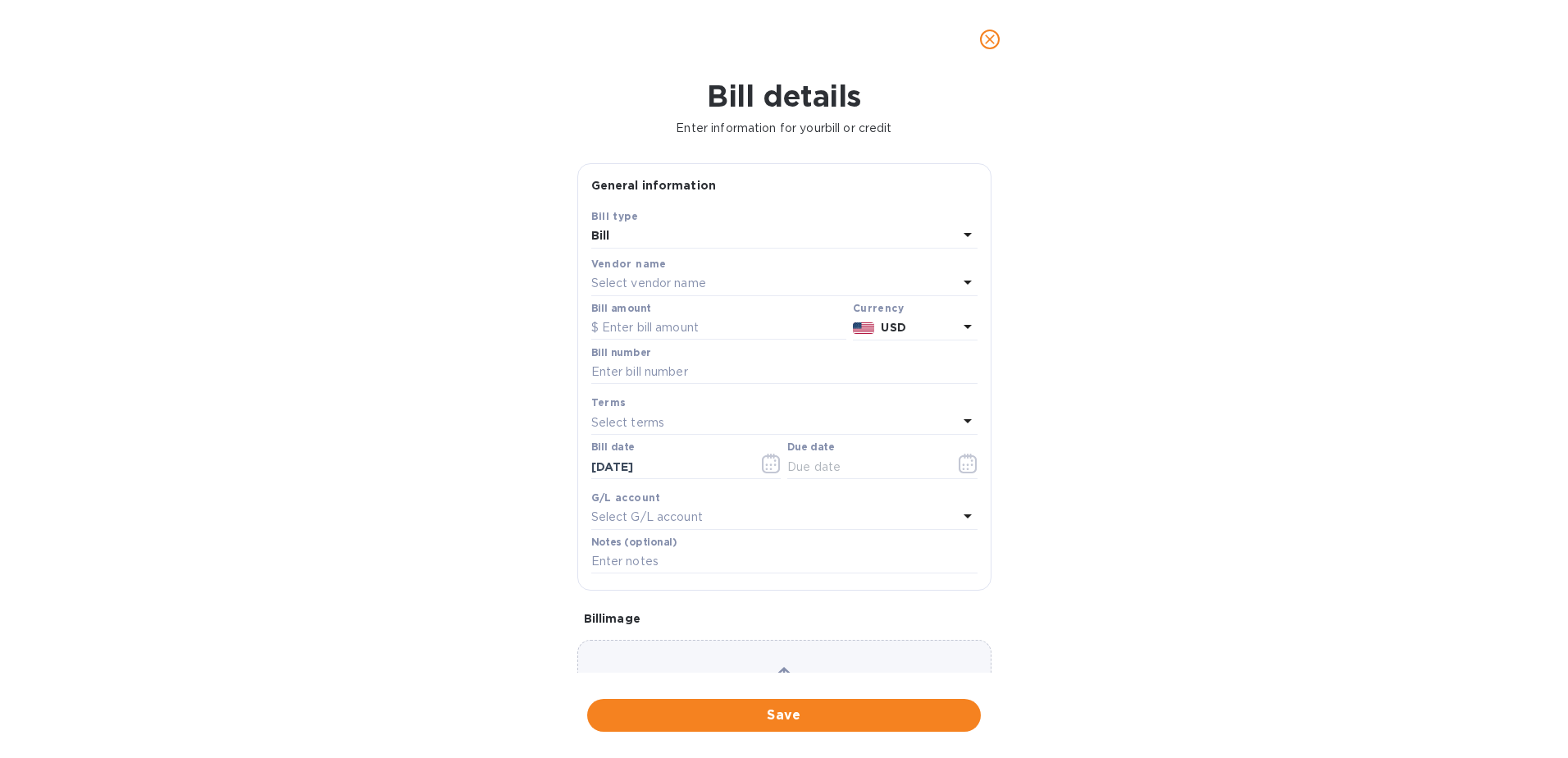
click at [709, 286] on div "Select vendor name" at bounding box center [774, 284] width 367 height 23
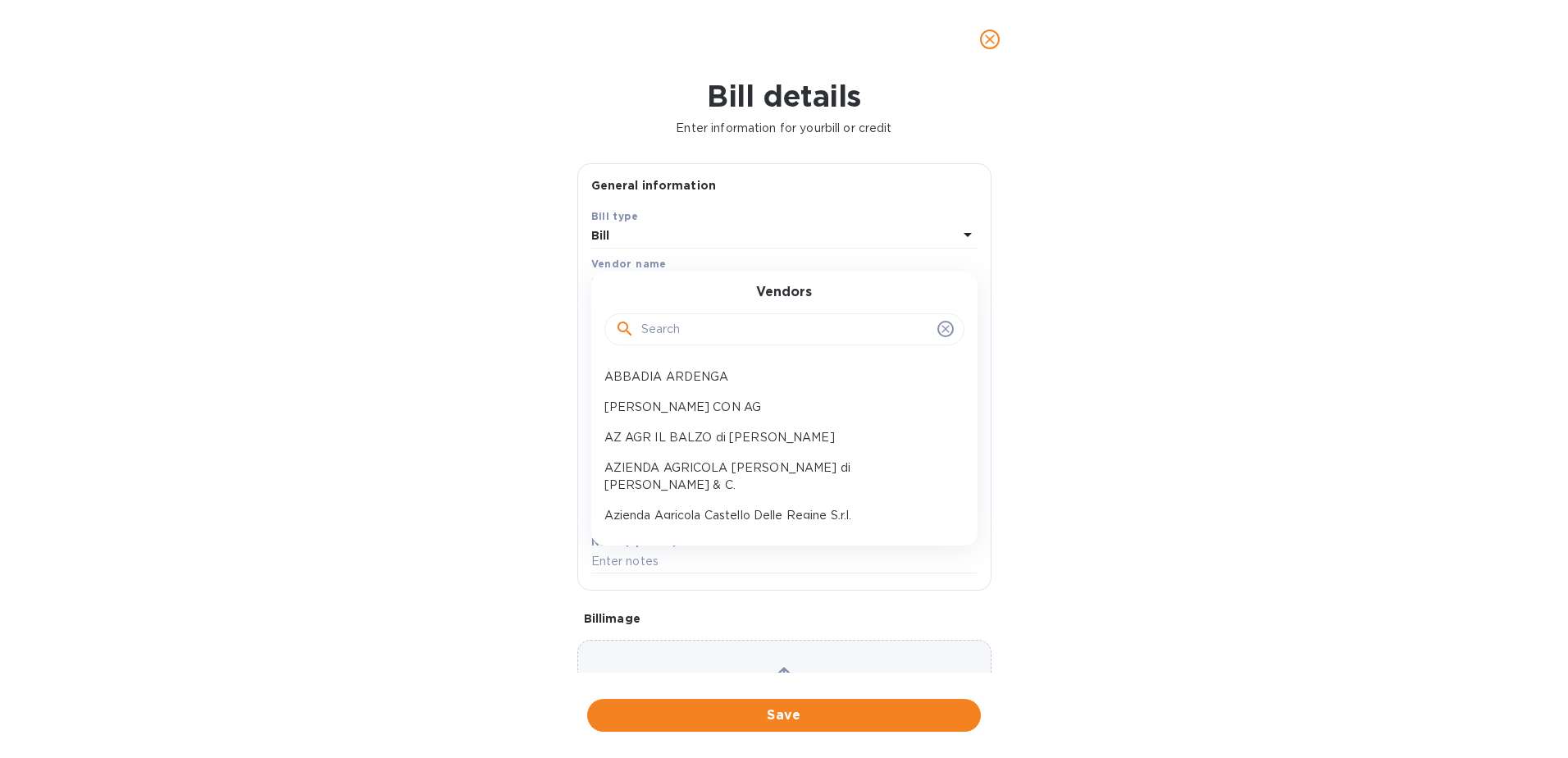
click at [693, 327] on input "text" at bounding box center [786, 330] width 290 height 25
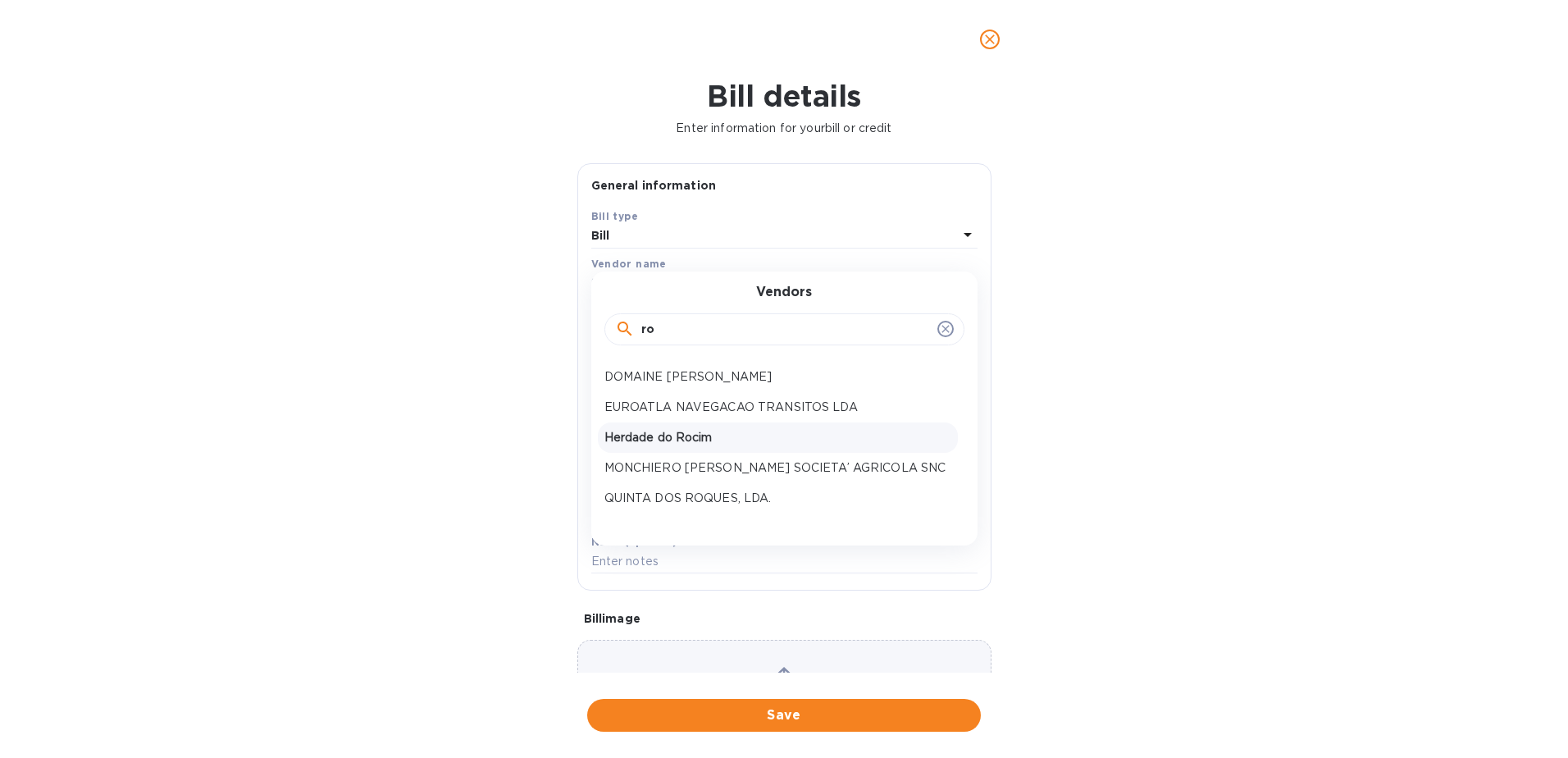
type input "ro"
click at [686, 432] on p "Herdade do Rocim" at bounding box center [777, 437] width 347 height 17
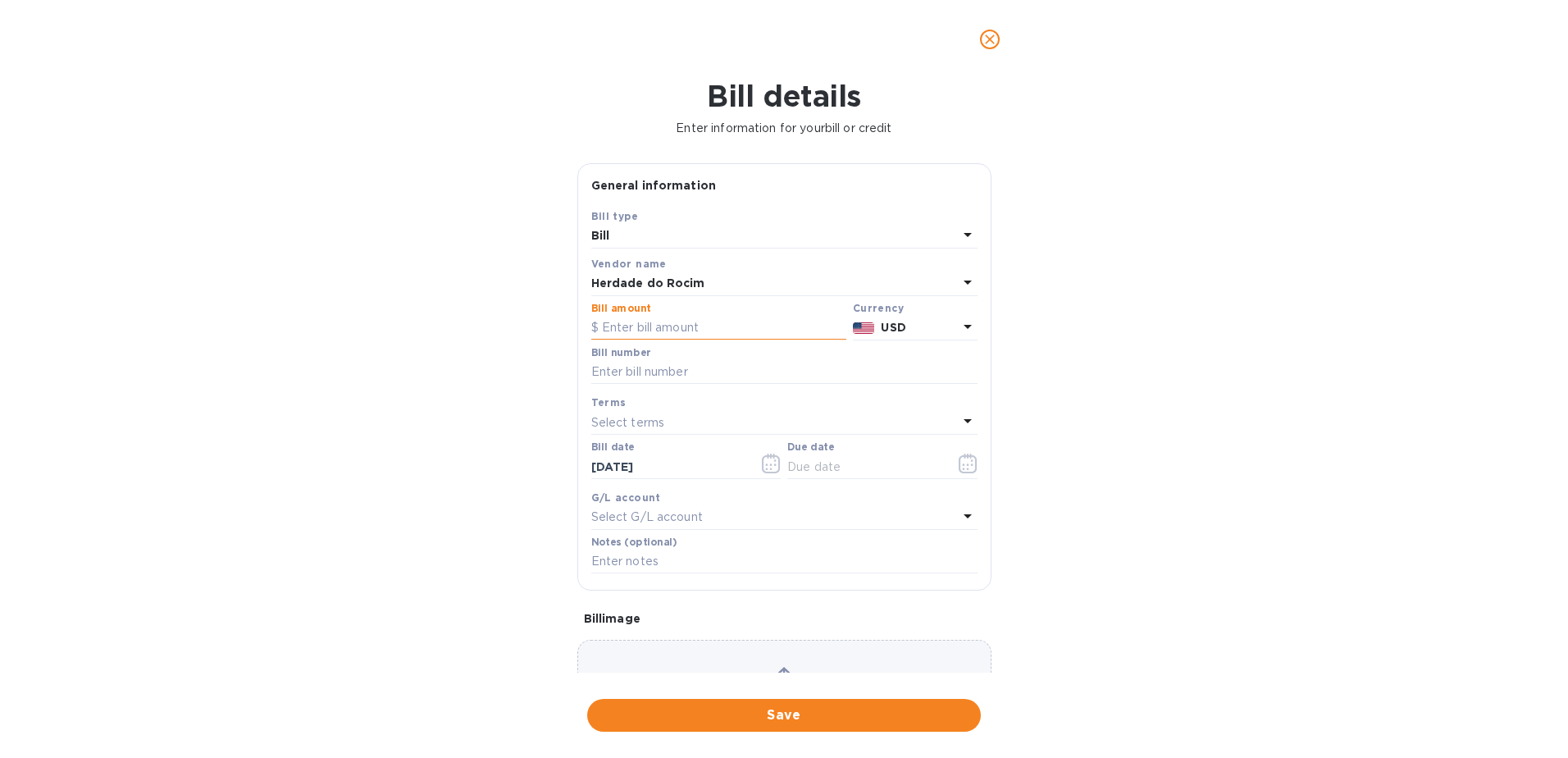
click at [672, 319] on input "text" at bounding box center [719, 328] width 255 height 25
type input "6,019.20"
click at [932, 314] on div "Currency" at bounding box center [915, 308] width 125 height 17
click at [939, 323] on p "USD" at bounding box center [919, 327] width 76 height 17
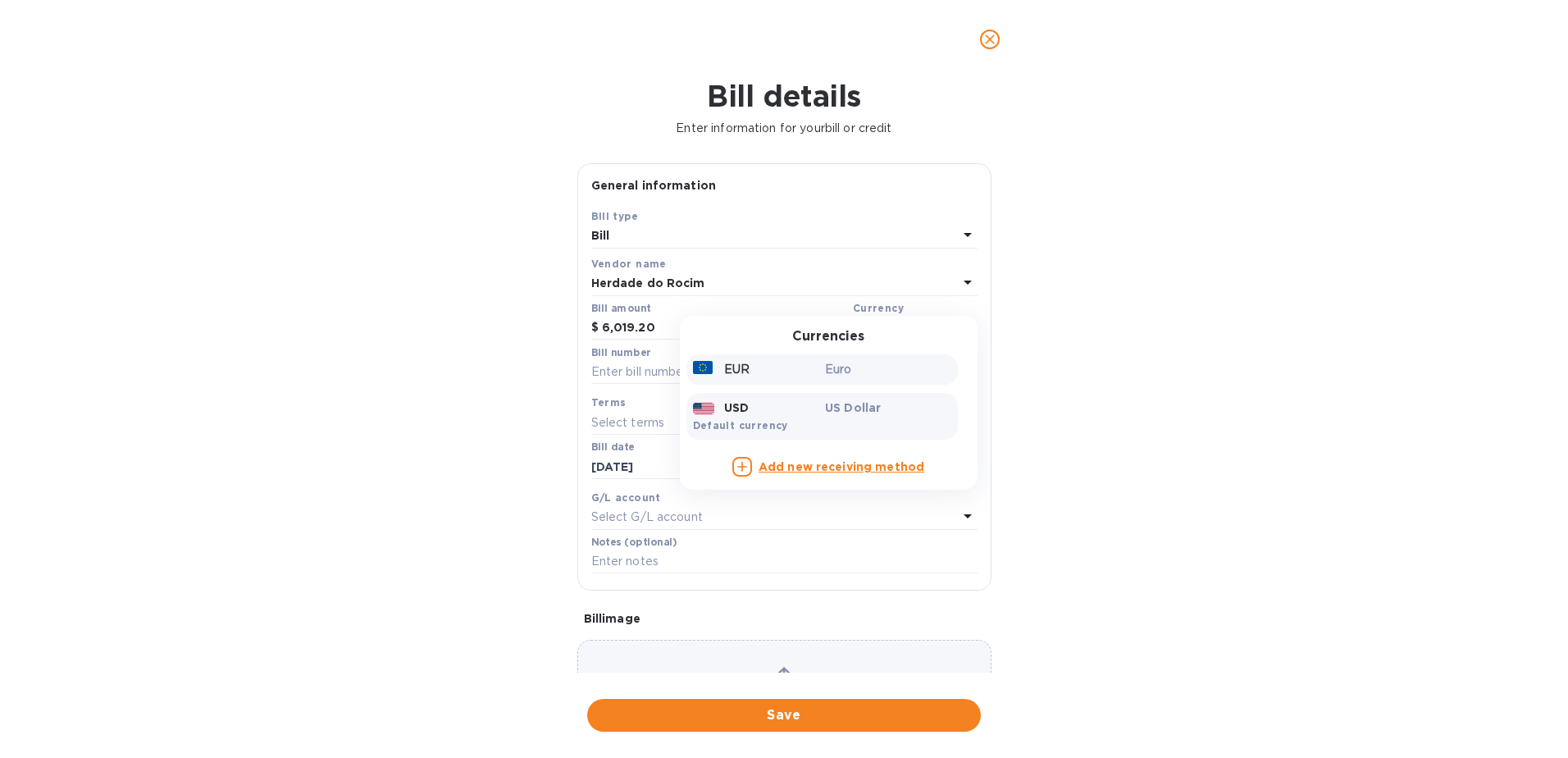
click at [782, 364] on div "EUR" at bounding box center [756, 369] width 132 height 24
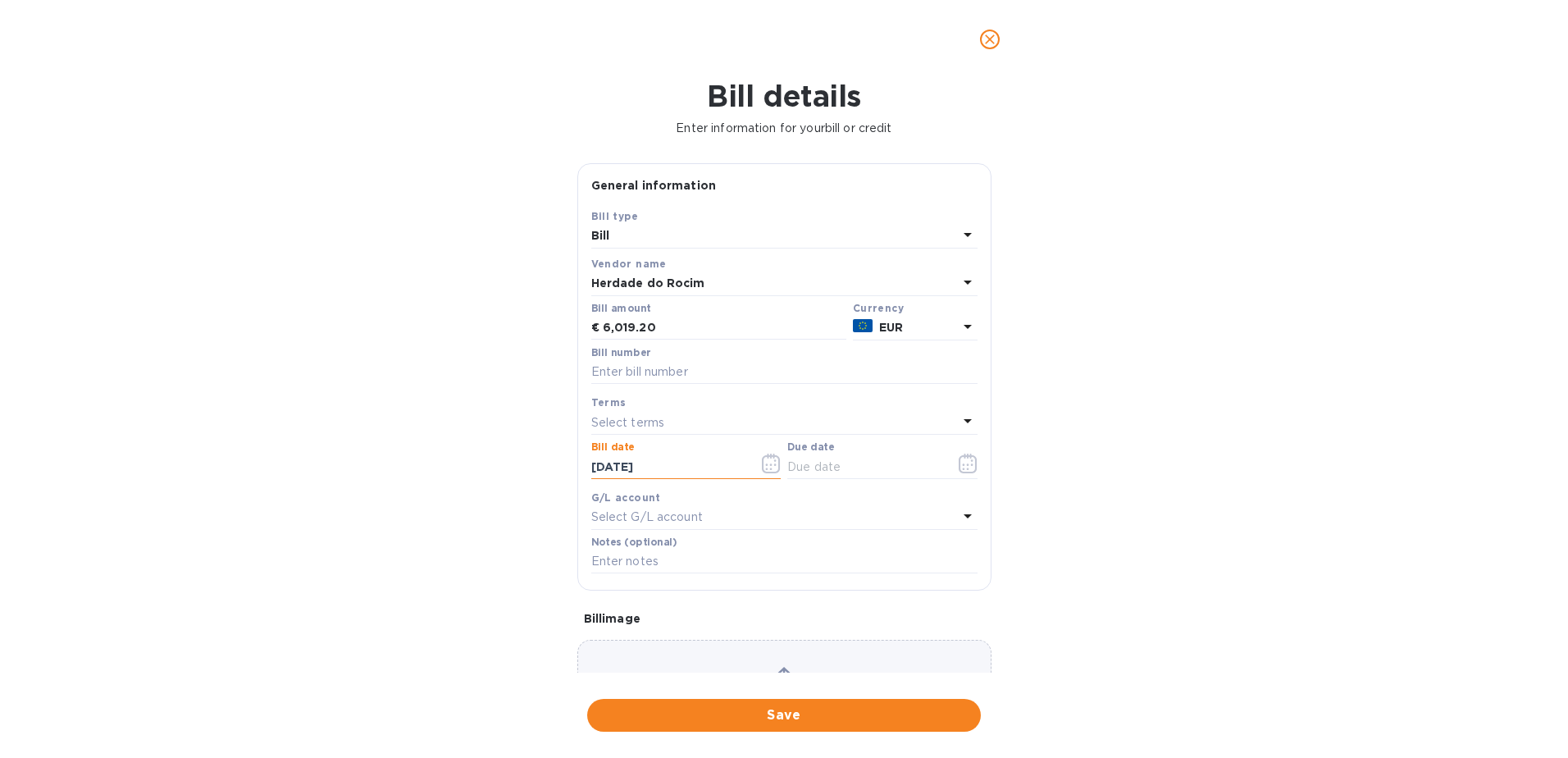
drag, startPoint x: 676, startPoint y: 466, endPoint x: 536, endPoint y: 471, distance: 140.1
click at [536, 471] on div "Bill details Enter information for your bill or credit General information Save…" at bounding box center [784, 418] width 1568 height 679
type input "[DATE]"
click at [964, 418] on icon at bounding box center [968, 421] width 20 height 20
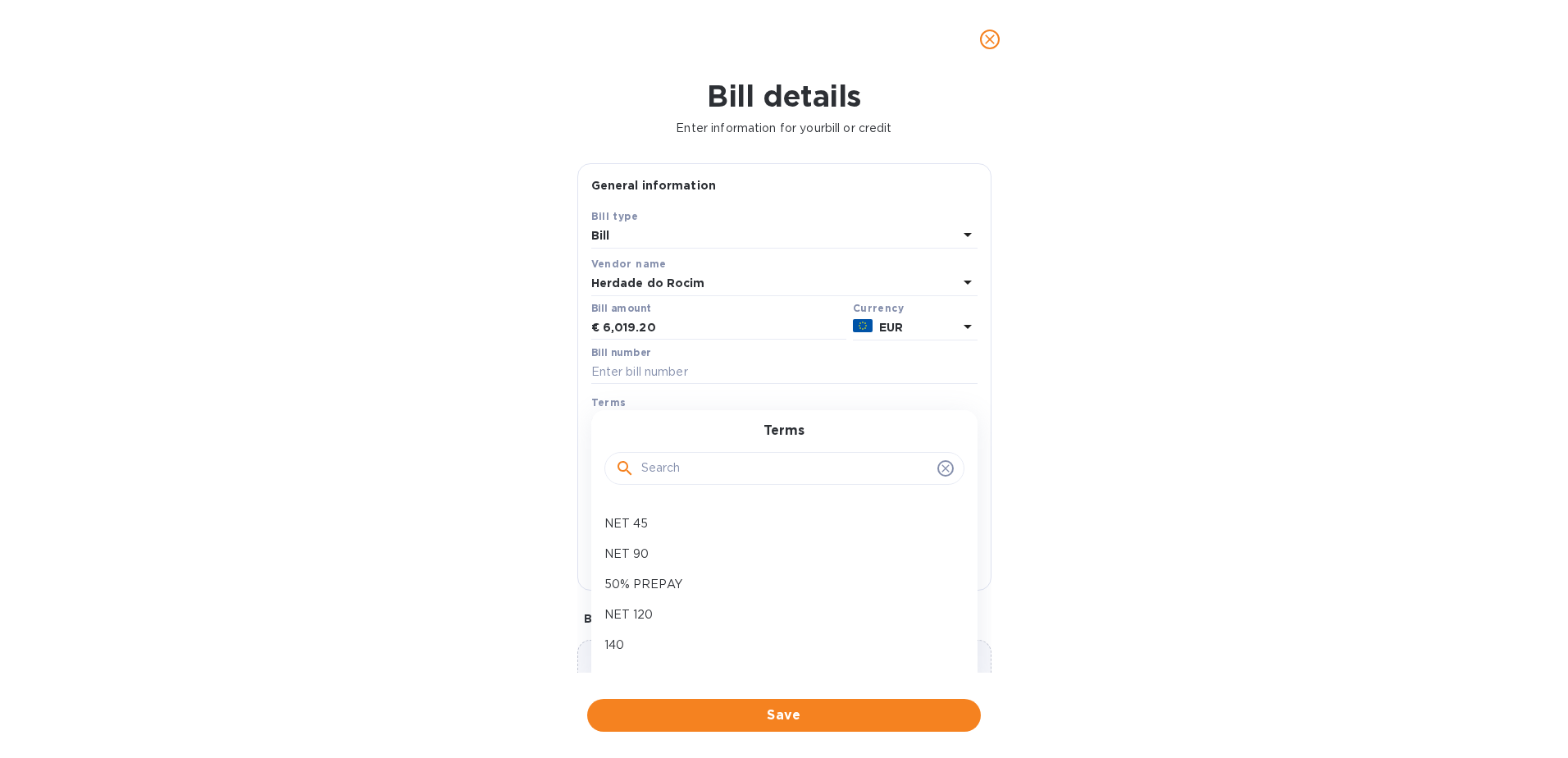
scroll to position [205, 0]
click at [784, 533] on div "NET 90" at bounding box center [777, 524] width 360 height 31
type input "[DATE]"
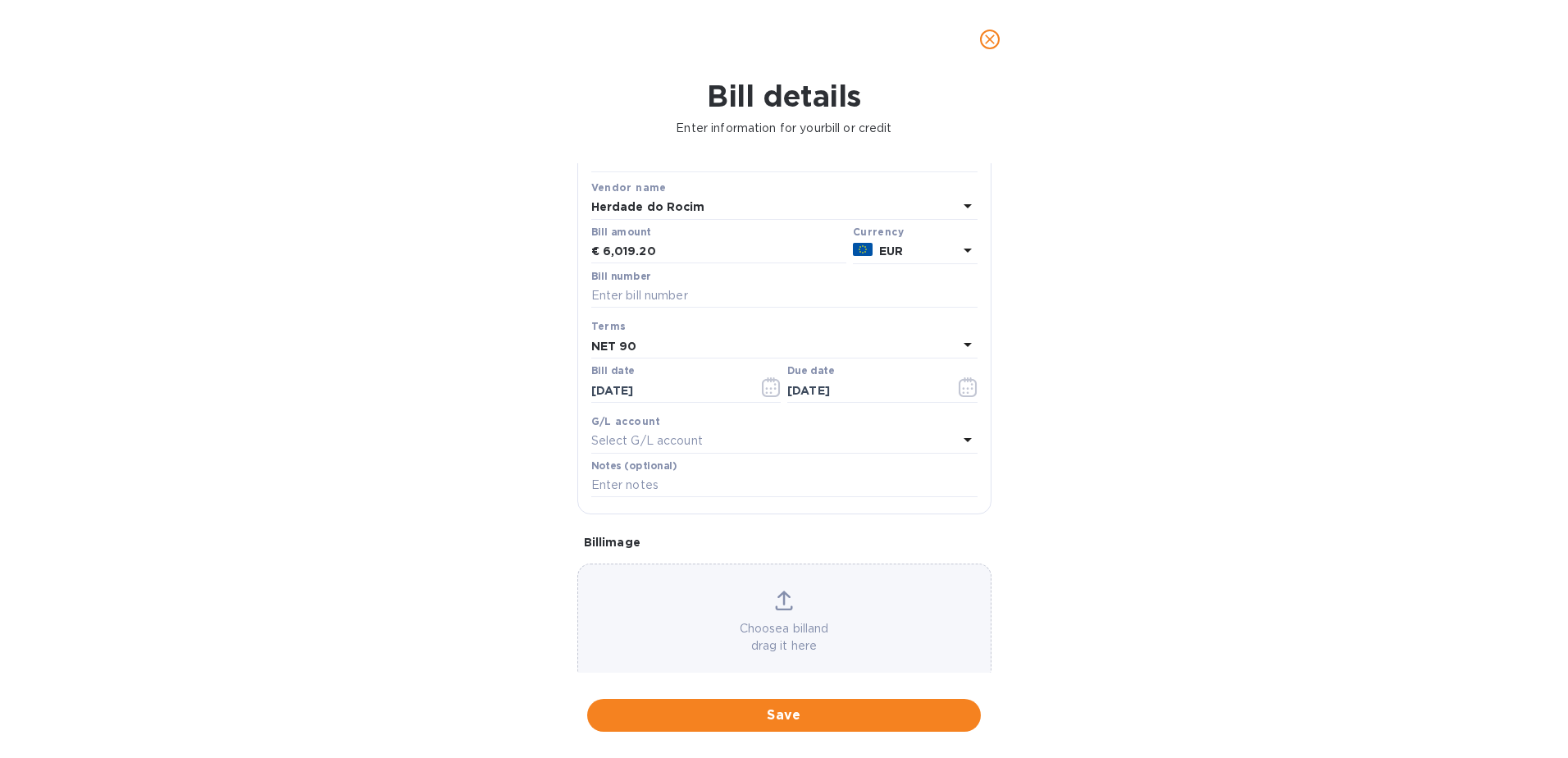
scroll to position [105, 0]
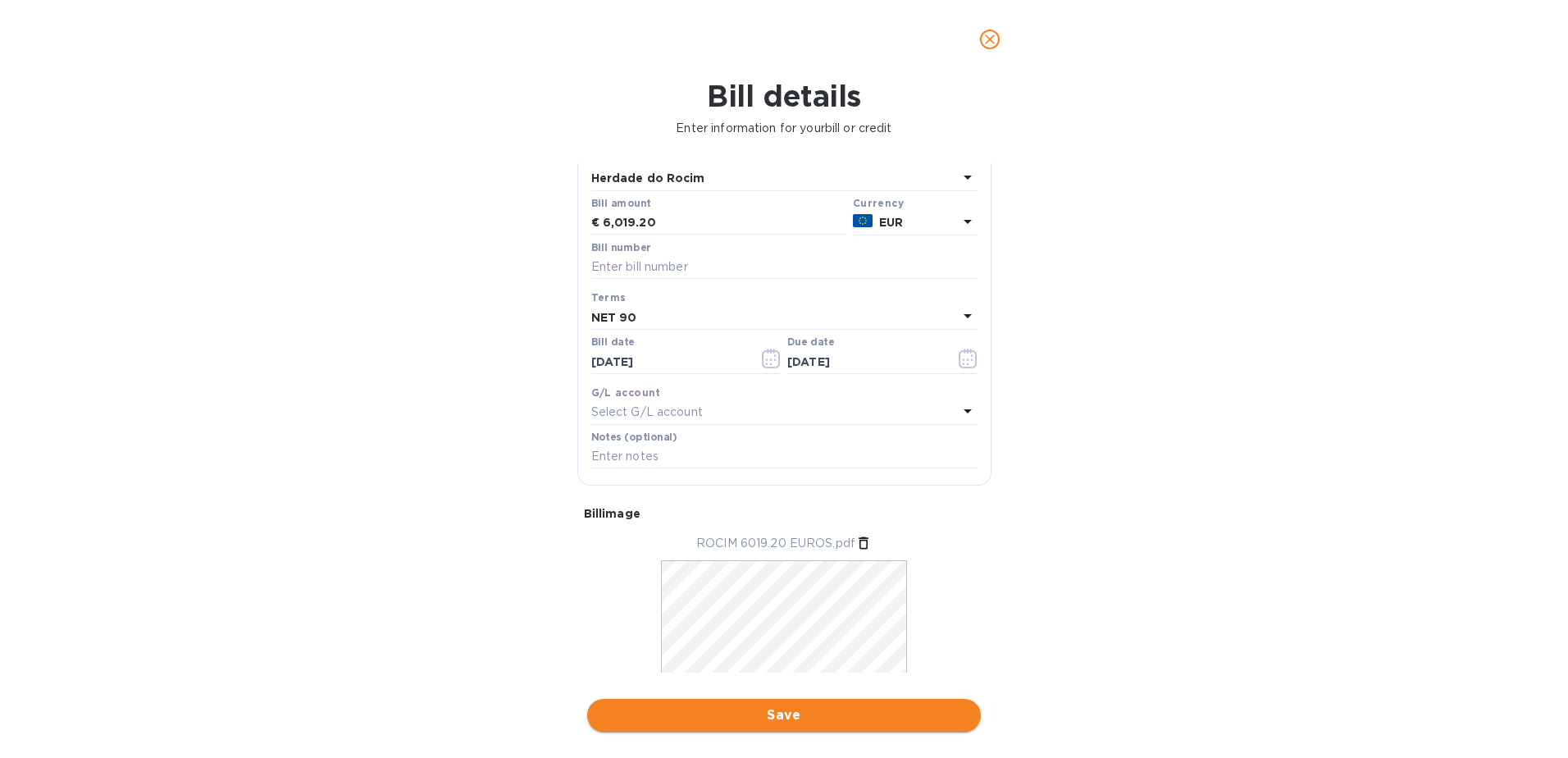
click at [785, 715] on span "Save" at bounding box center [784, 716] width 368 height 20
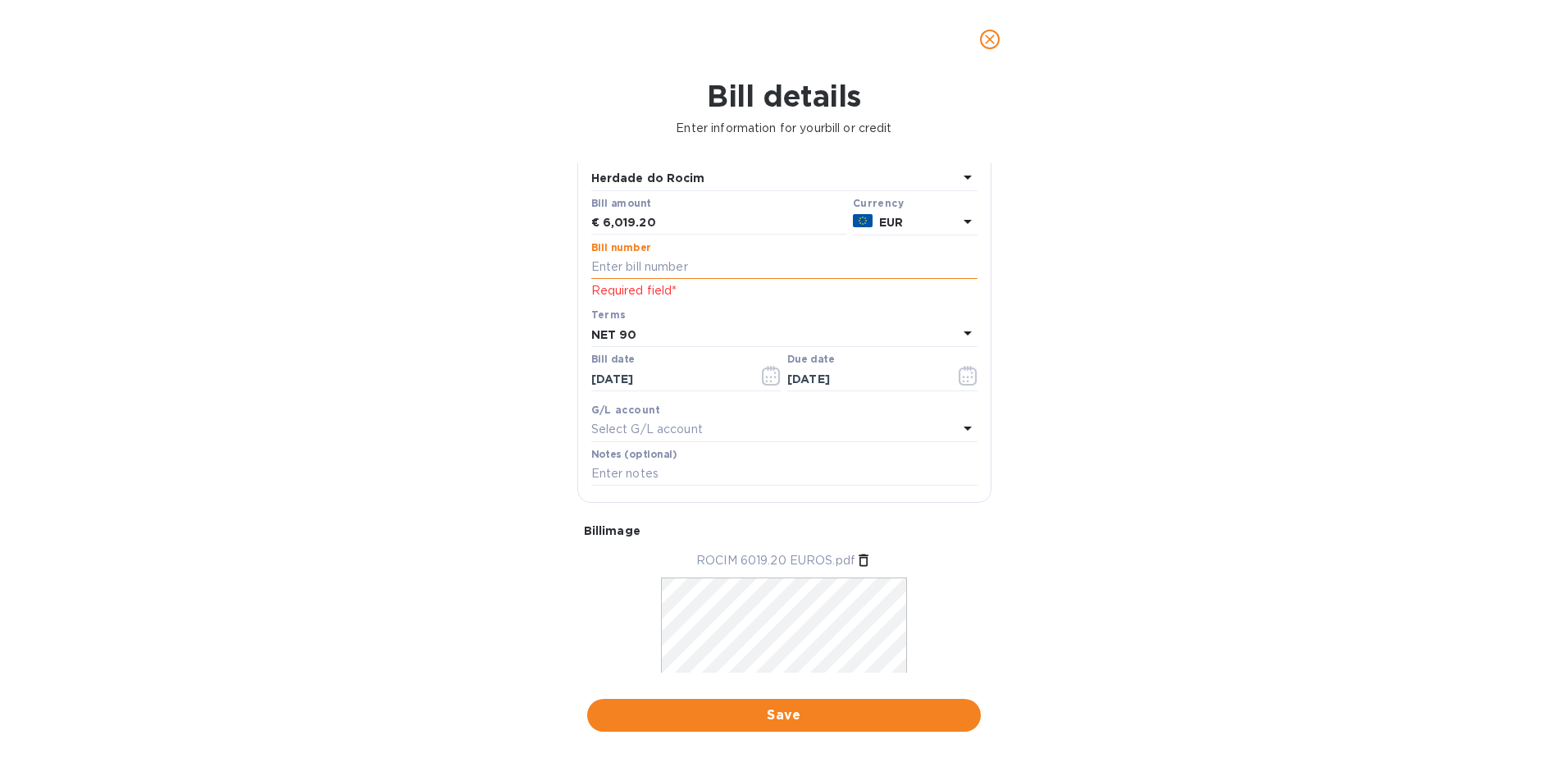
click at [641, 267] on input "text" at bounding box center [784, 268] width 387 height 25
click at [614, 261] on input "text" at bounding box center [784, 268] width 387 height 25
type input "f"
type input "FTFA32.2025/64"
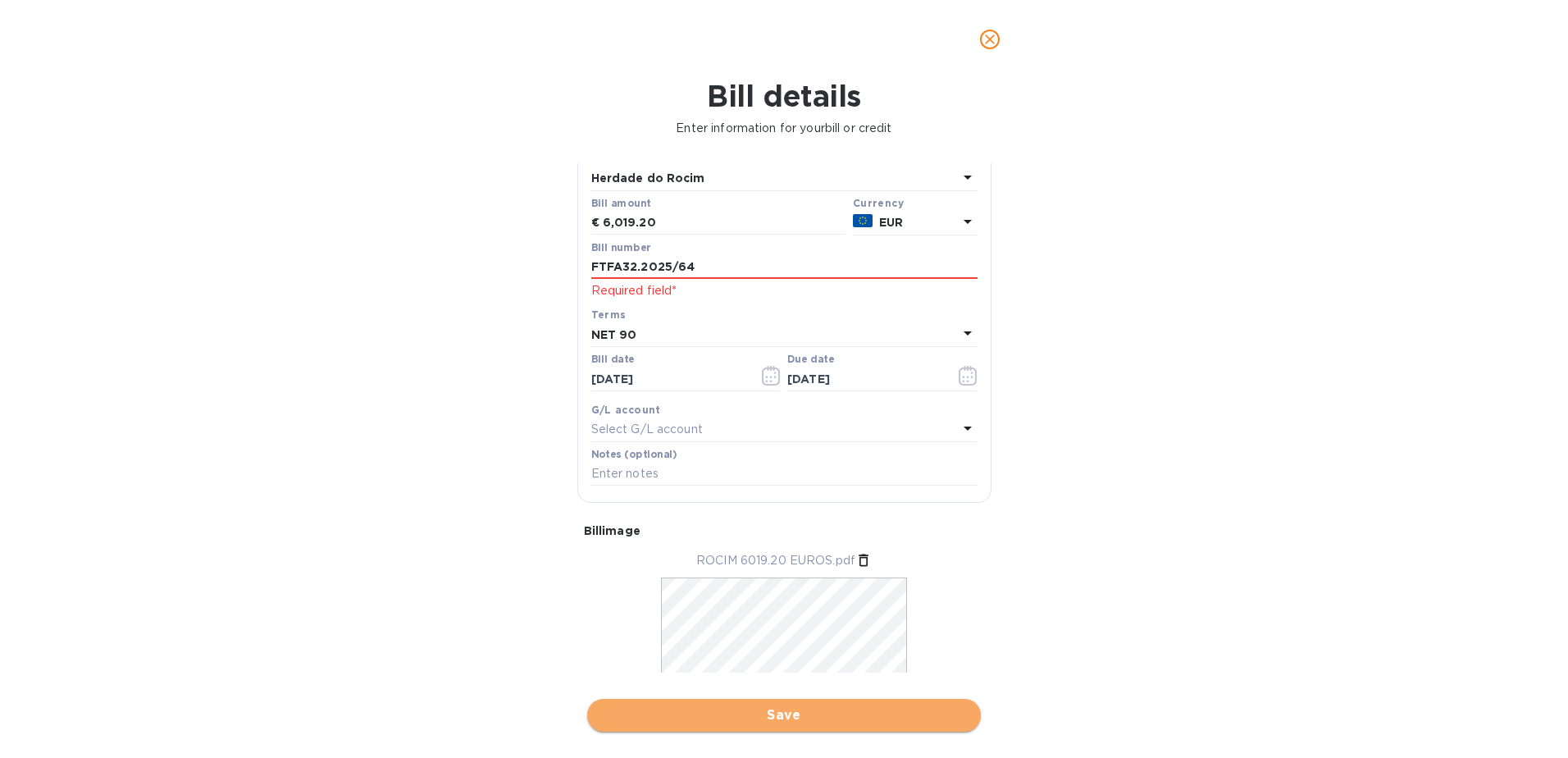
click at [781, 709] on span "Save" at bounding box center [784, 716] width 368 height 20
